Goal: Task Accomplishment & Management: Complete application form

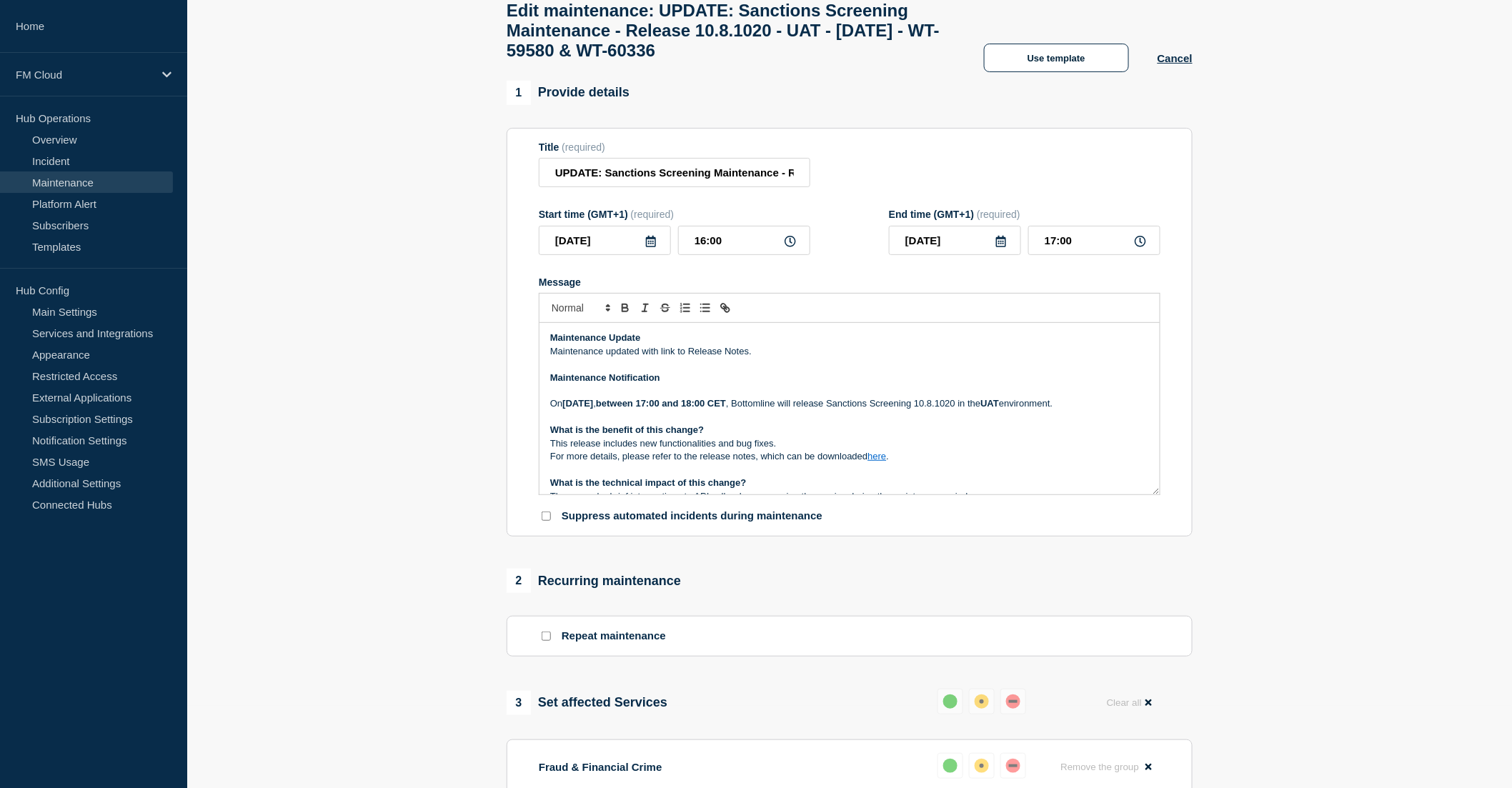
scroll to position [280, 0]
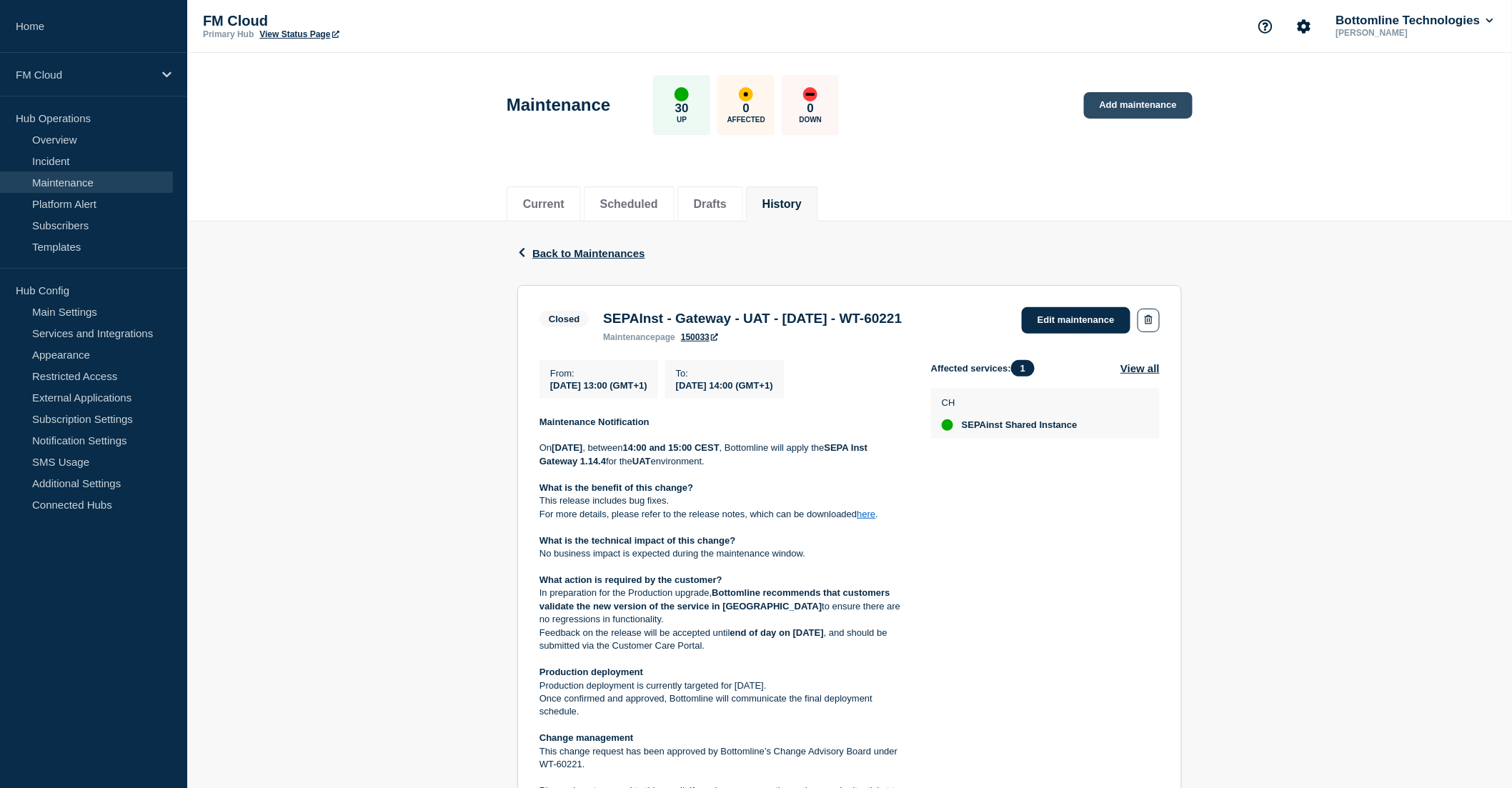
click at [1131, 104] on link "Add maintenance" at bounding box center [1138, 105] width 108 height 26
drag, startPoint x: 605, startPoint y: 318, endPoint x: 995, endPoint y: 316, distance: 390.0
click at [995, 316] on div "Closed SEPAInst - Gateway - UAT - 08/OCT/2025 - WT-60221 maintenance page 15003…" at bounding box center [849, 325] width 620 height 35
copy h3 "SEPAInst - Gateway - UAT - 08/OCT/2025 - WT-60221"
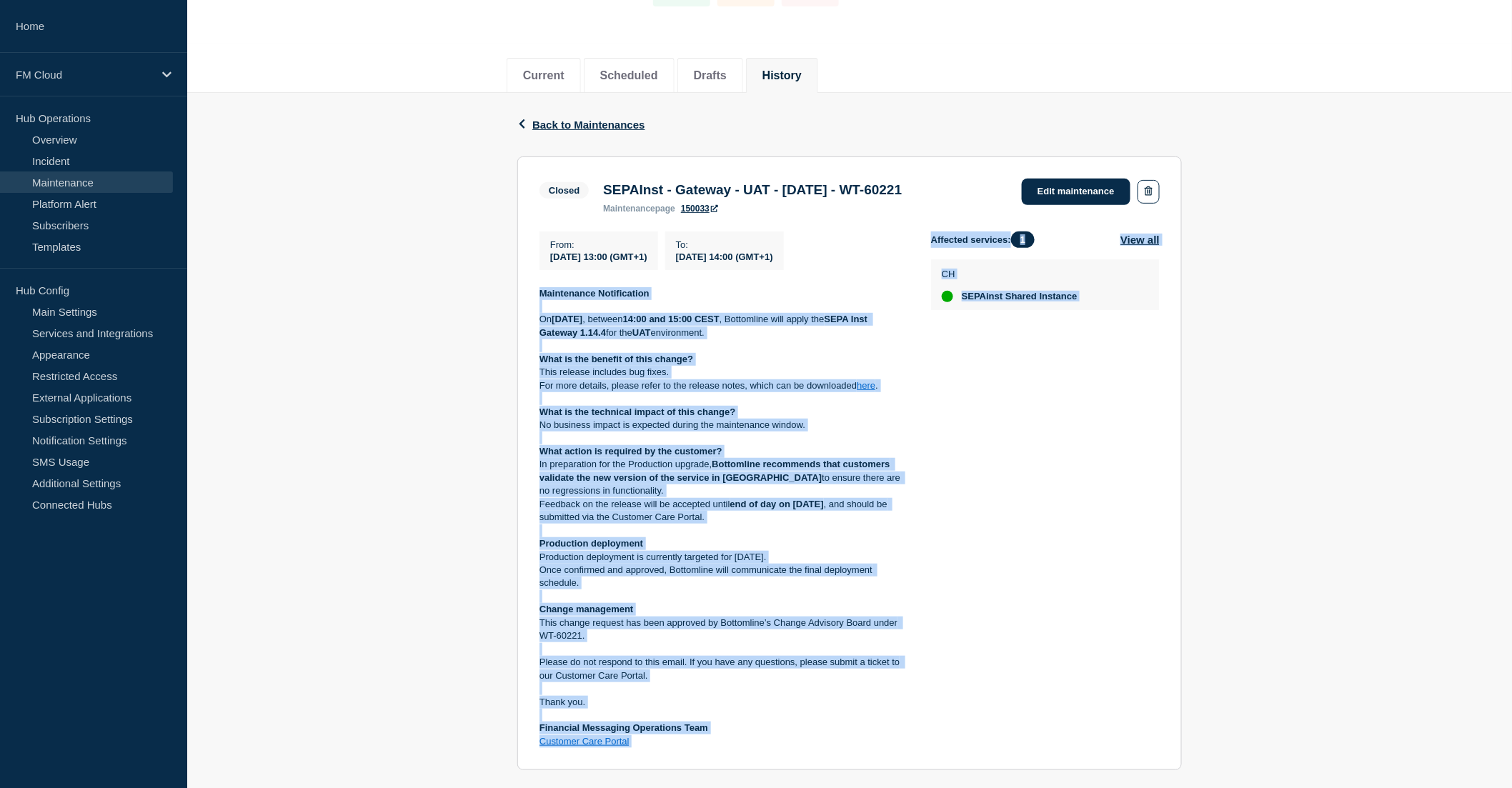
scroll to position [230, 0]
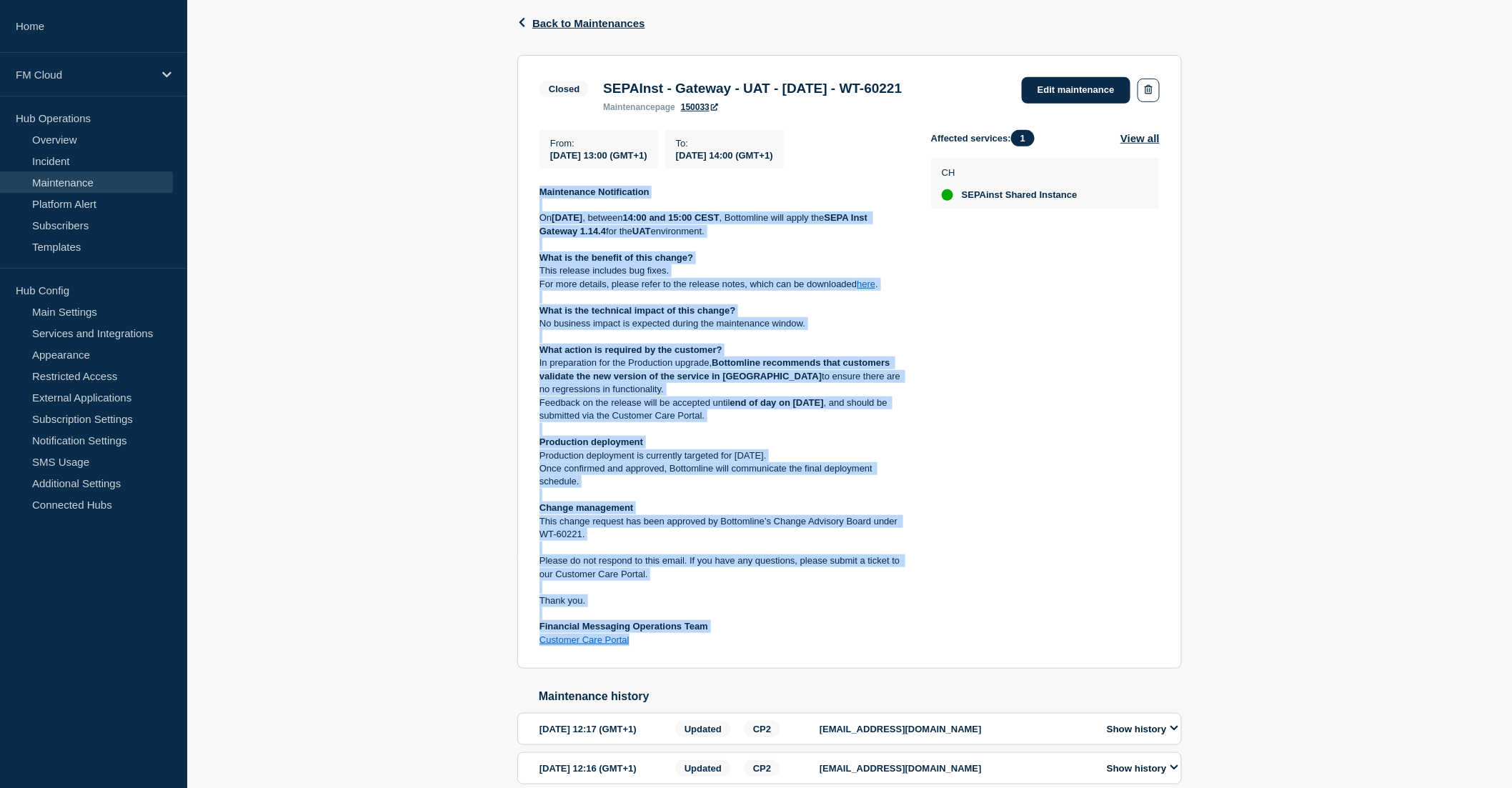
drag, startPoint x: 541, startPoint y: 426, endPoint x: 676, endPoint y: 667, distance: 276.2
click at [676, 667] on section "Closed SEPAInst - Gateway - UAT - 08/OCT/2025 - WT-60221 maintenance page 15003…" at bounding box center [850, 362] width 664 height 615
copy div "Maintenance Notification On Tuesday, 08 October 2025 , between 14:00 and 15:00 …"
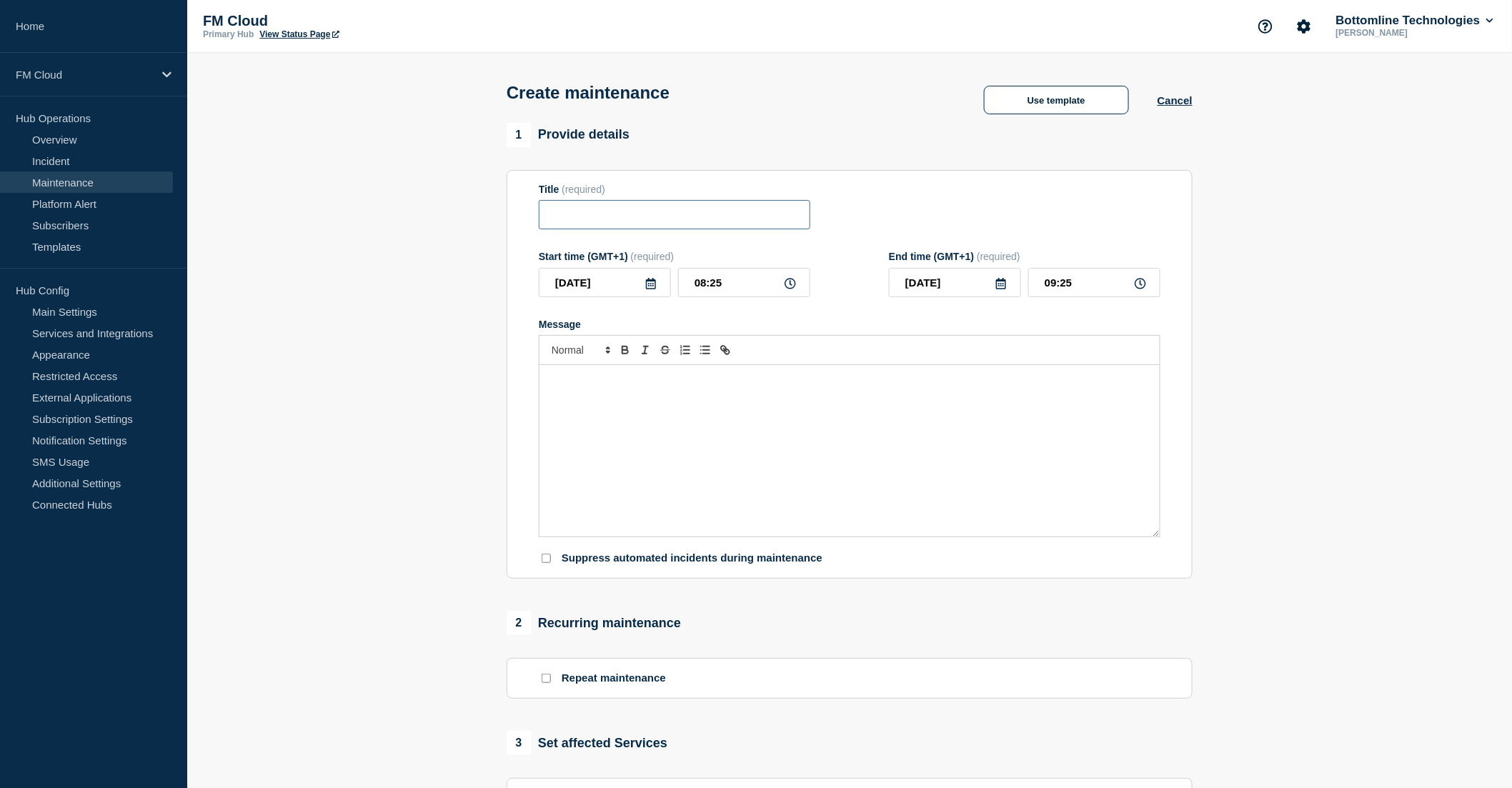
click at [579, 218] on input "Title" at bounding box center [674, 215] width 271 height 29
paste input "SEPAInst - Gateway - UAT - 08/OCT/2025 - WT-60221"
click at [554, 218] on input "SEPAInst - Gateway - UAT - 08/OCT/2025 - WT-60221" at bounding box center [674, 215] width 271 height 29
click at [591, 221] on input "SEPA Inst - Gateway - UAT - 08/OCT/2025 - WT-60221" at bounding box center [674, 215] width 271 height 29
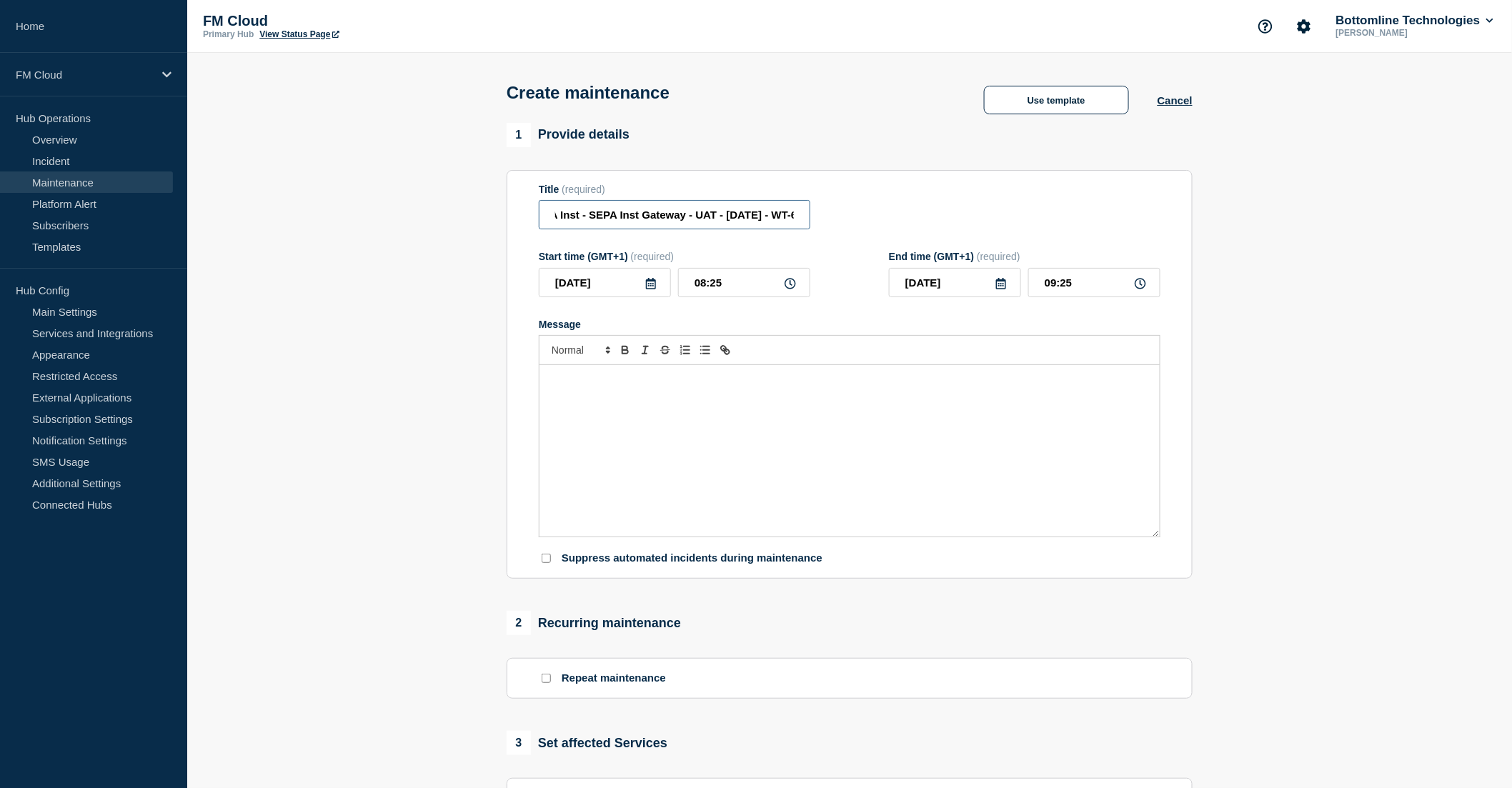
scroll to position [0, 0]
drag, startPoint x: 647, startPoint y: 222, endPoint x: 543, endPoint y: 226, distance: 104.1
click at [543, 226] on input "SEPA Inst - SEPA Inst Gateway - UAT - 08/OCT/2025 - WT-60221" at bounding box center [674, 215] width 271 height 29
click at [618, 228] on input "SEPA Inst - SEPA Inst Gateway - UAT - 08/OCT/2025 - WT-60221" at bounding box center [674, 215] width 271 height 29
click at [716, 219] on input "SEPA Inst - SEPA Inst Gateway - UAT - 08/OCT/2025 - WT-60221" at bounding box center [674, 215] width 271 height 29
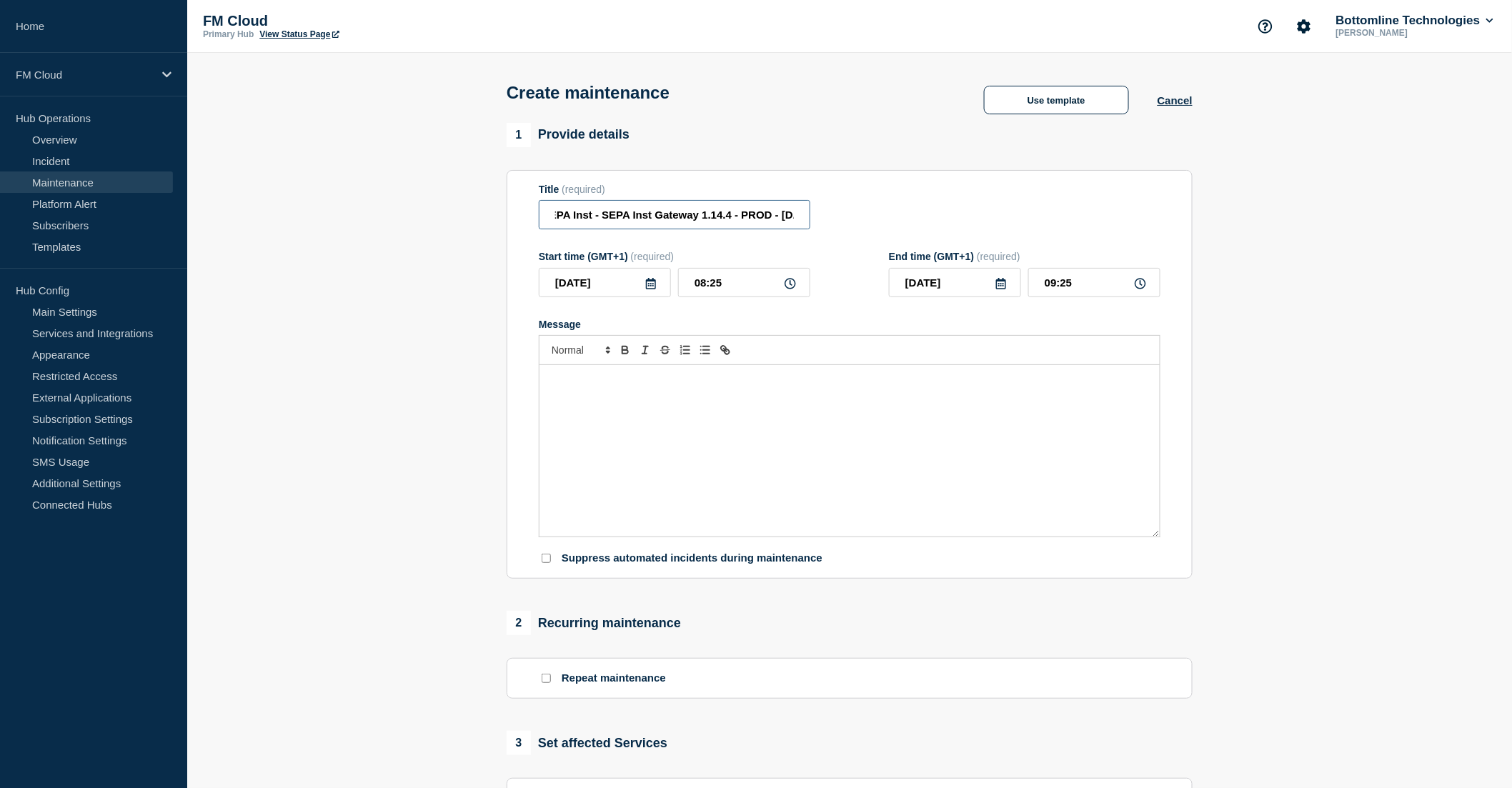
scroll to position [0, 17]
type input "SEPA Inst - SEPA Inst Gateway 1.14.4 - PROD - 13/OCT/2025 - WT-60221"
click at [604, 286] on input "[DATE]" at bounding box center [604, 283] width 132 height 29
type input "2025-10-12"
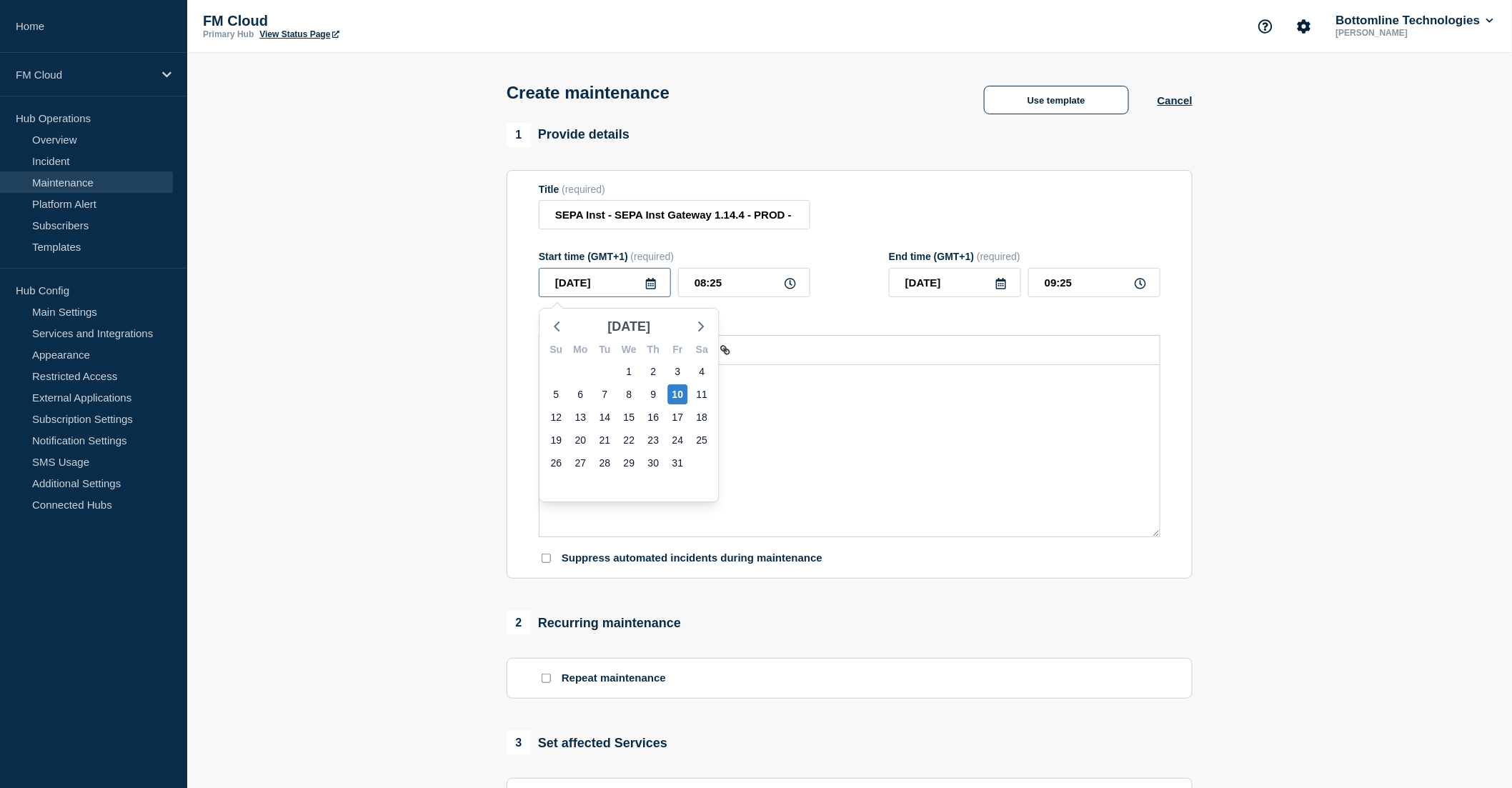
type input "2025-10-12"
type input "2025-10-13"
drag, startPoint x: 734, startPoint y: 292, endPoint x: 696, endPoint y: 287, distance: 38.3
click at [696, 287] on input "08:25" at bounding box center [744, 283] width 132 height 29
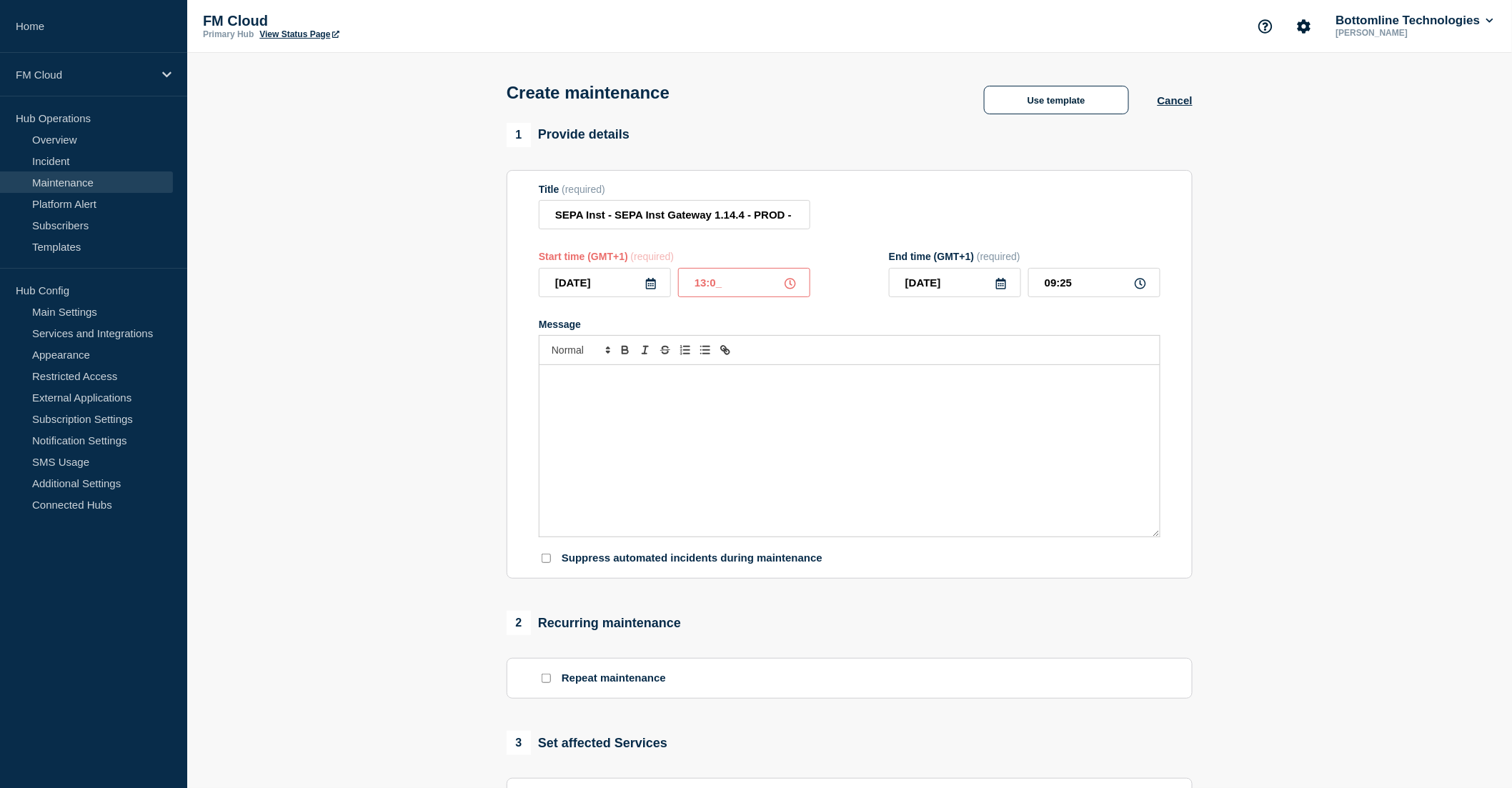
type input "13:00"
type input "14:00"
click at [628, 420] on div "Message" at bounding box center [849, 451] width 620 height 172
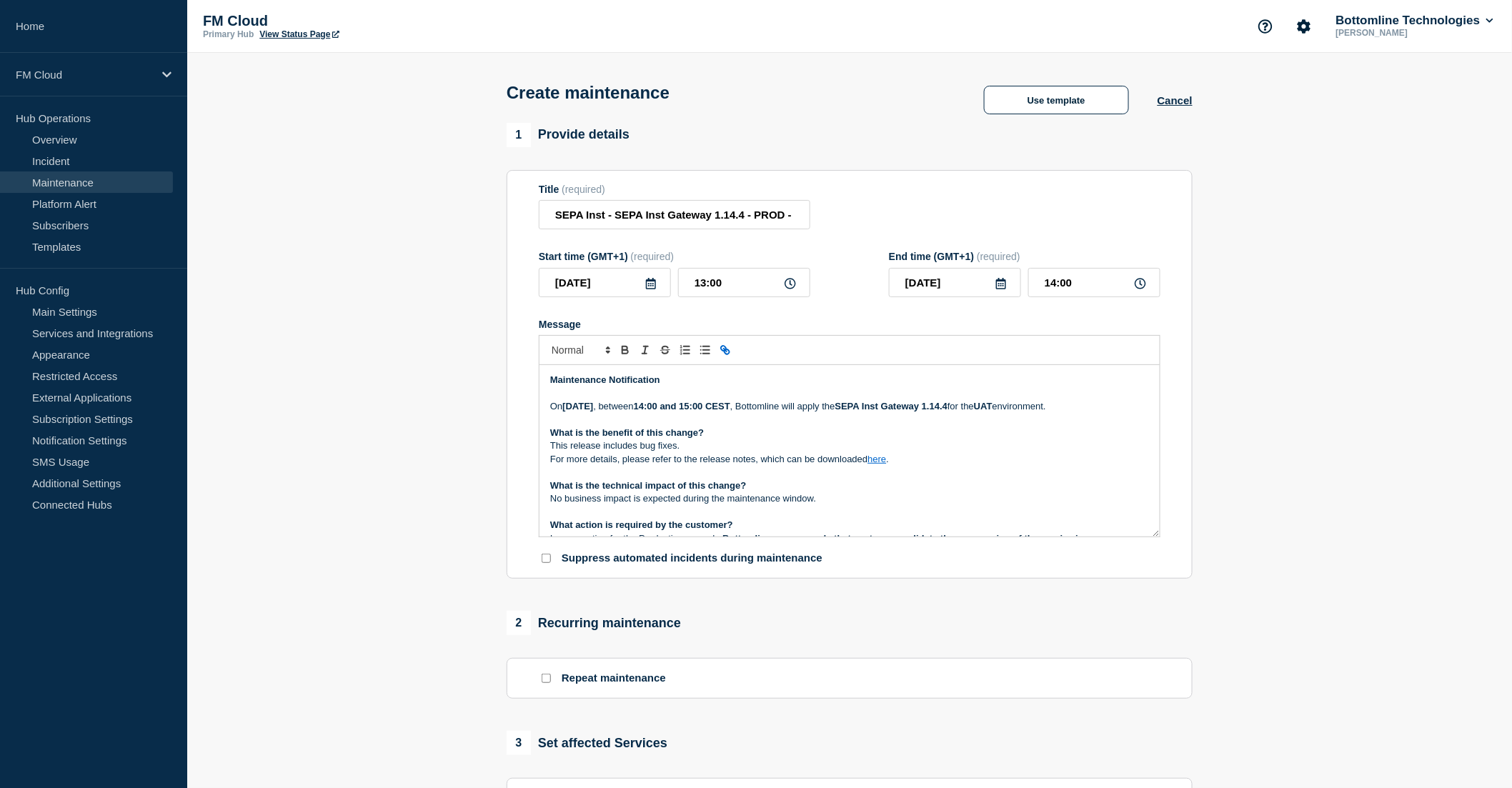
click at [586, 410] on strong "Tuesday, 08 October 2025" at bounding box center [577, 406] width 31 height 11
click at [612, 405] on strong "day, 08 October 2025" at bounding box center [605, 406] width 51 height 11
click at [1030, 409] on strong "UAT" at bounding box center [1020, 406] width 19 height 11
click at [710, 439] on p "What is the benefit of this change?" at bounding box center [849, 432] width 599 height 13
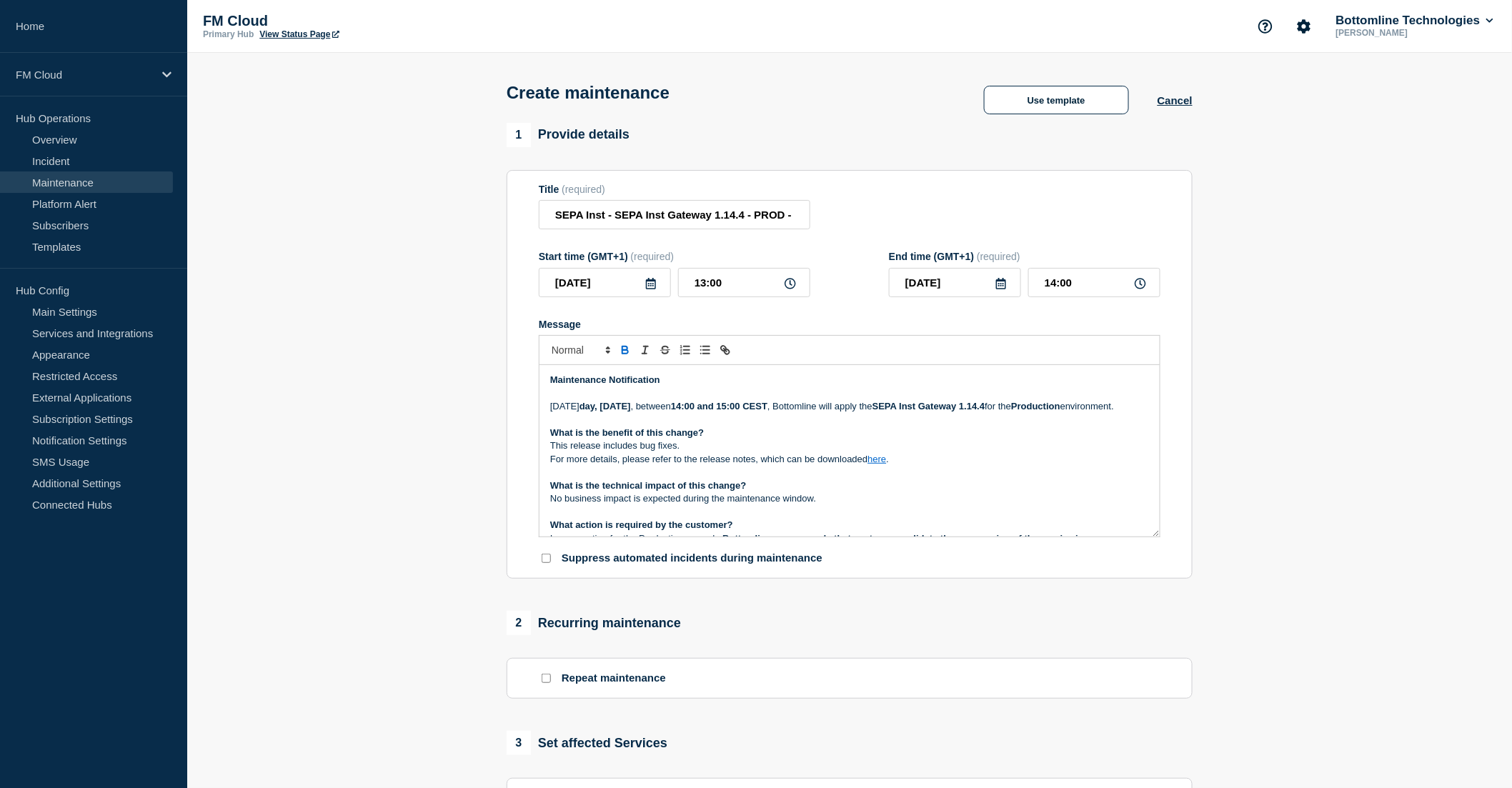
click at [880, 465] on link "here" at bounding box center [877, 459] width 19 height 11
click at [867, 495] on link "https://bottomline.thruinc.net/Publishing/Link.aspx?LinkID=0PSH4CCXYTNJK" at bounding box center [845, 498] width 98 height 19
drag, startPoint x: 703, startPoint y: 441, endPoint x: 717, endPoint y: 443, distance: 14.1
click at [703, 426] on p "Message" at bounding box center [849, 420] width 599 height 13
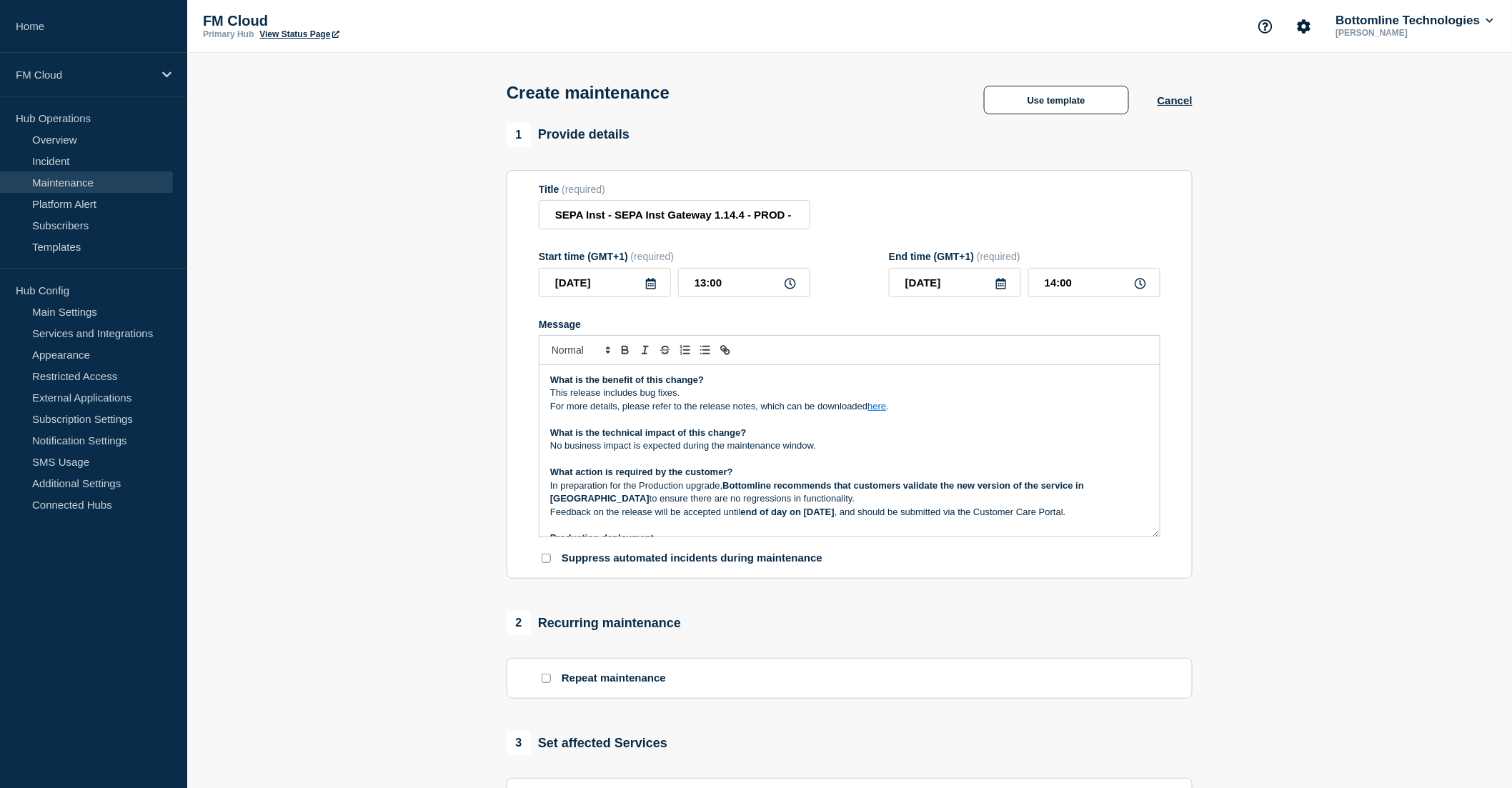
scroll to position [79, 0]
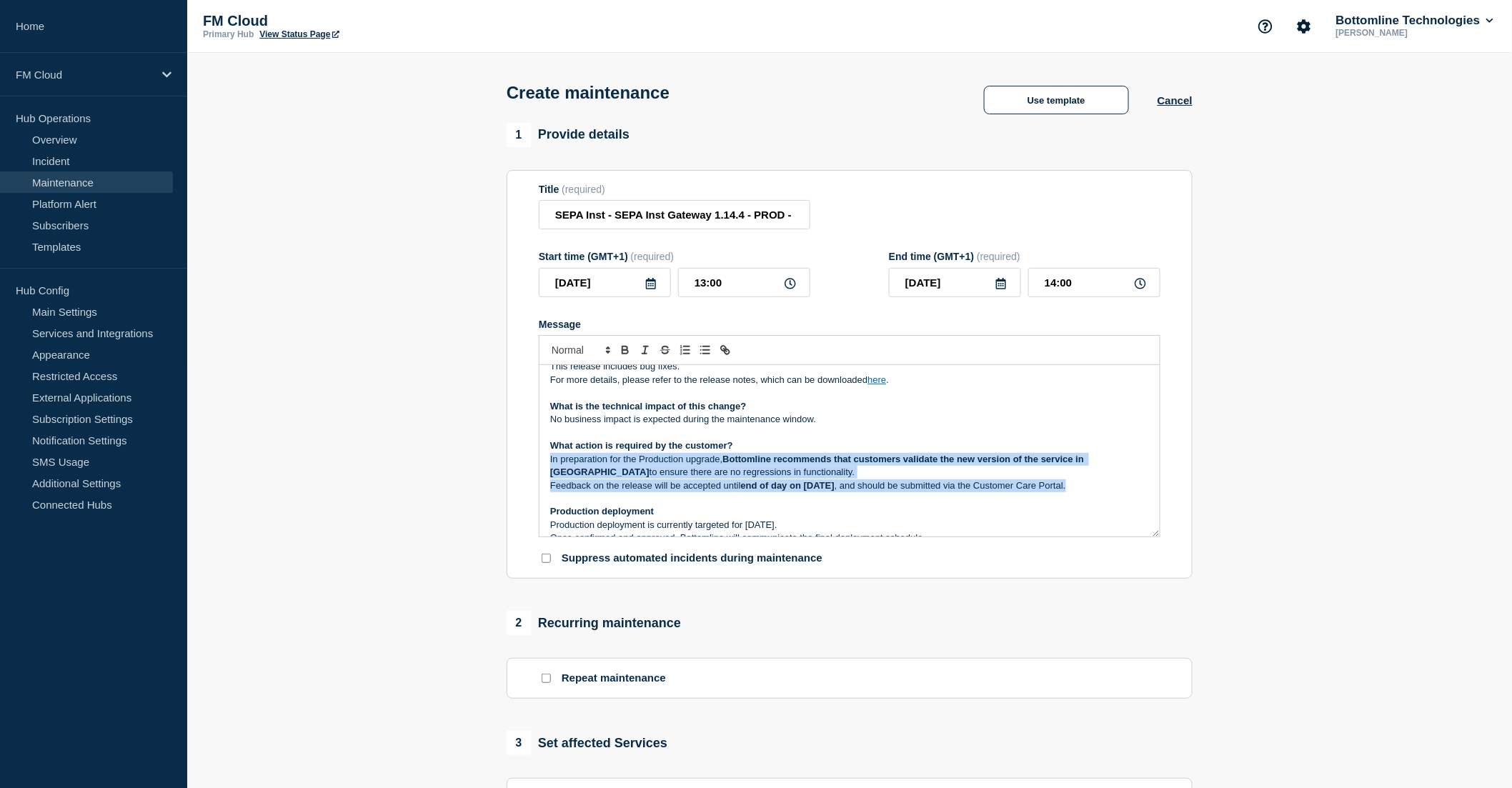
drag, startPoint x: 548, startPoint y: 475, endPoint x: 1139, endPoint y: 502, distance: 591.6
click at [1139, 502] on div "Maintenance Notification On Mon day, 13 October 2025 , between 14:00 and 15:00 …" at bounding box center [849, 451] width 620 height 172
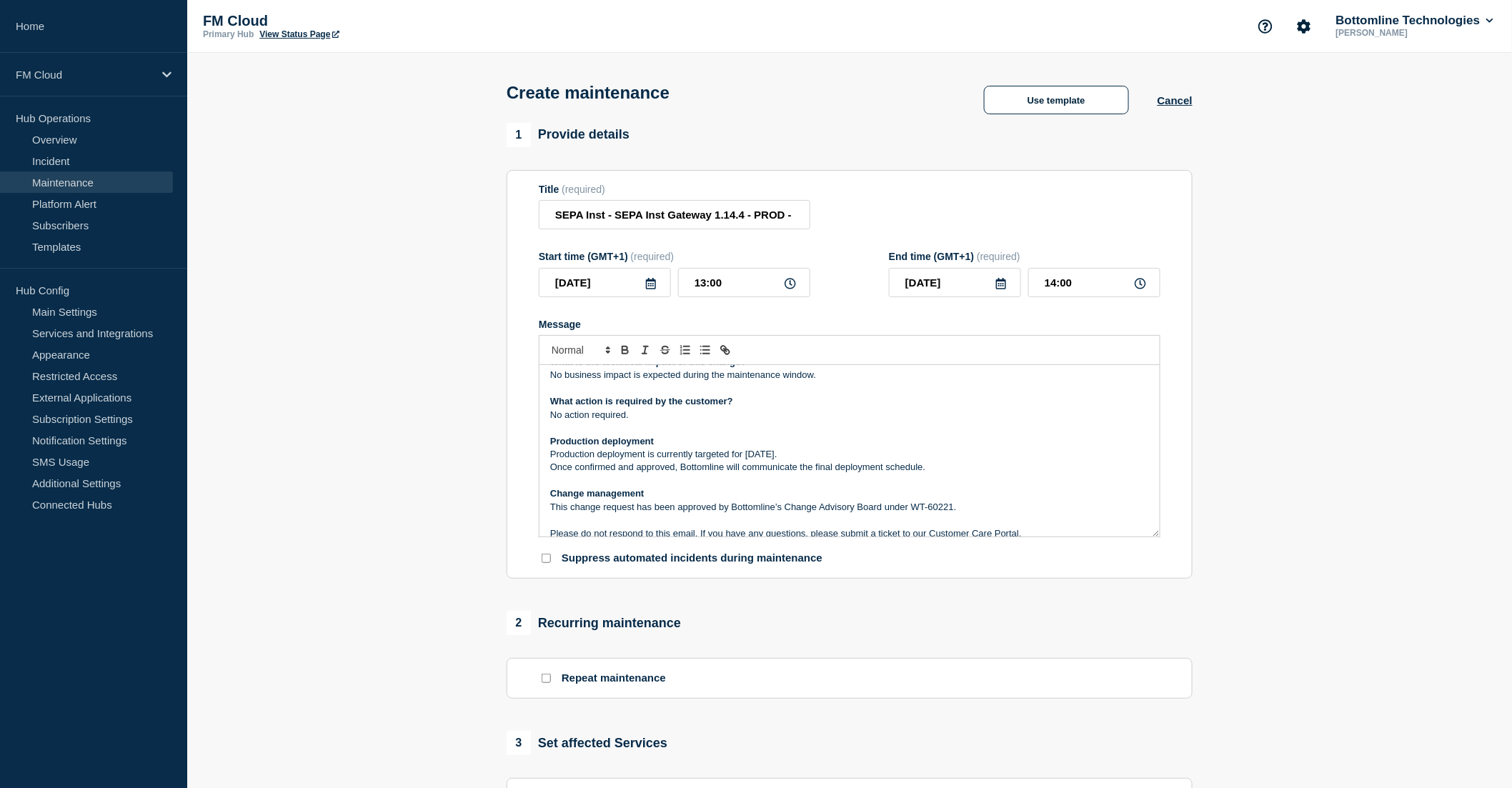
scroll to position [159, 0]
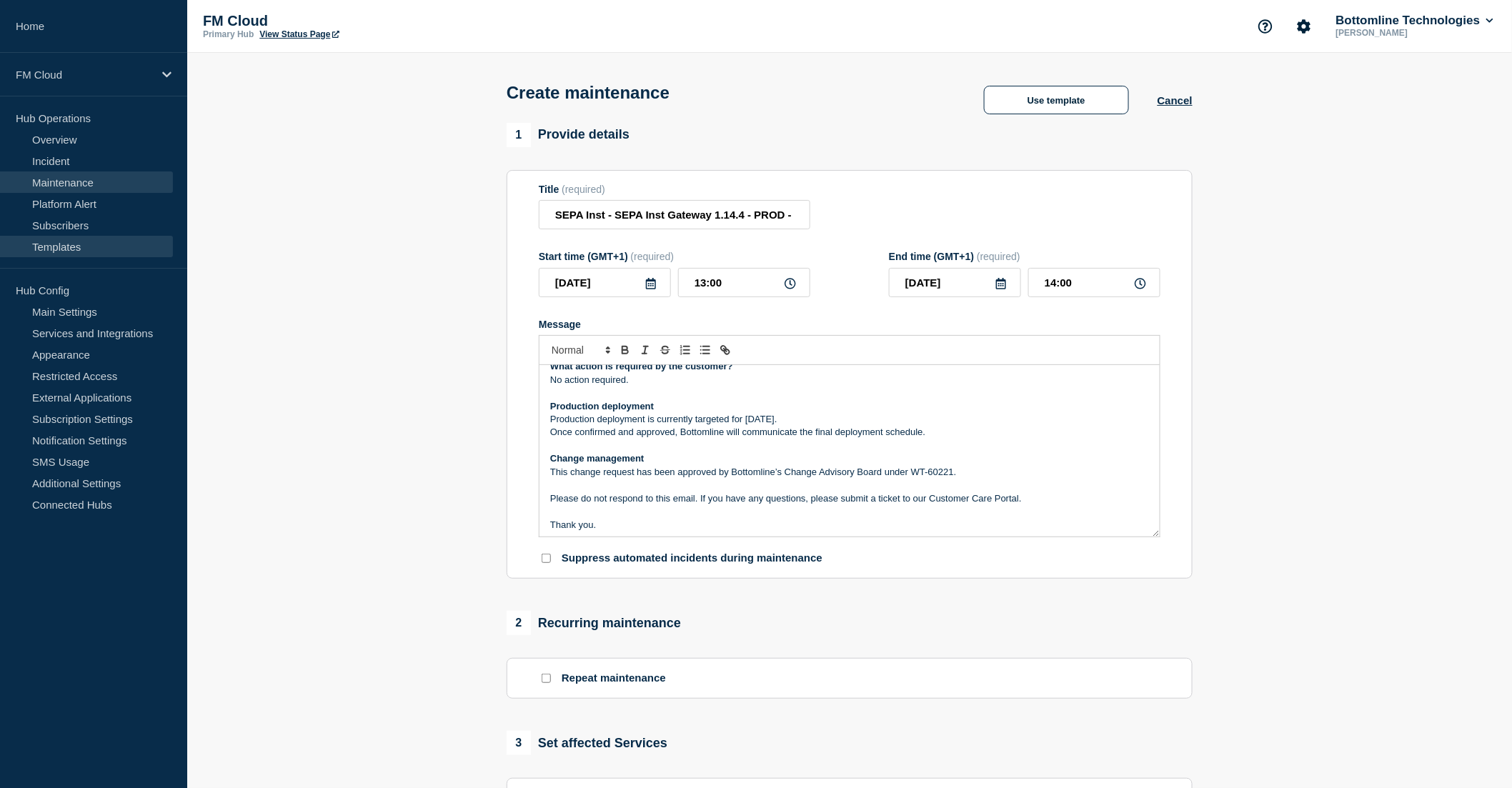
click at [77, 246] on link "Templates" at bounding box center [87, 246] width 173 height 21
click at [594, 386] on p "No action required." at bounding box center [849, 380] width 599 height 13
drag, startPoint x: 591, startPoint y: 396, endPoint x: 609, endPoint y: 414, distance: 25.5
click at [591, 386] on p "No action required." at bounding box center [849, 380] width 599 height 13
drag, startPoint x: 548, startPoint y: 417, endPoint x: 945, endPoint y: 438, distance: 397.6
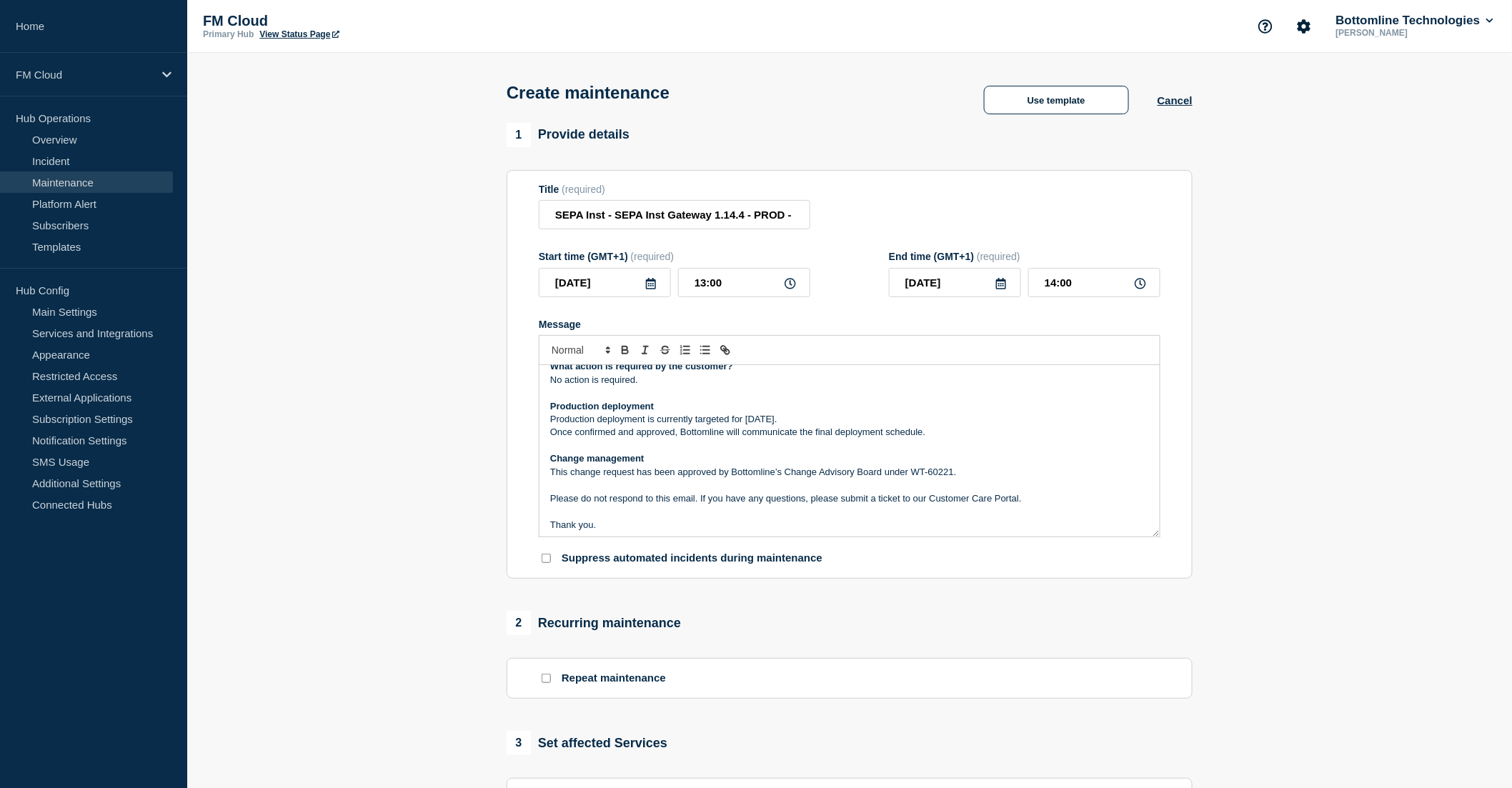
click at [945, 438] on div "Maintenance Notification On Mon day, 13 October 2025 , between 14:00 and 15:00 …" at bounding box center [849, 451] width 620 height 172
click at [942, 438] on p "Once confirmed and approved, Bottomline will communicate the final deployment s…" at bounding box center [849, 432] width 599 height 13
drag, startPoint x: 936, startPoint y: 449, endPoint x: 539, endPoint y: 425, distance: 397.7
click at [539, 425] on div "Maintenance Notification On Mon day, 13 October 2025 , between 14:00 and 15:00 …" at bounding box center [849, 451] width 620 height 172
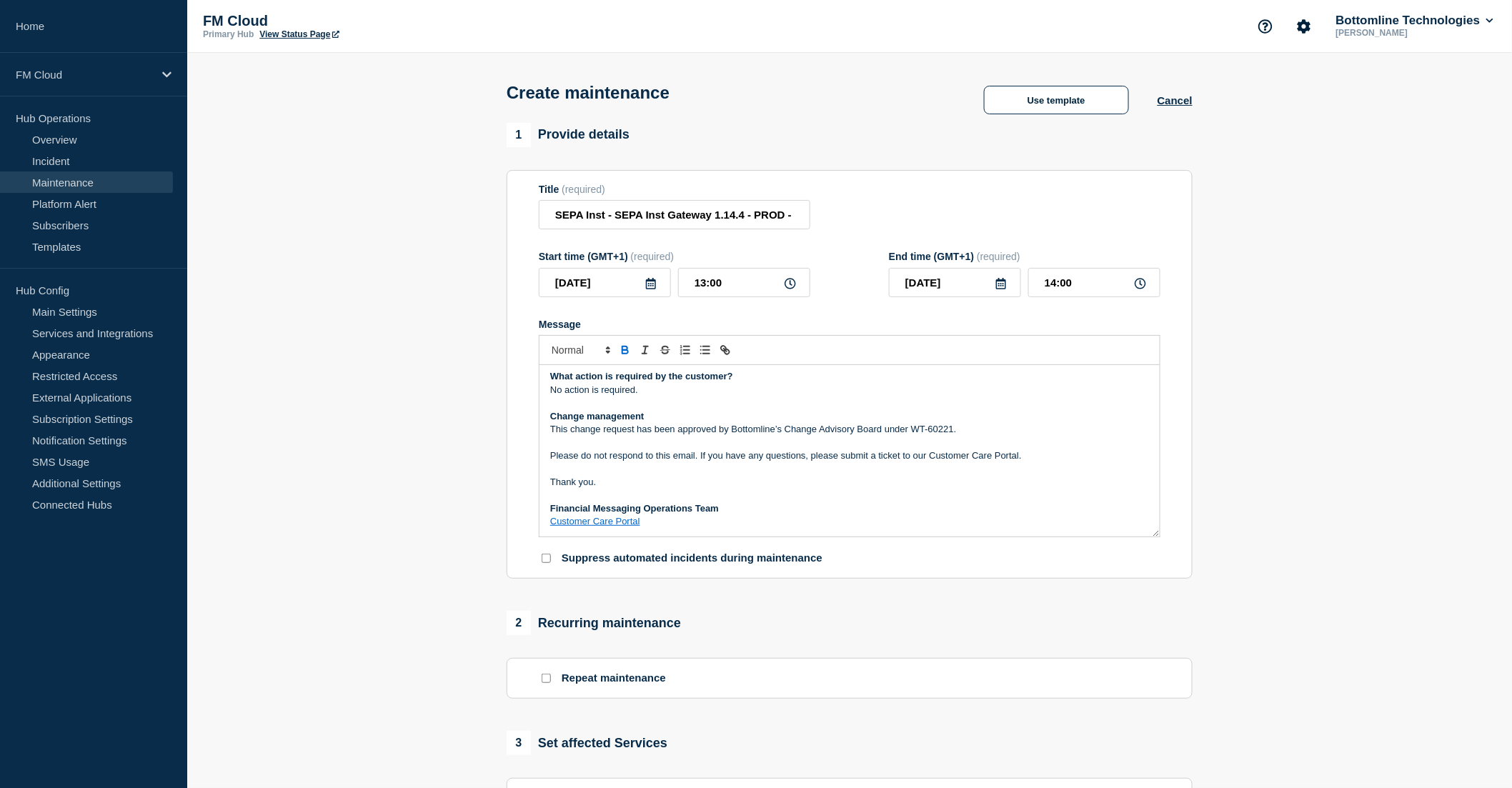
click at [976, 441] on p "Message" at bounding box center [849, 442] width 599 height 13
click at [946, 431] on p "This change request has been approved by Bottomline’s Change Advisory Board und…" at bounding box center [849, 429] width 599 height 13
drag, startPoint x: 935, startPoint y: 437, endPoint x: 959, endPoint y: 437, distance: 24.0
click at [959, 436] on p "This change request has been approved by Bottomline’s Change Advisory Board und…" at bounding box center [849, 429] width 599 height 13
click at [964, 436] on p "This change request has been approved by Bottomline’s Change Advisory Board und…" at bounding box center [849, 429] width 599 height 13
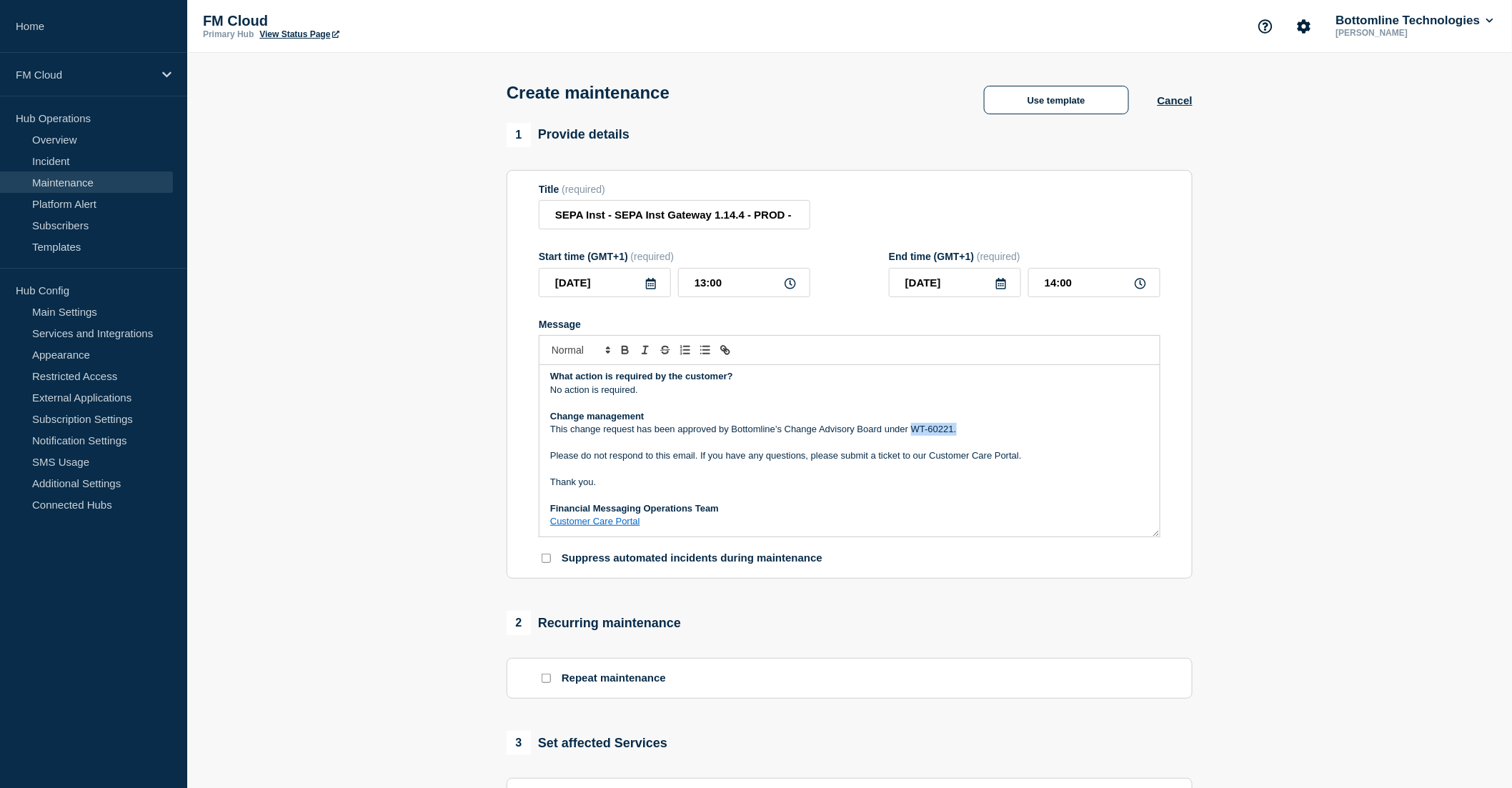
drag, startPoint x: 970, startPoint y: 430, endPoint x: 910, endPoint y: 436, distance: 60.3
click at [910, 436] on p "This change request has been approved by Bottomline’s Change Advisory Board und…" at bounding box center [849, 429] width 599 height 13
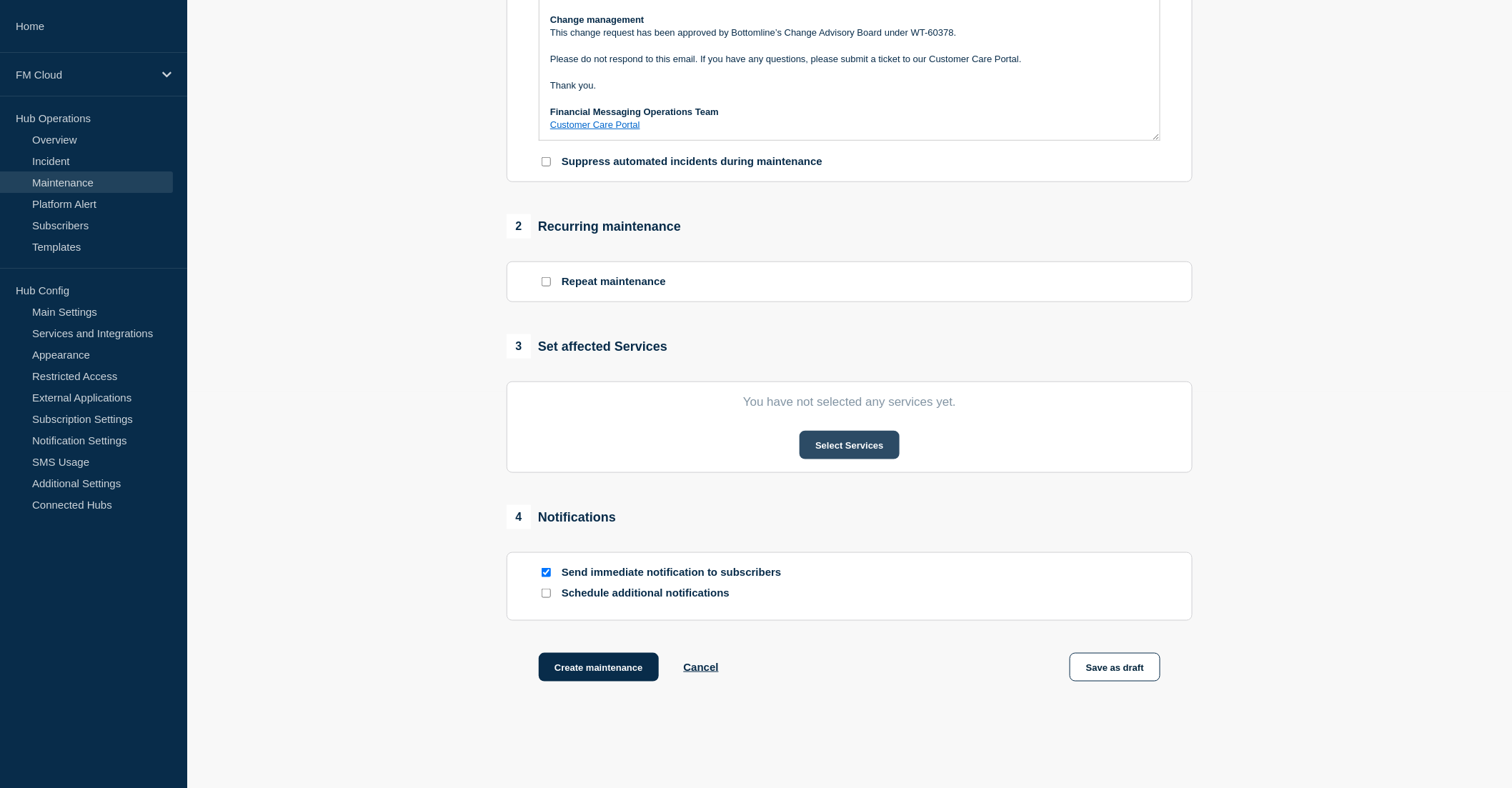
click at [834, 446] on button "Select Services" at bounding box center [849, 445] width 99 height 29
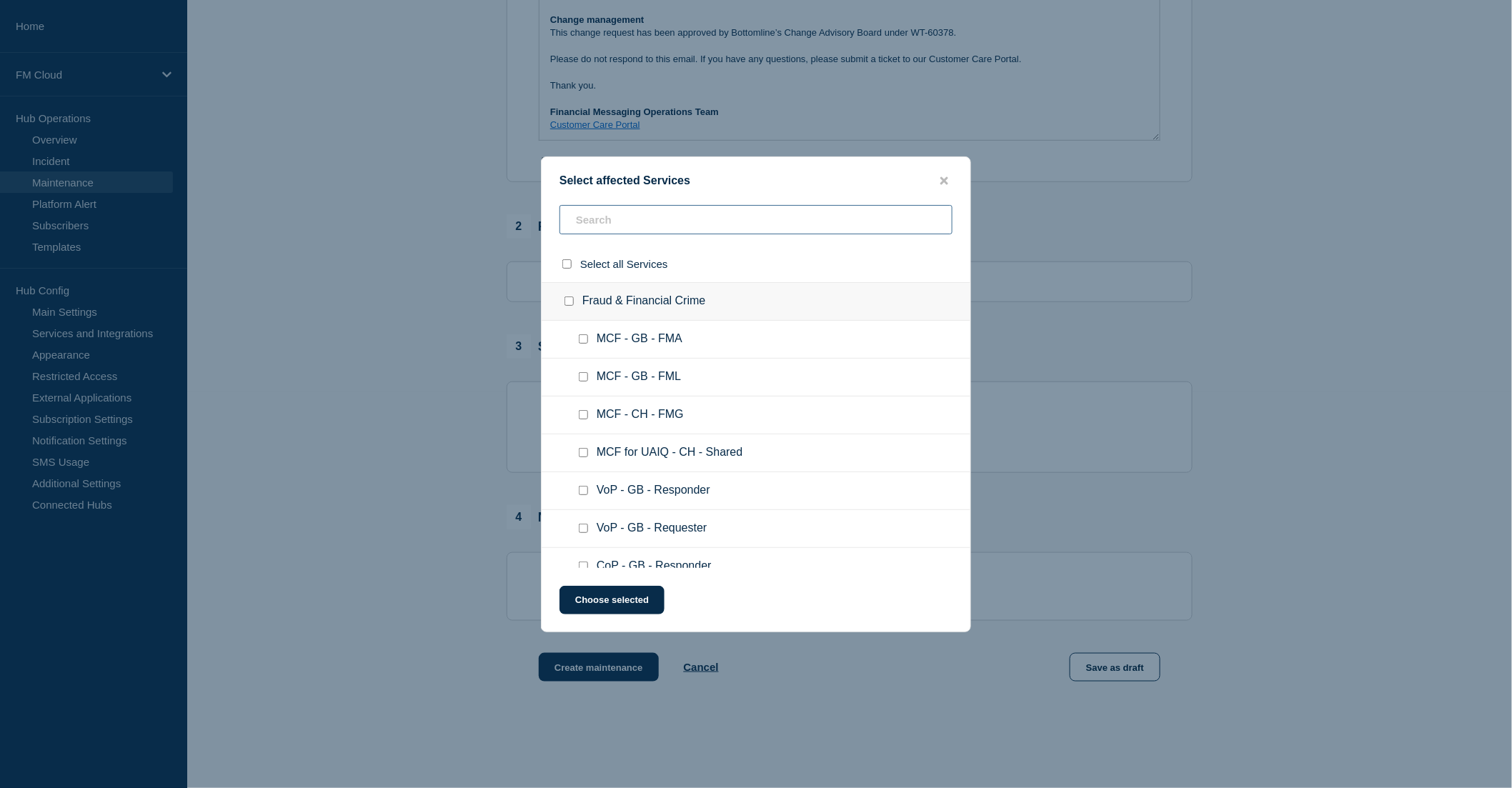
click at [649, 228] on input "text" at bounding box center [756, 219] width 393 height 29
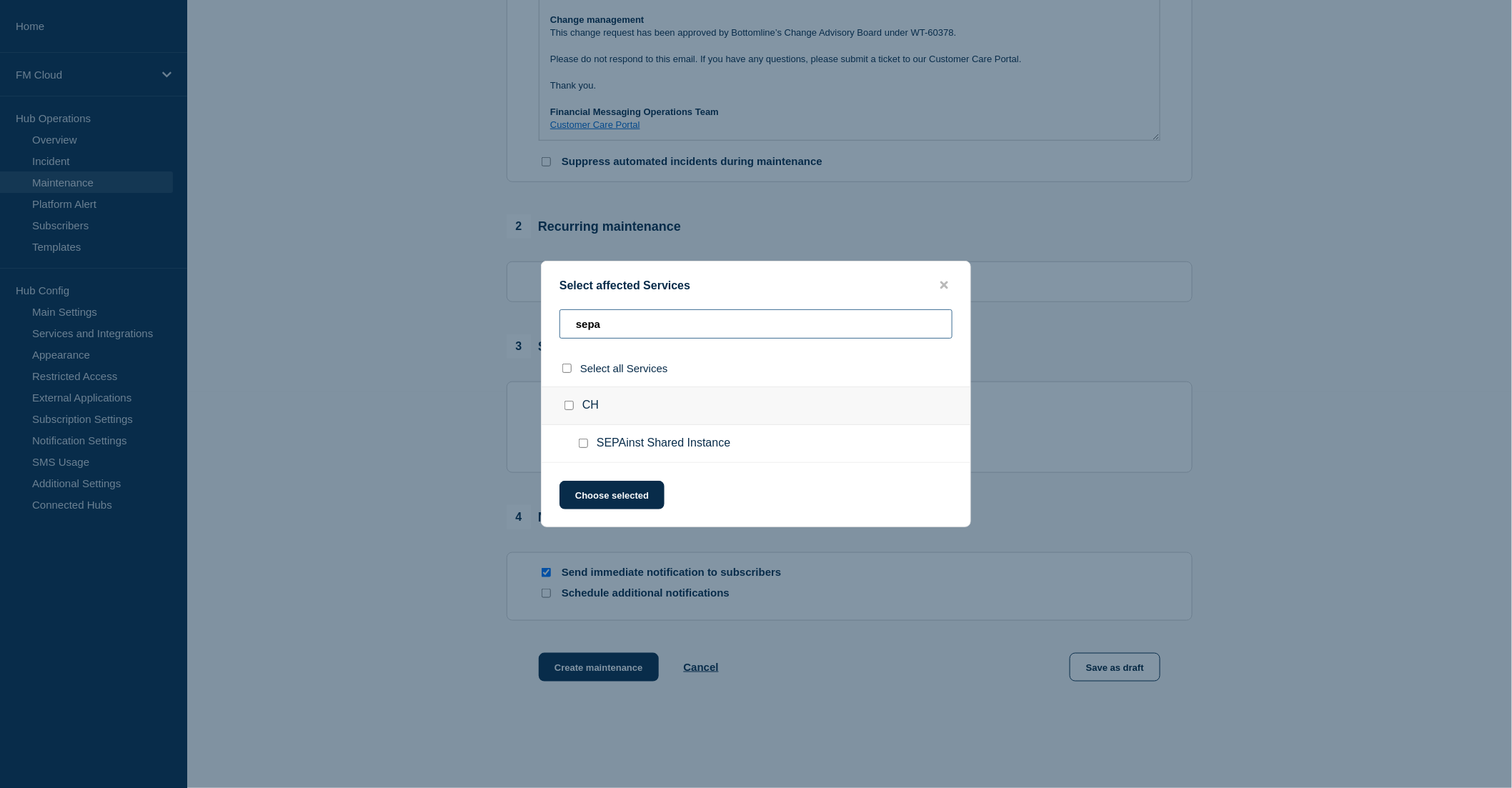
type input "sepa"
click at [581, 444] on input "SEPAinst Shared Instance checkbox" at bounding box center [583, 443] width 9 height 9
checkbox input "true"
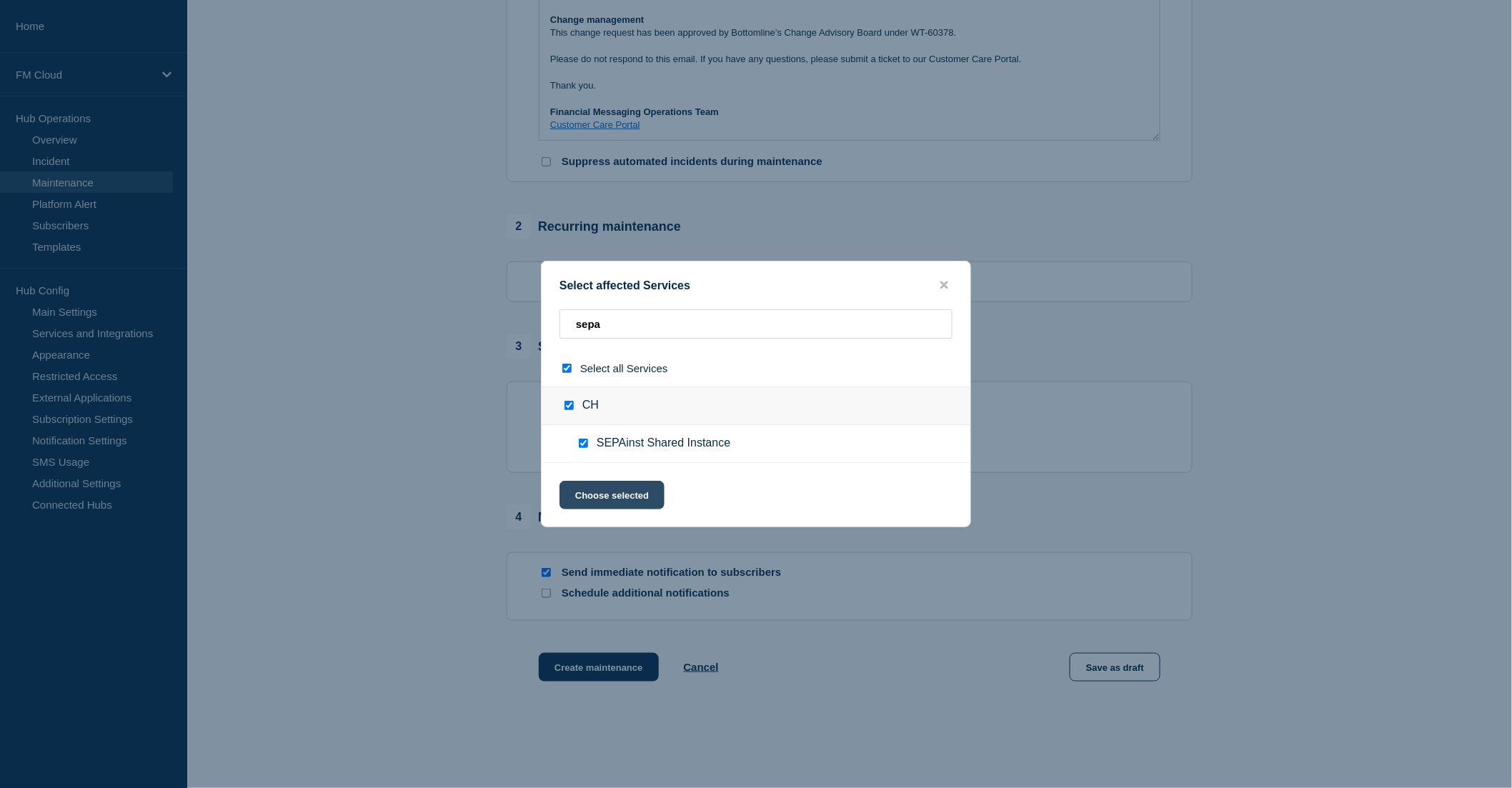
click at [616, 499] on button "Choose selected" at bounding box center [612, 495] width 105 height 29
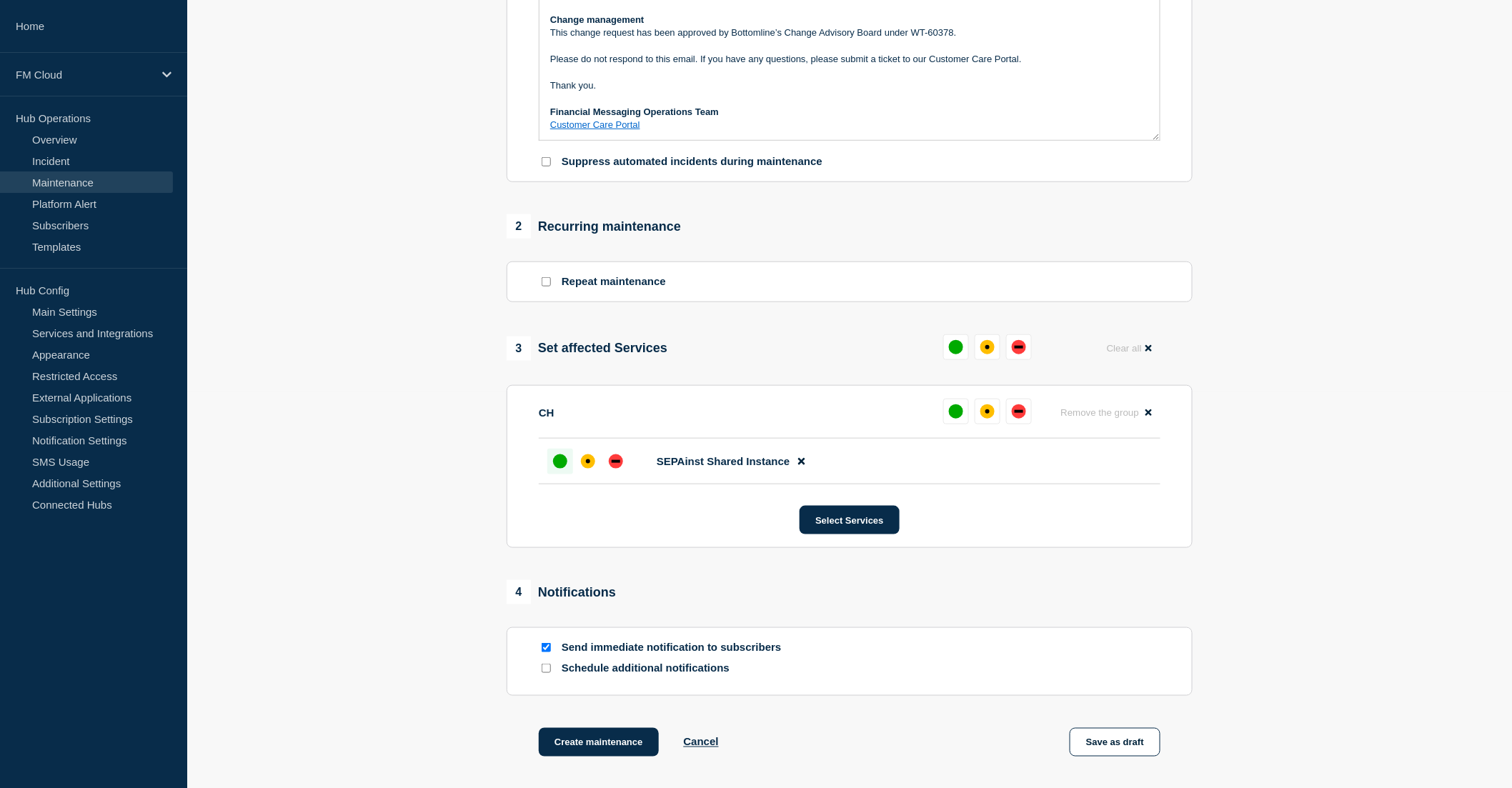
click at [563, 466] on div "up" at bounding box center [560, 461] width 14 height 14
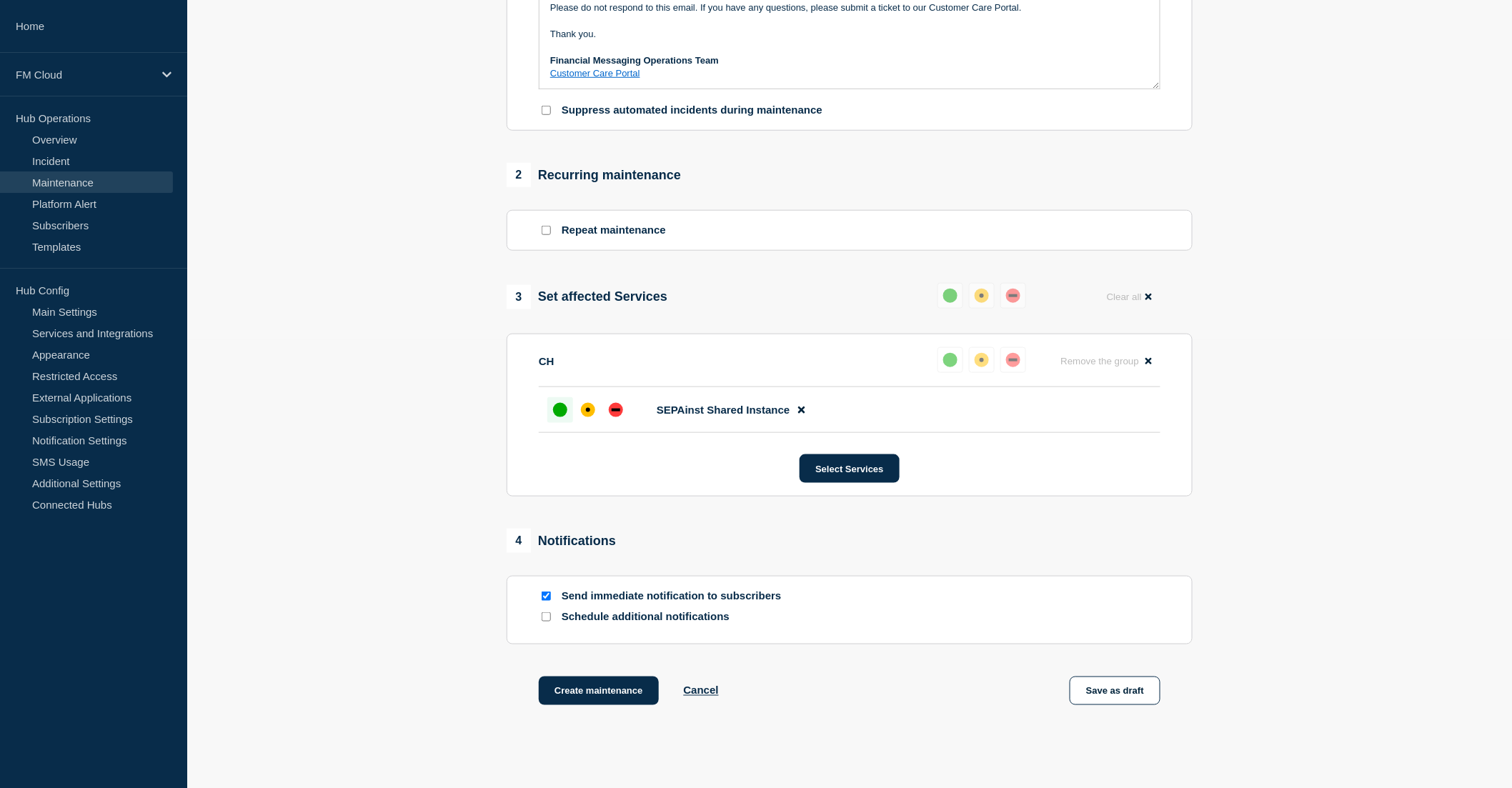
scroll to position [476, 0]
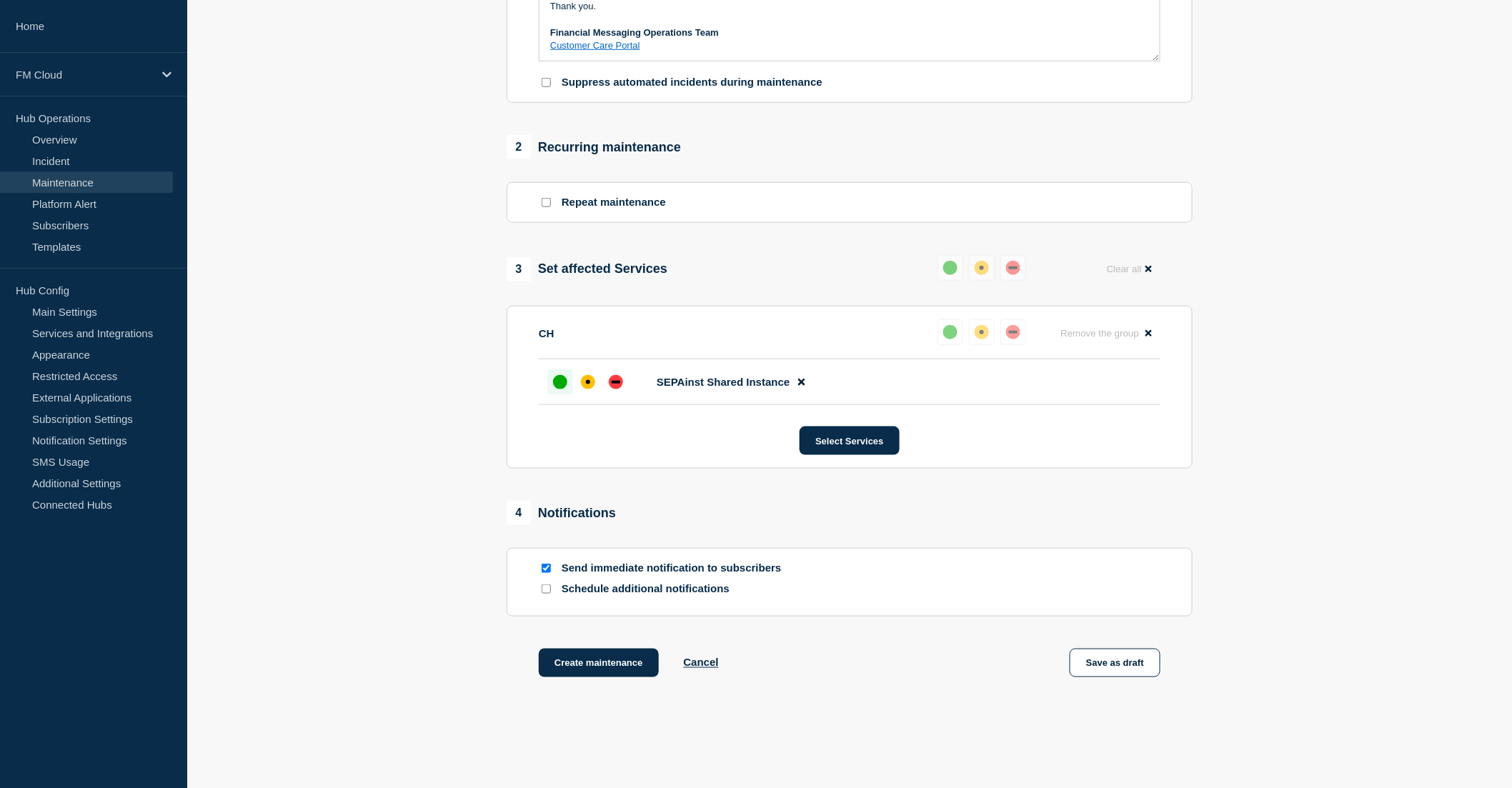
drag, startPoint x: 1126, startPoint y: 668, endPoint x: 1033, endPoint y: 712, distance: 102.9
click at [1034, 712] on div "Create maintenance Cancel Save as draft" at bounding box center [850, 680] width 686 height 64
click at [1137, 672] on button "Save as draft" at bounding box center [1115, 663] width 90 height 29
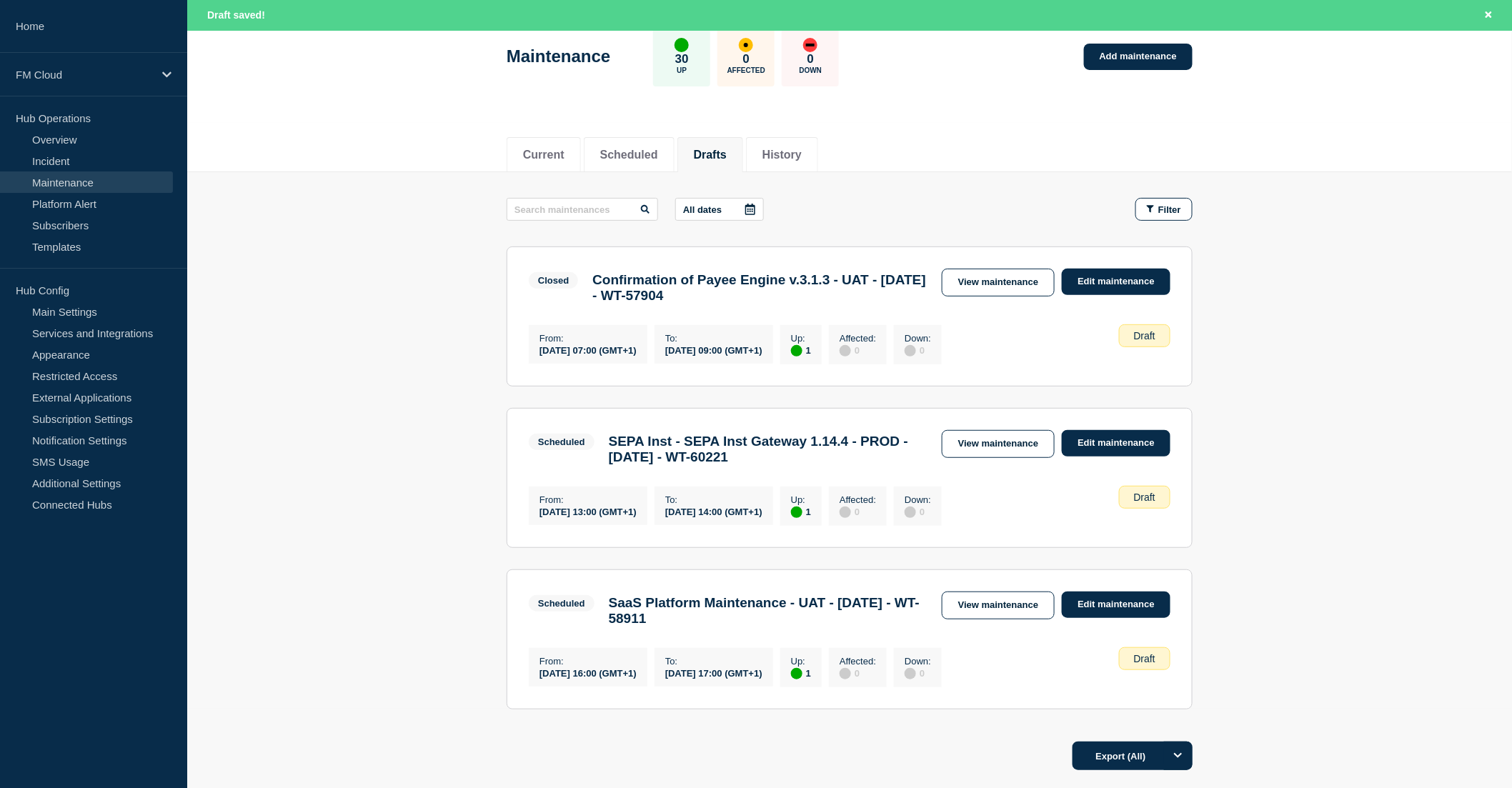
scroll to position [159, 0]
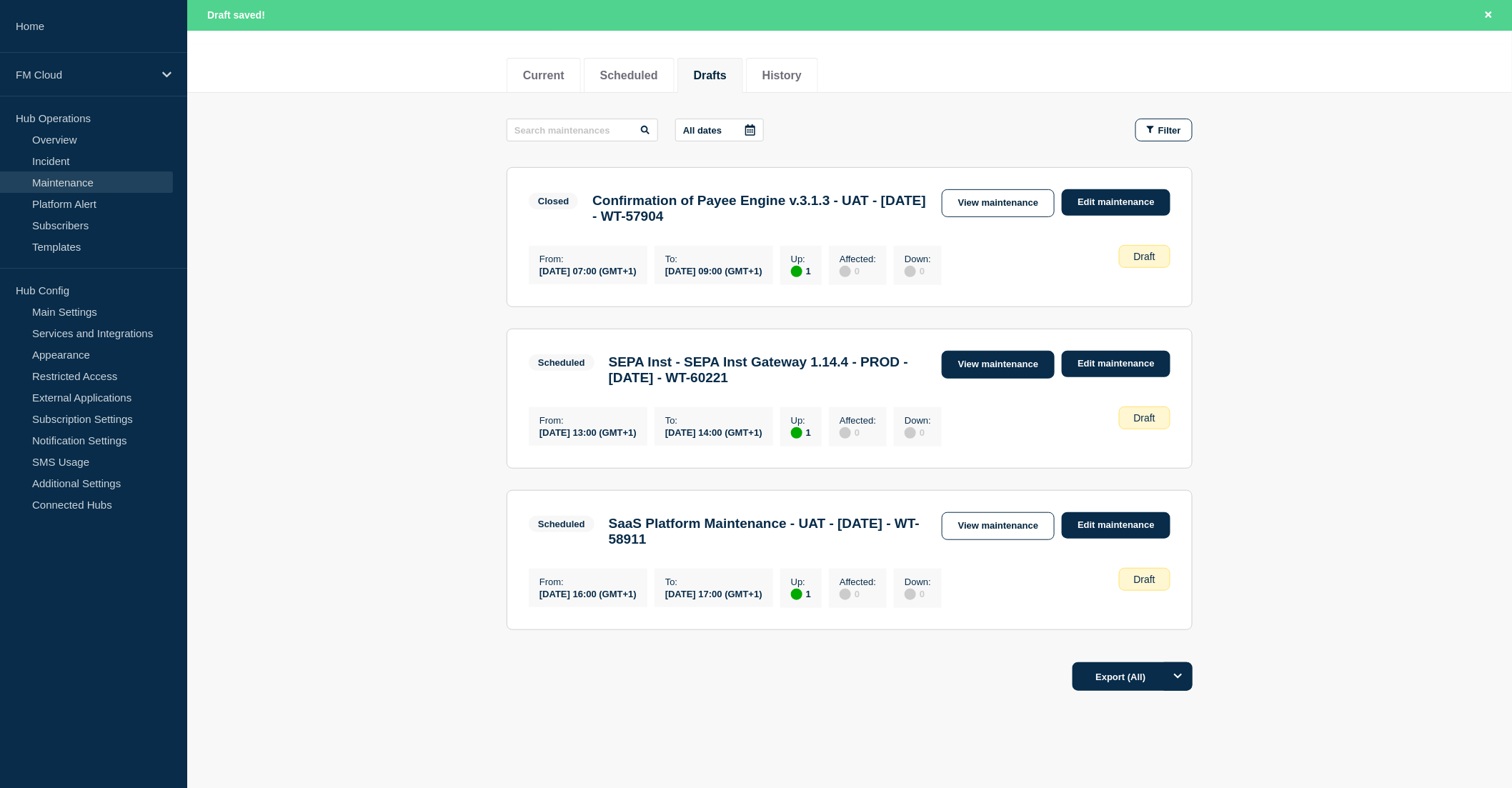
click at [985, 374] on link "View maintenance" at bounding box center [998, 365] width 113 height 28
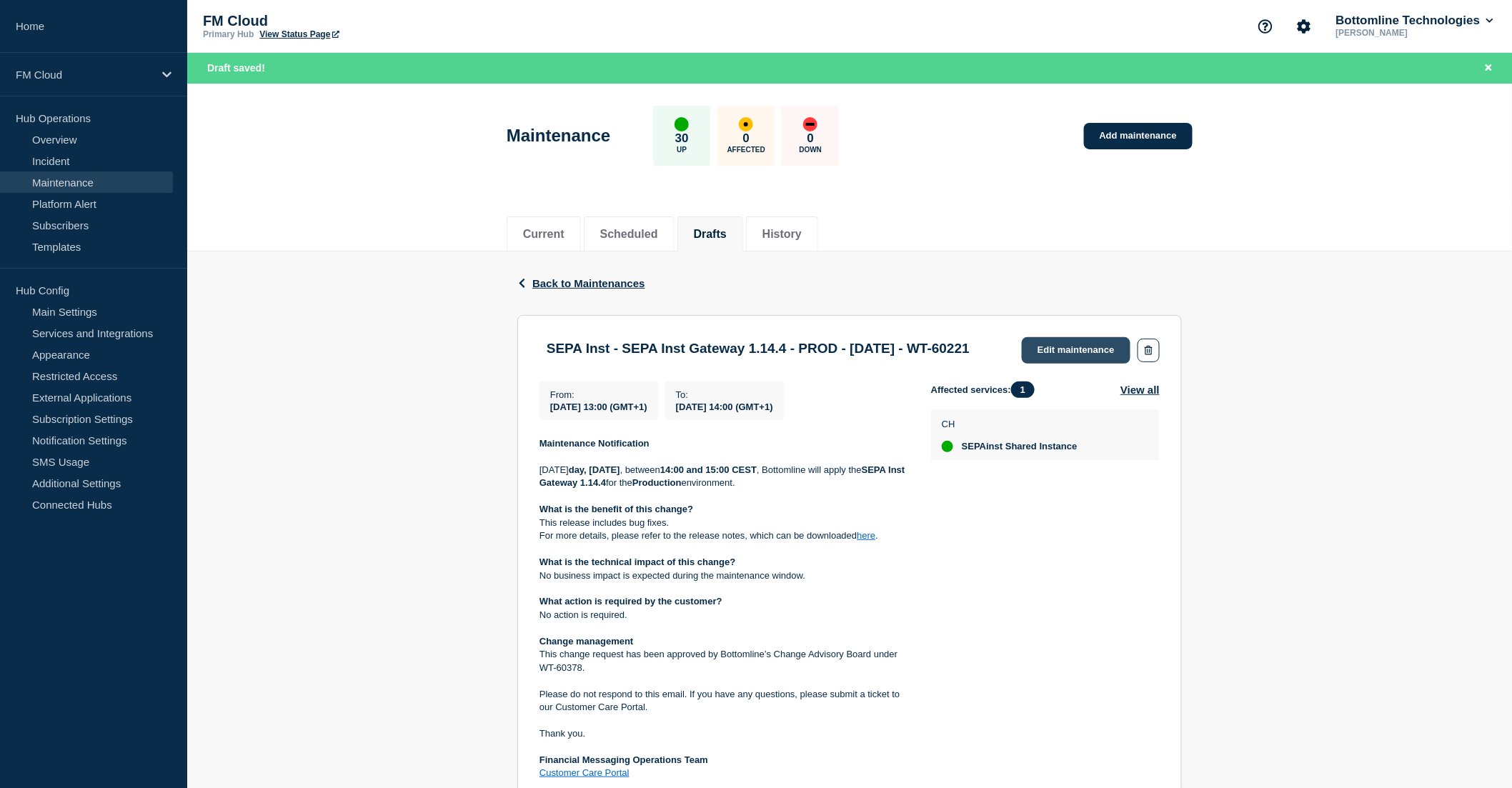
click at [1031, 361] on link "Edit maintenance" at bounding box center [1076, 350] width 108 height 26
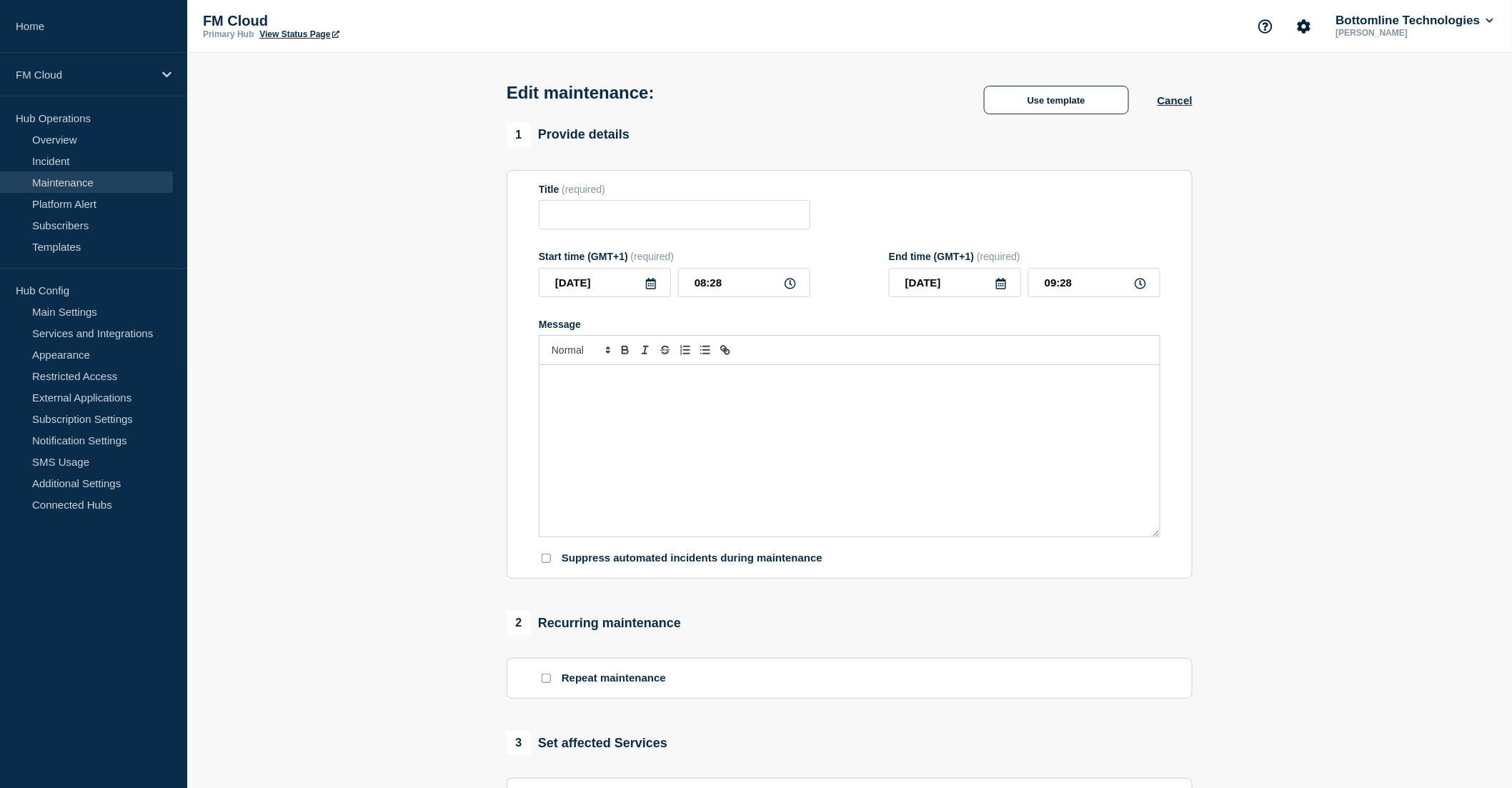
type input "SEPA Inst - SEPA Inst Gateway 1.14.4 - PROD - 13/OCT/2025 - WT-60221"
type input "2025-10-13"
type input "13:00"
type input "2025-10-13"
type input "14:00"
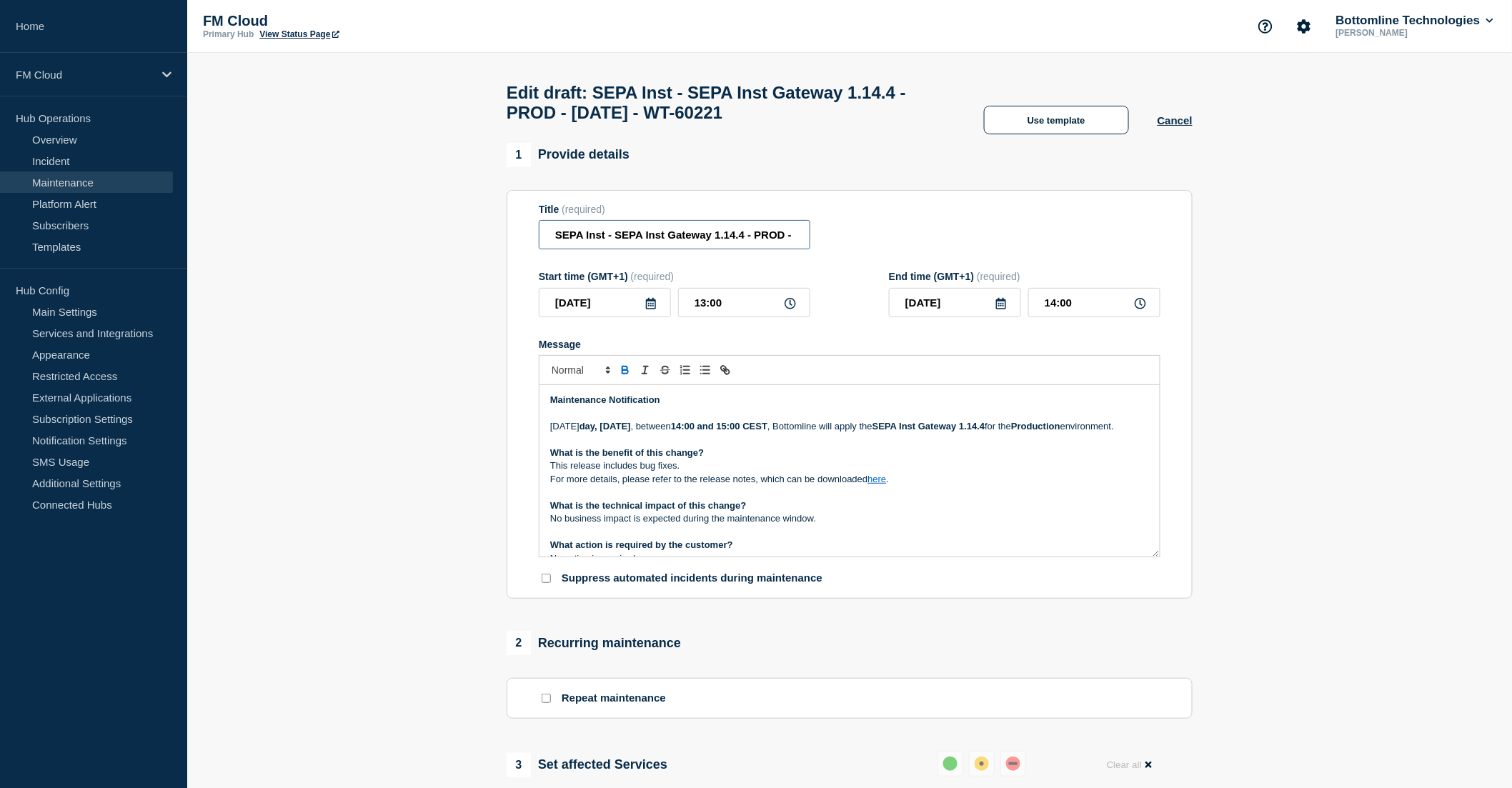
scroll to position [0, 124]
drag, startPoint x: 759, startPoint y: 247, endPoint x: 824, endPoint y: 246, distance: 65.0
click at [824, 246] on div "Title (required) SEPA Inst - SEPA Inst Gateway 1.14.4 - PROD - 13/OCT/2025 - WT…" at bounding box center [849, 227] width 622 height 47
click at [768, 243] on input "SEPA Inst - SEPA Inst Gateway 1.14.4 - PROD - 13/OCT/2025 - WT-60221" at bounding box center [674, 234] width 271 height 29
drag, startPoint x: 746, startPoint y: 243, endPoint x: 804, endPoint y: 243, distance: 58.0
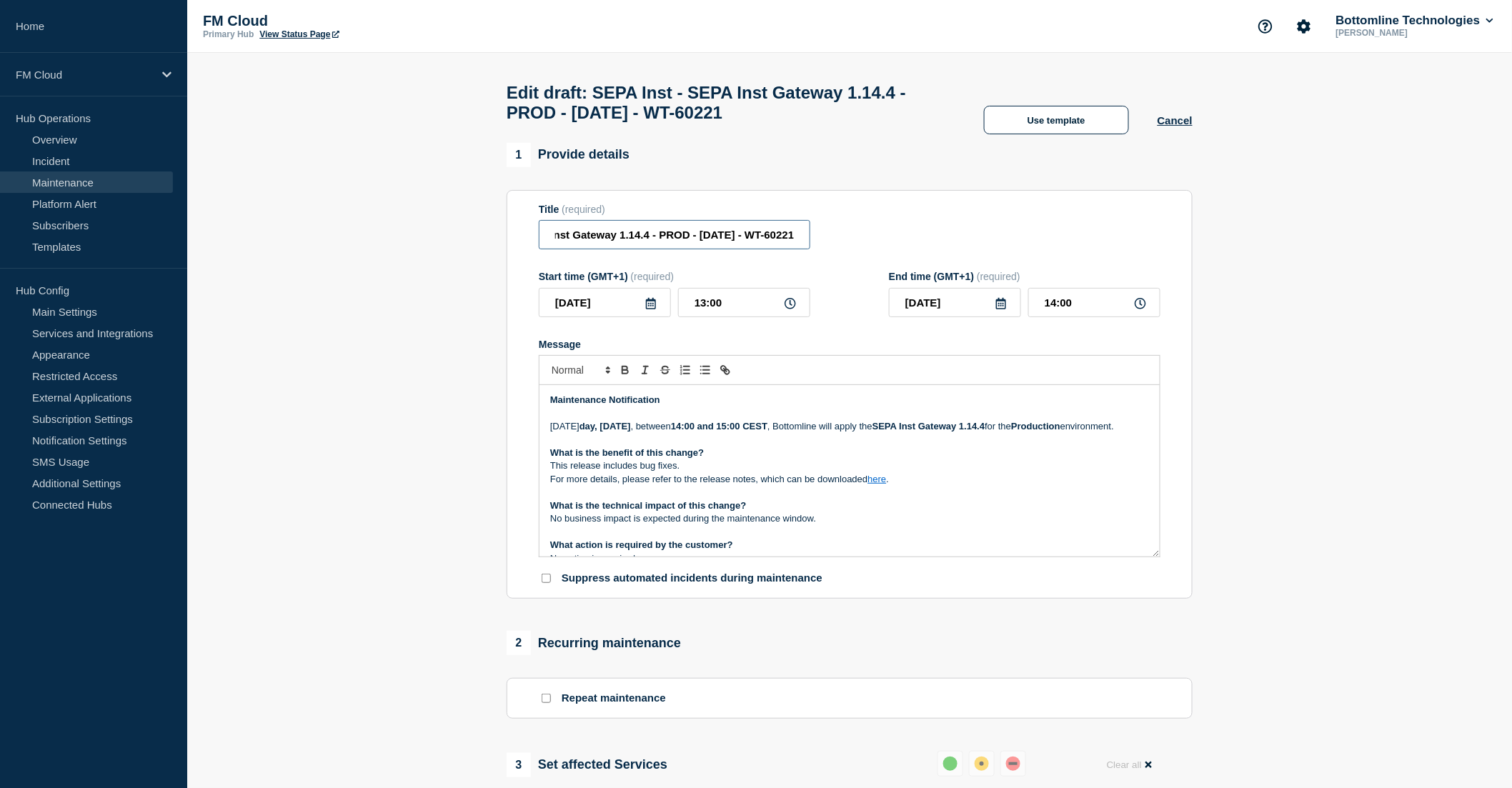
click at [804, 243] on input "SEPA Inst - SEPA Inst Gateway 1.14.4 - PROD - 13/OCT/2025 - WT-60221" at bounding box center [674, 234] width 271 height 29
paste input "378"
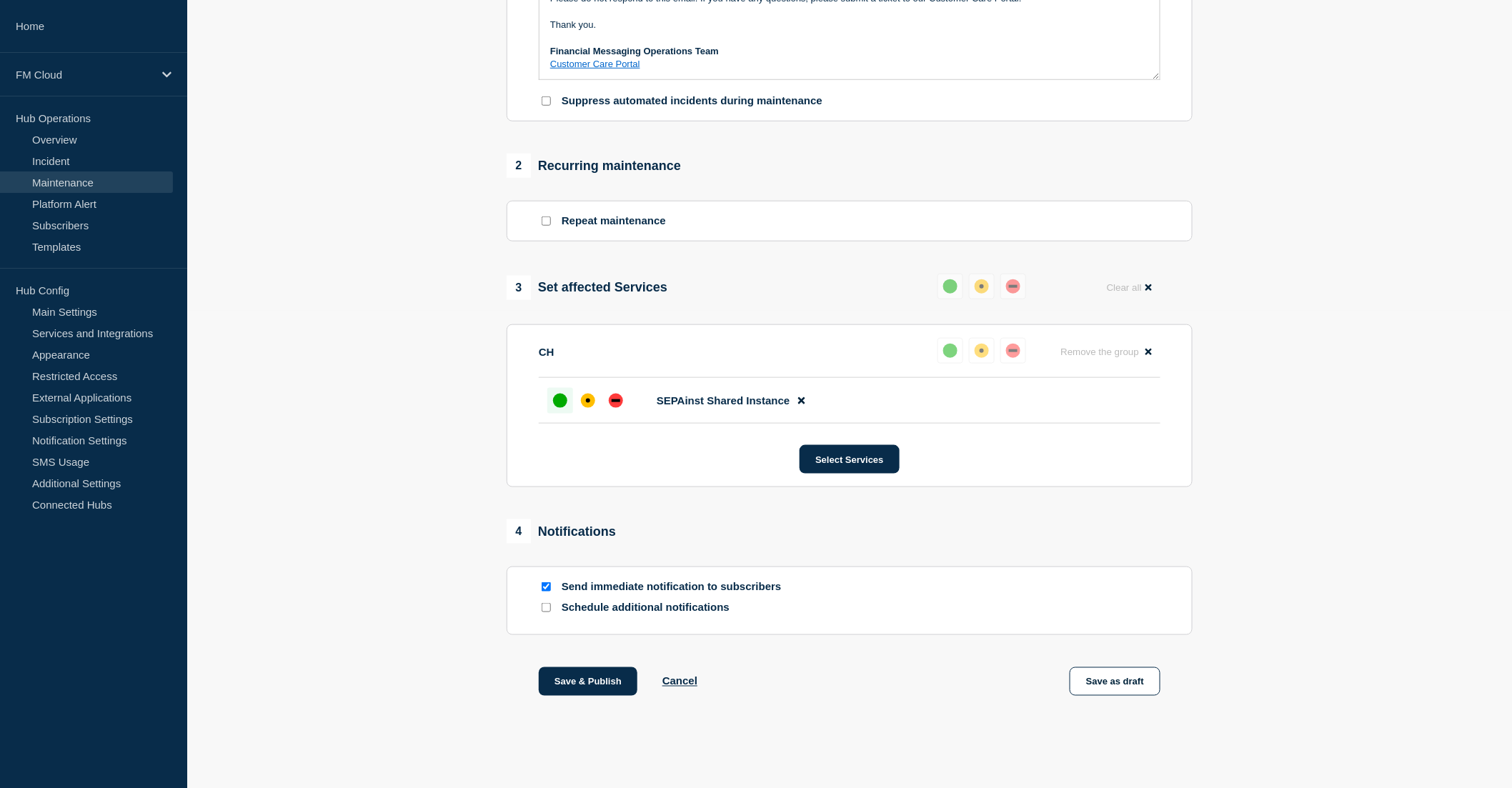
scroll to position [488, 0]
type input "SEPA Inst - SEPA Inst Gateway 1.14.4 - PROD - [DATE] - WT-60378"
click at [1117, 676] on button "Save as draft" at bounding box center [1115, 681] width 90 height 29
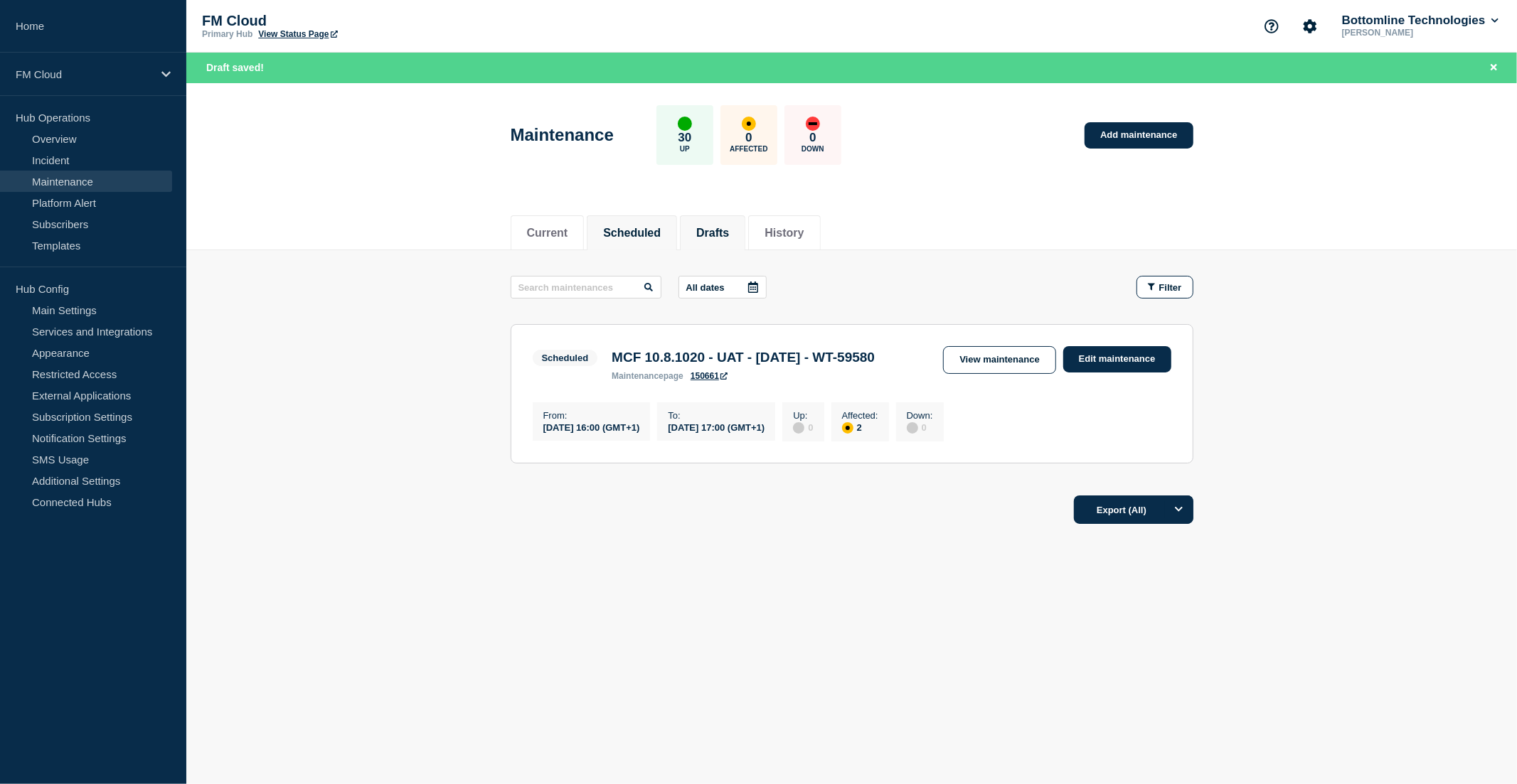
click at [729, 235] on button "Drafts" at bounding box center [713, 233] width 33 height 13
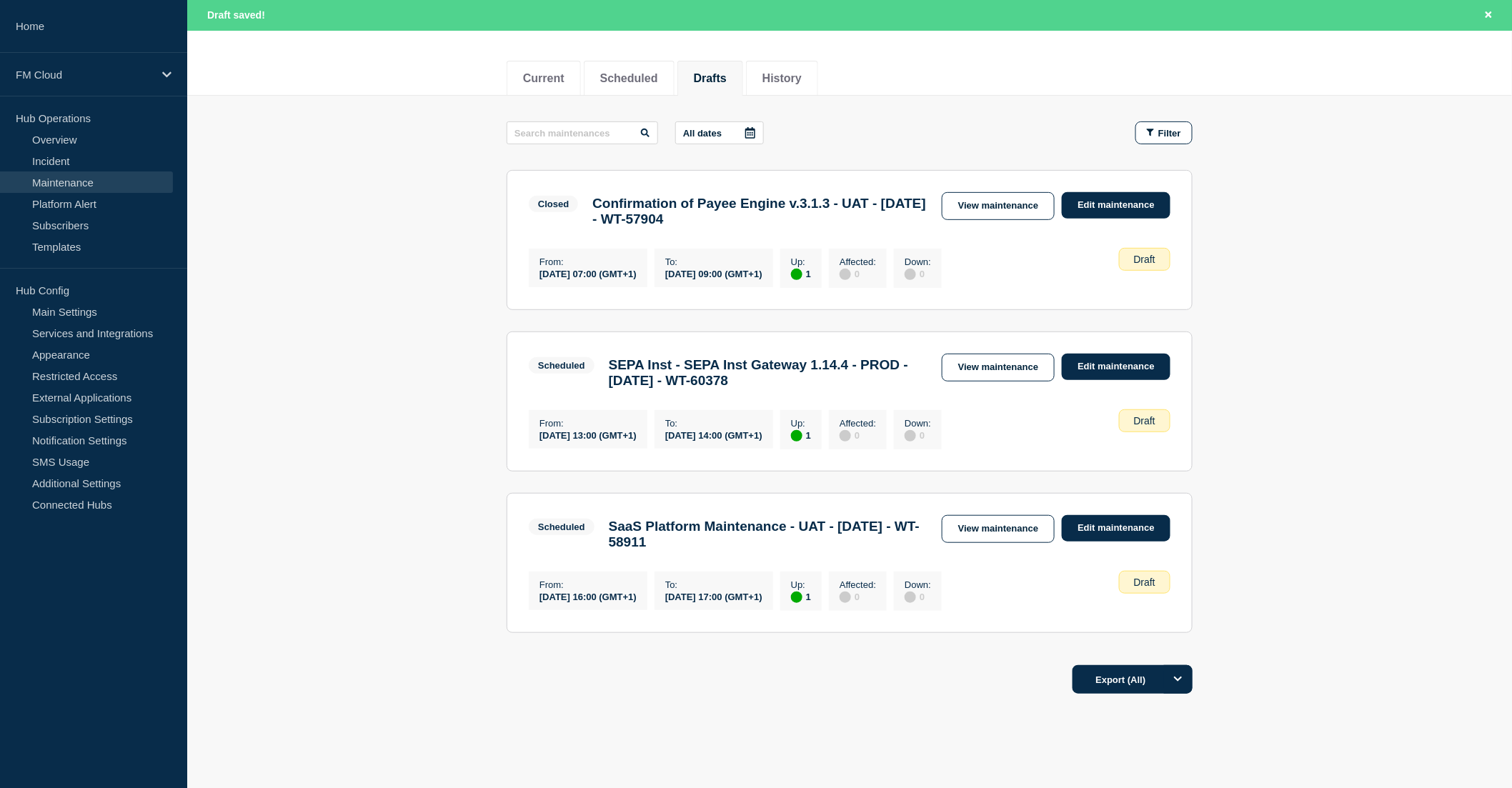
scroll to position [159, 0]
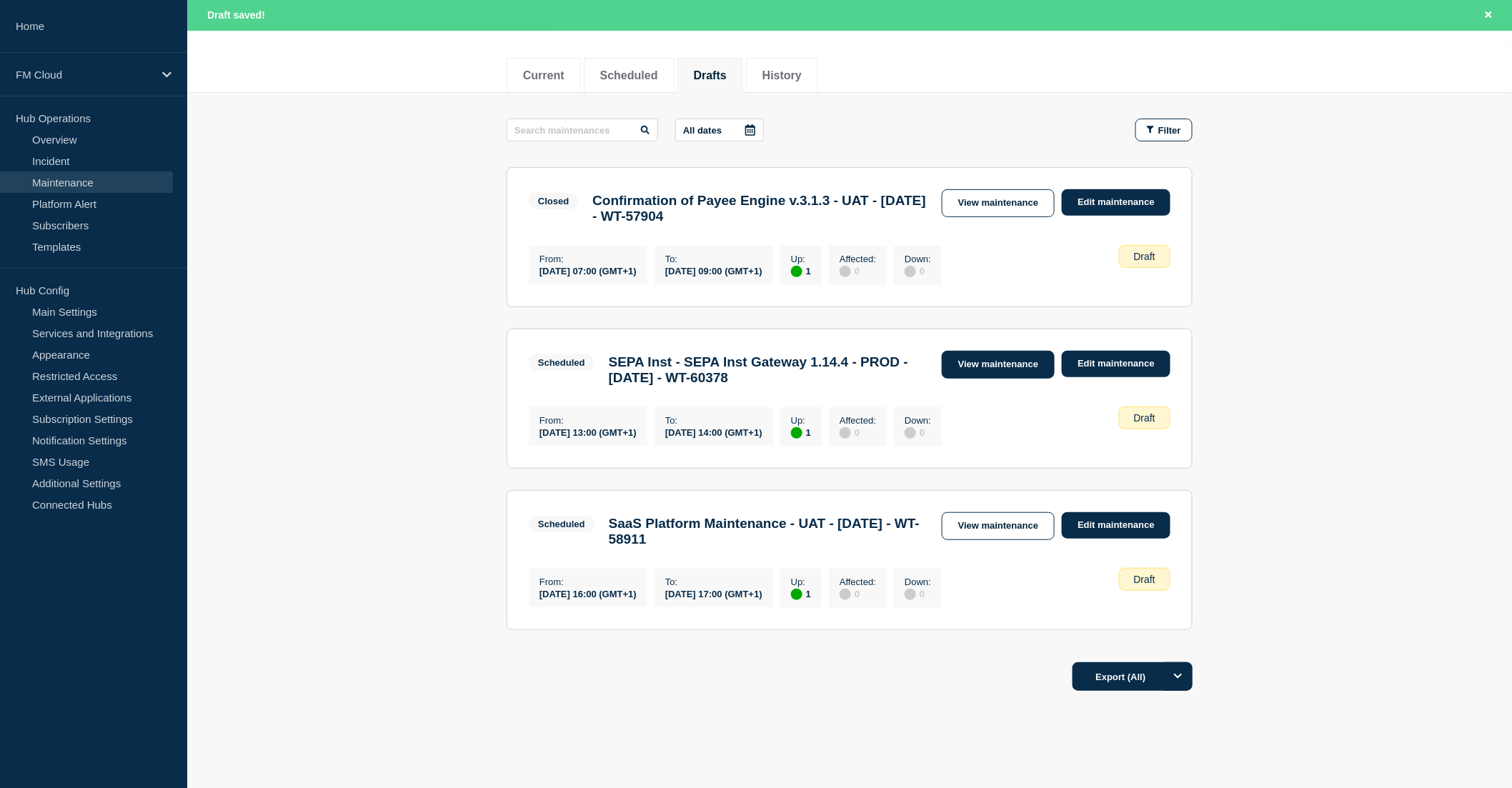
click at [993, 379] on link "View maintenance" at bounding box center [998, 365] width 113 height 28
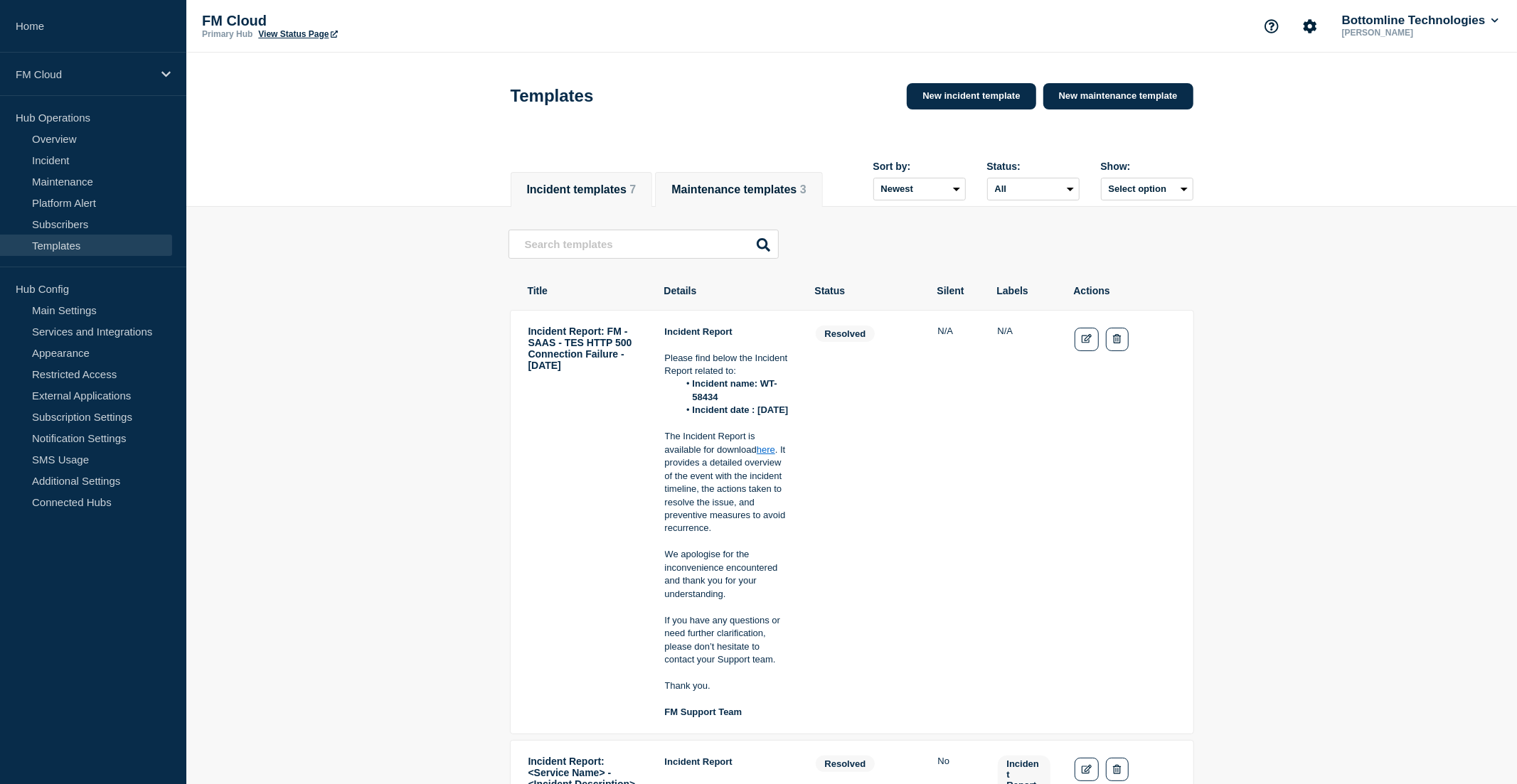
click at [730, 184] on button "Maintenance templates 3" at bounding box center [738, 190] width 134 height 13
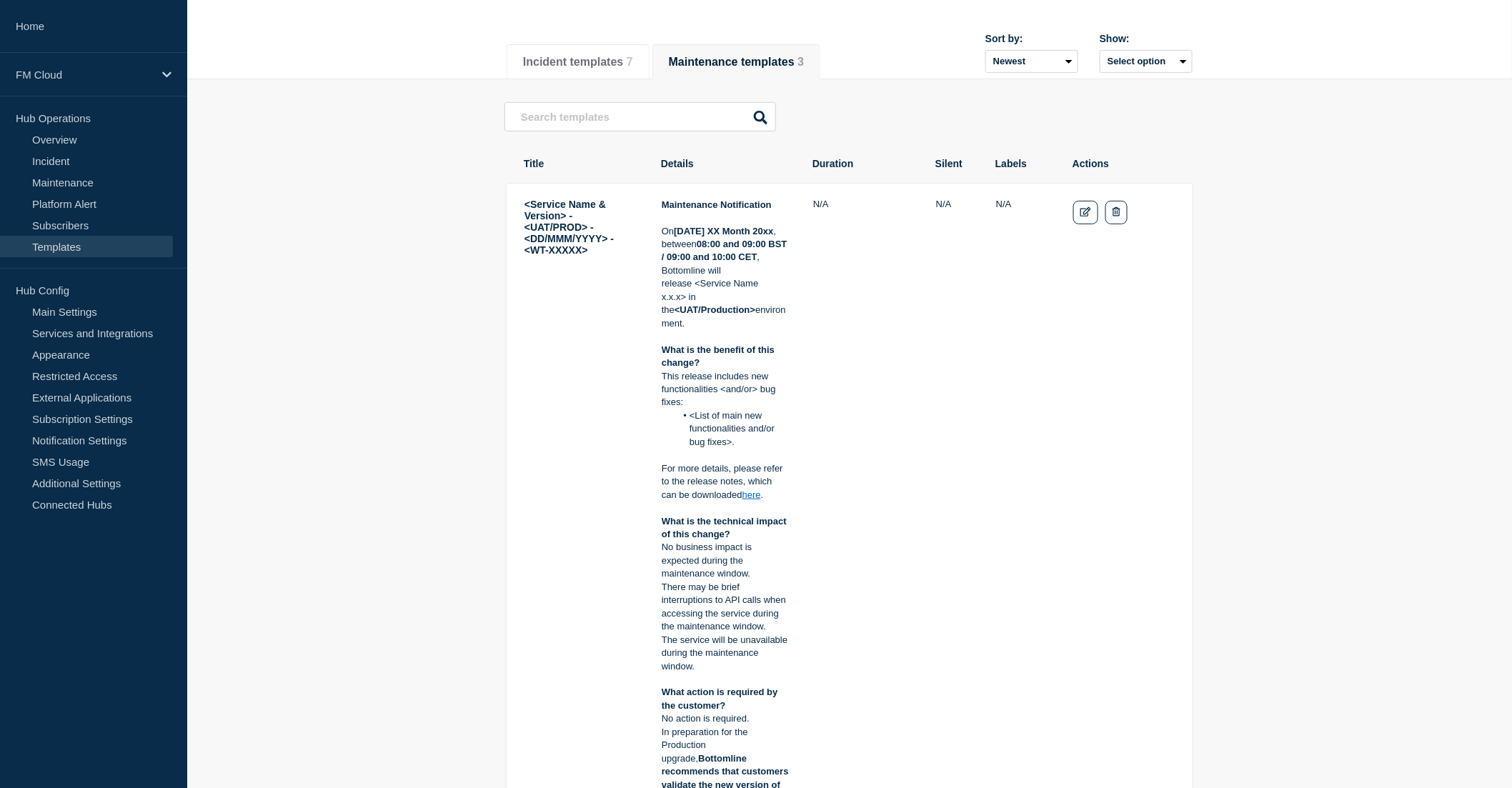
scroll to position [159, 0]
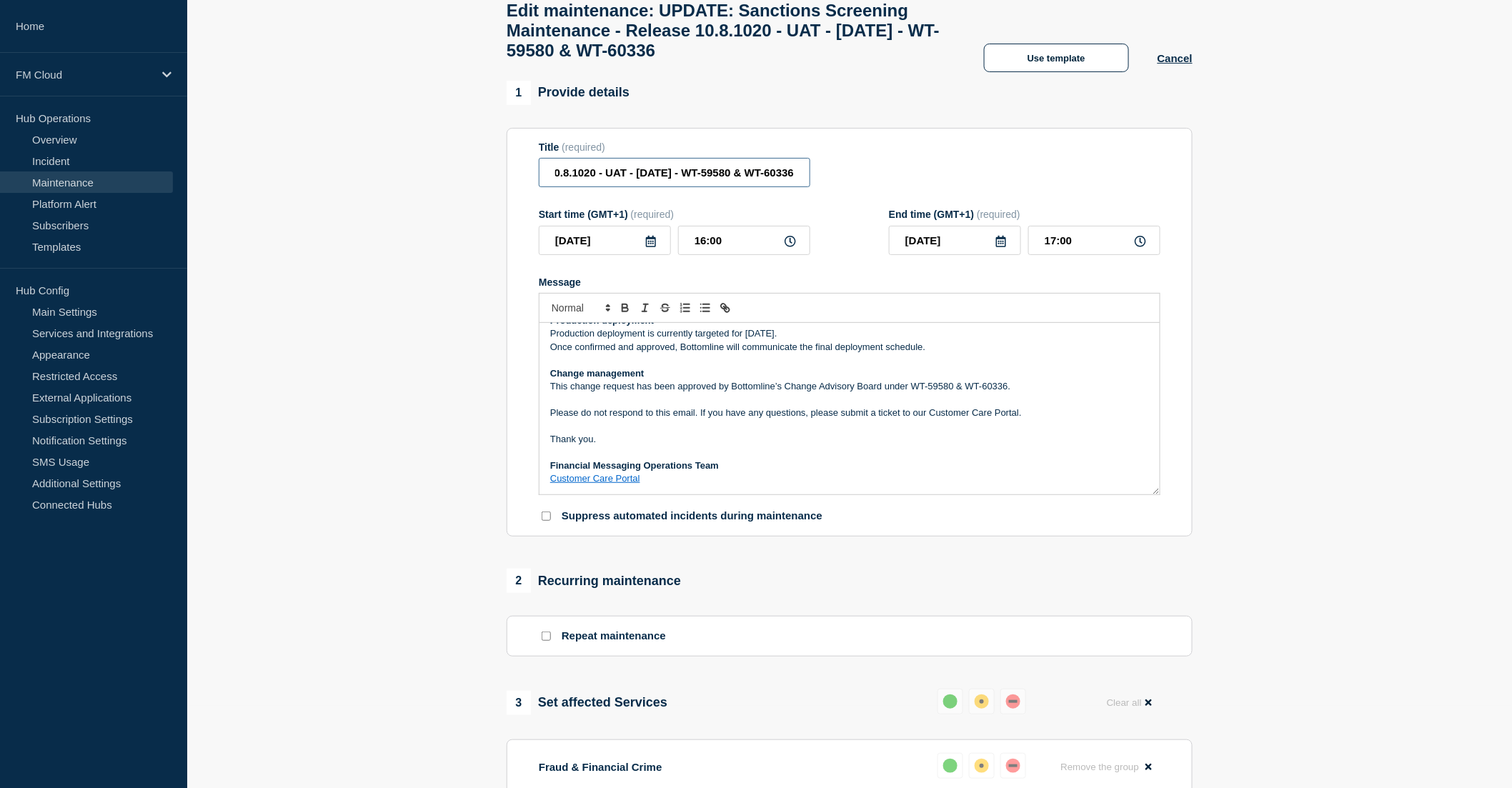
scroll to position [0, 319]
drag, startPoint x: 554, startPoint y: 183, endPoint x: 858, endPoint y: 183, distance: 304.0
click at [858, 183] on div "Title (required) UPDATE: Sanctions Screening Maintenance - Release 10.8.1020 - …" at bounding box center [849, 165] width 622 height 47
click at [720, 380] on p "Change management" at bounding box center [849, 374] width 599 height 13
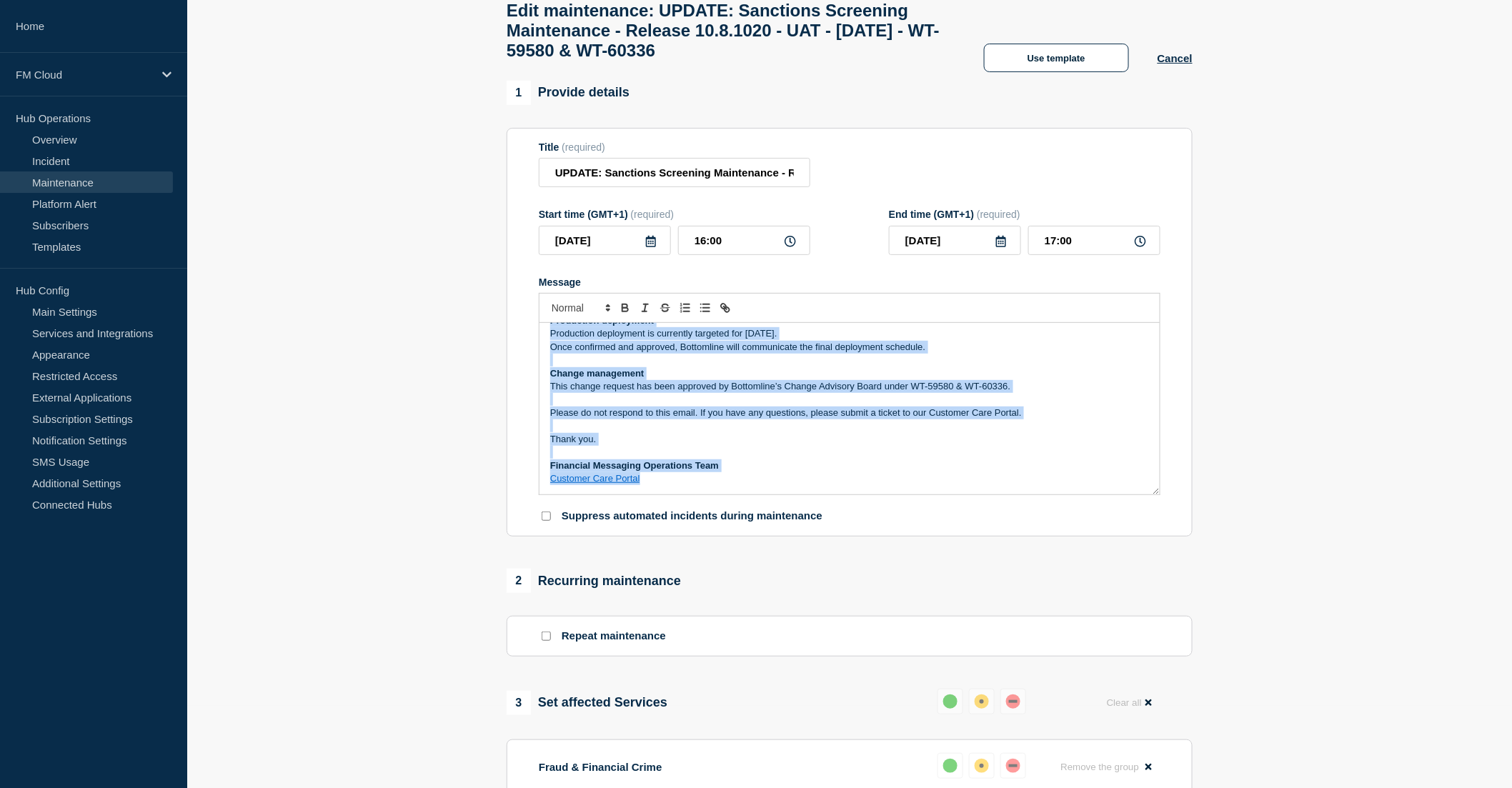
copy div "Maintenance Update Maintenance updated with link to Release Notes. Maintenance …"
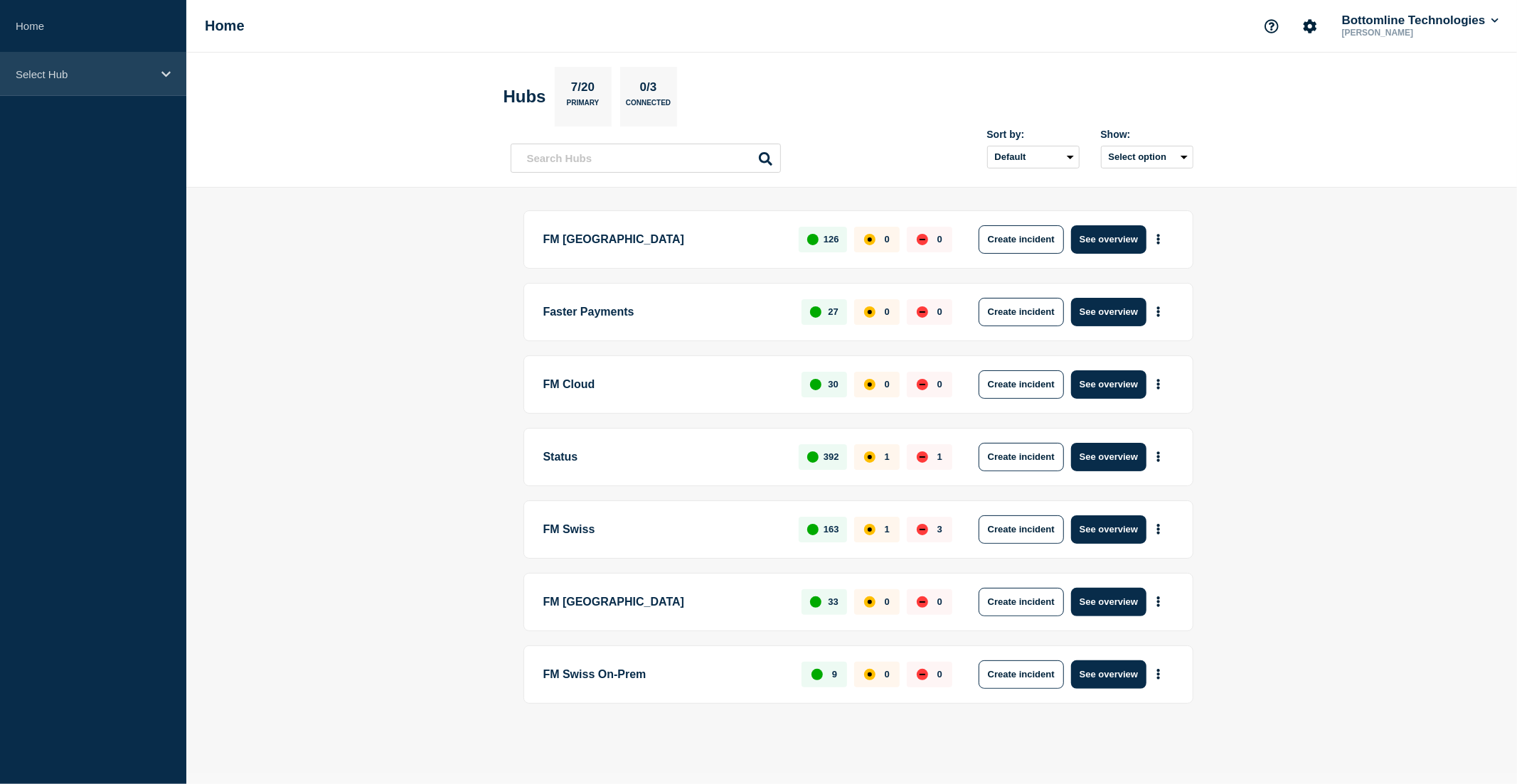
click at [81, 75] on p "Select Hub" at bounding box center [84, 74] width 136 height 12
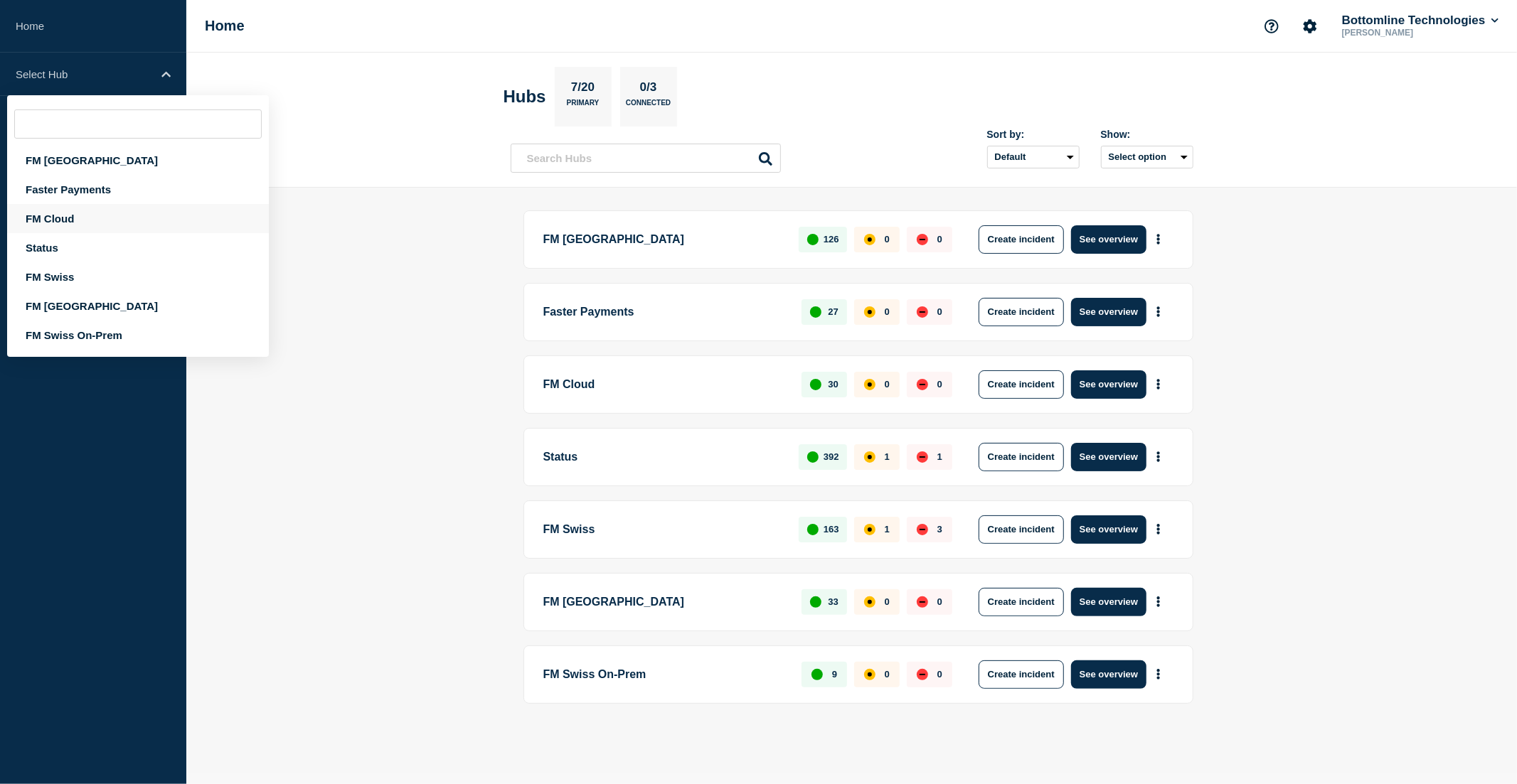
click at [75, 217] on div "FM Cloud" at bounding box center [137, 218] width 262 height 29
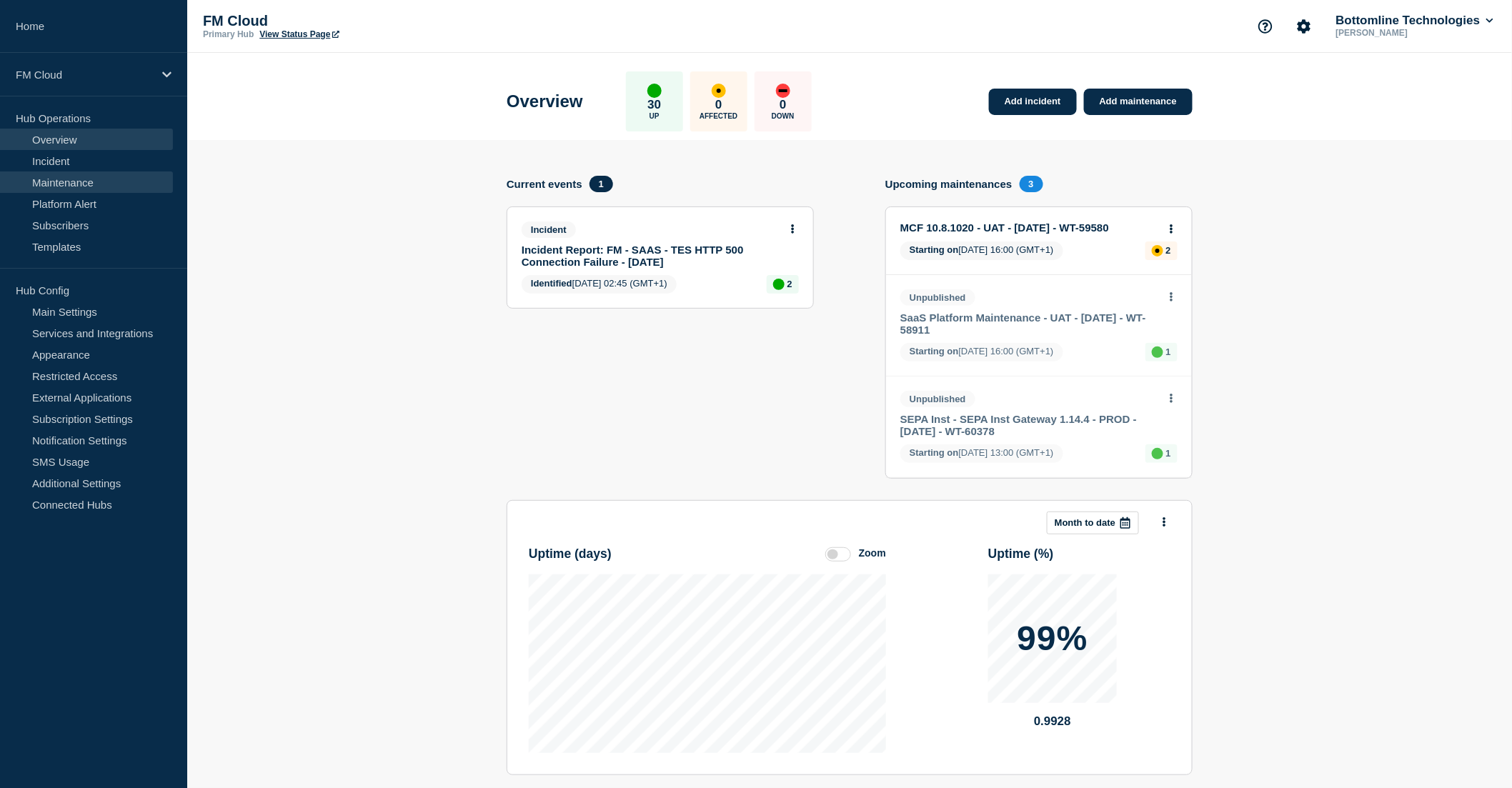
click at [84, 181] on link "Maintenance" at bounding box center [87, 182] width 173 height 21
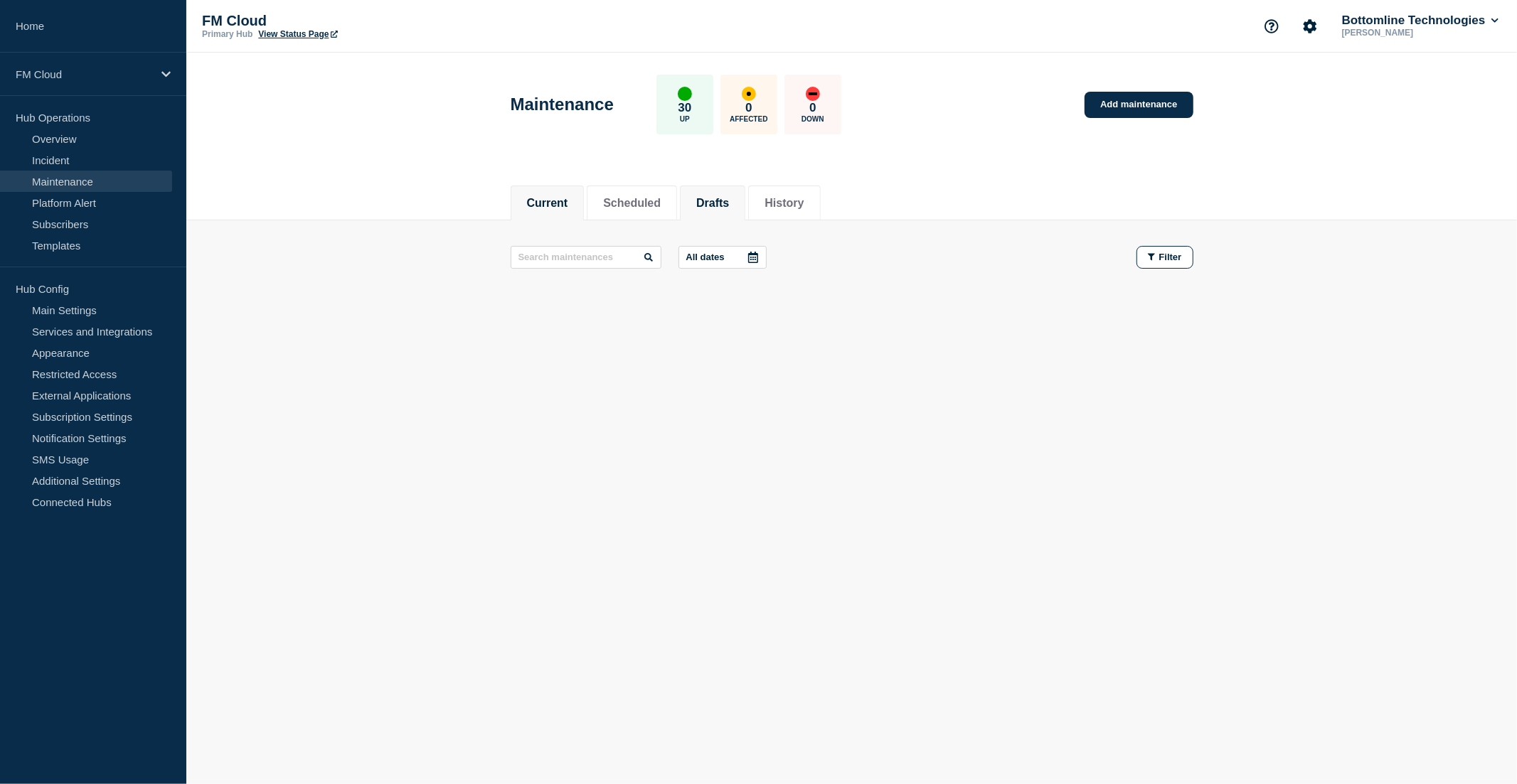
click at [729, 198] on button "Drafts" at bounding box center [713, 203] width 33 height 13
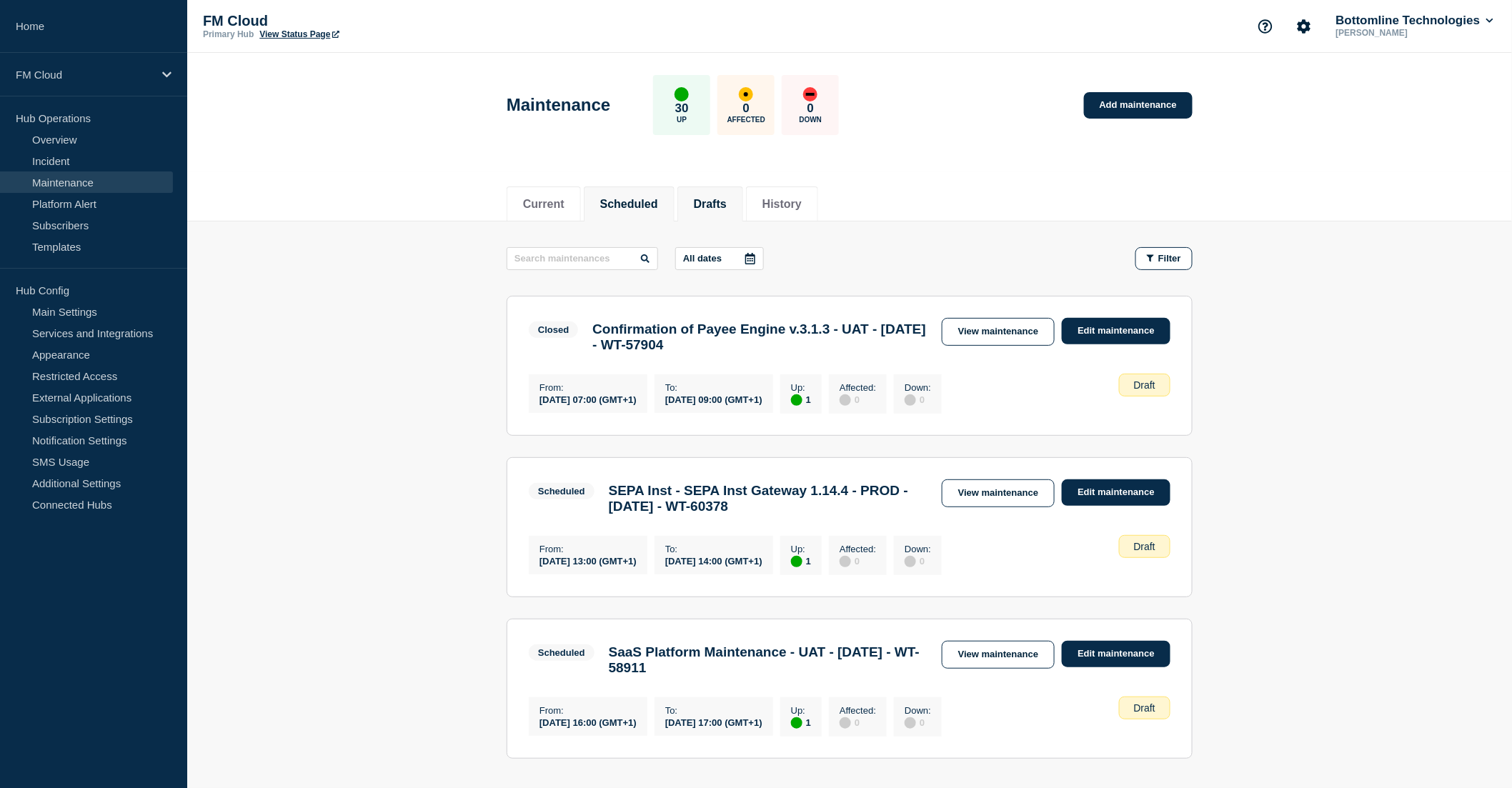
click at [637, 204] on button "Scheduled" at bounding box center [629, 204] width 58 height 13
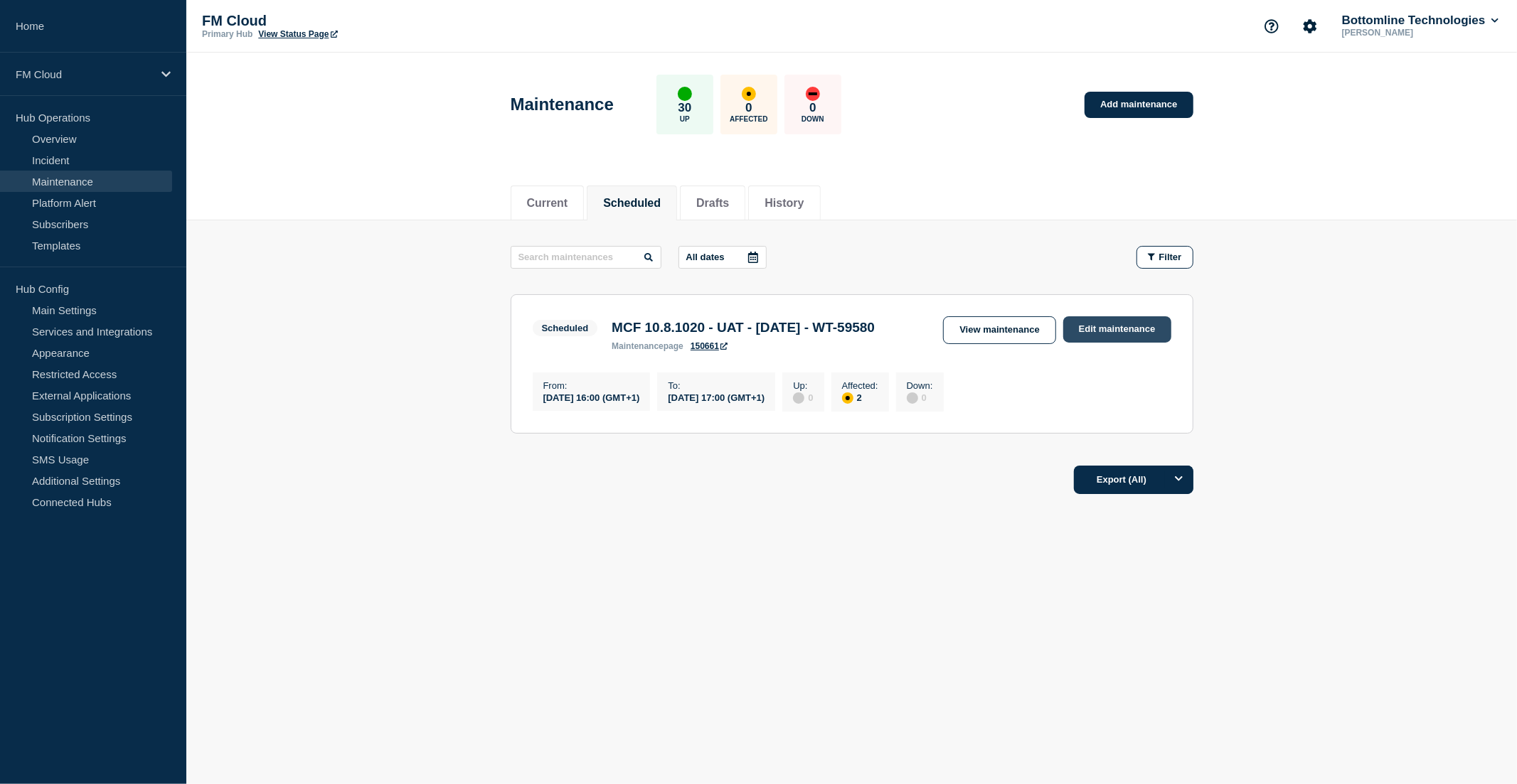
click at [1086, 325] on link "Edit maintenance" at bounding box center [1117, 329] width 108 height 26
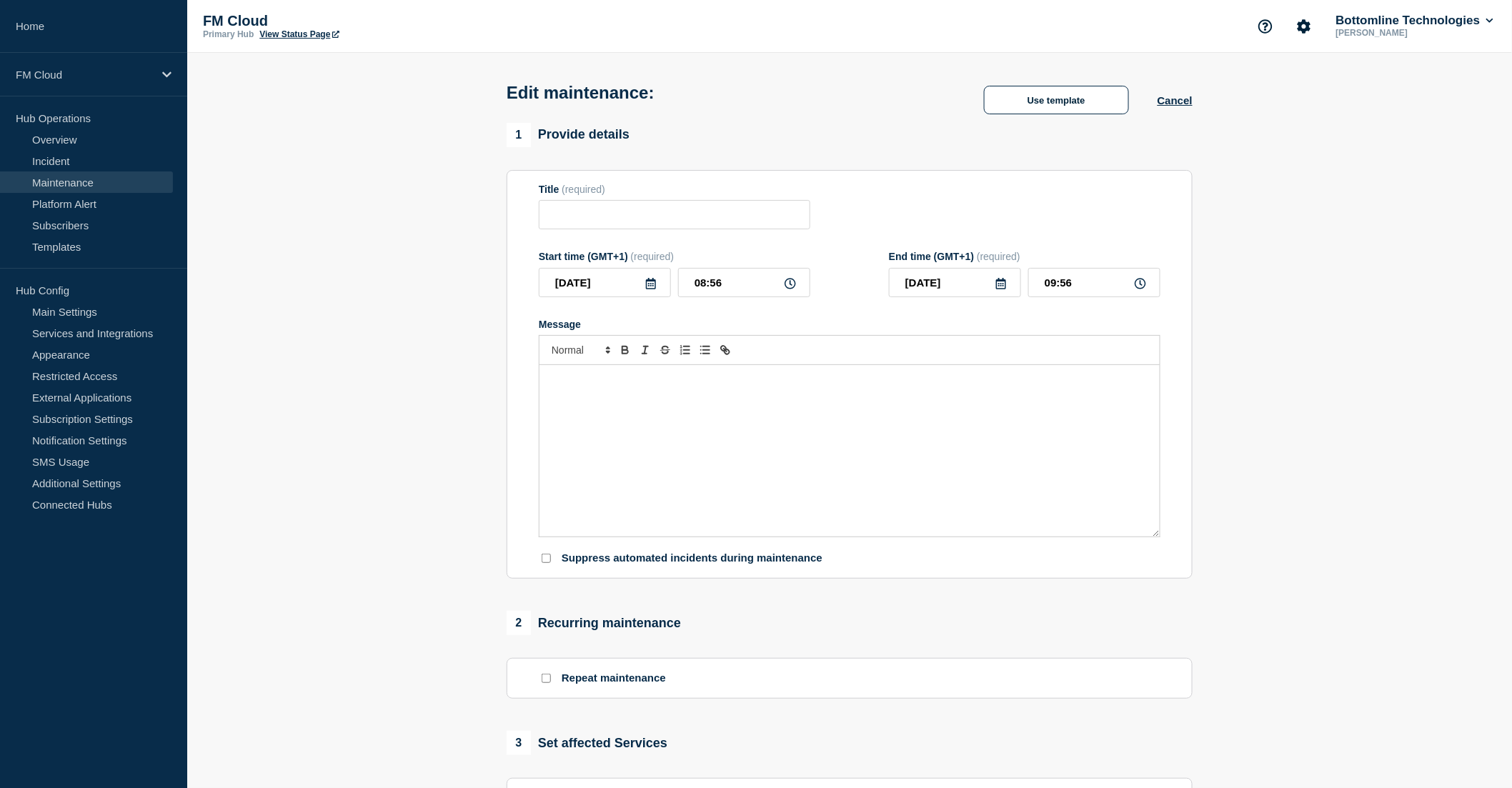
type input "MCF 10.8.1020 - UAT - [DATE] - WT-59580"
type input "[DATE]"
type input "16:00"
type input "[DATE]"
type input "17:00"
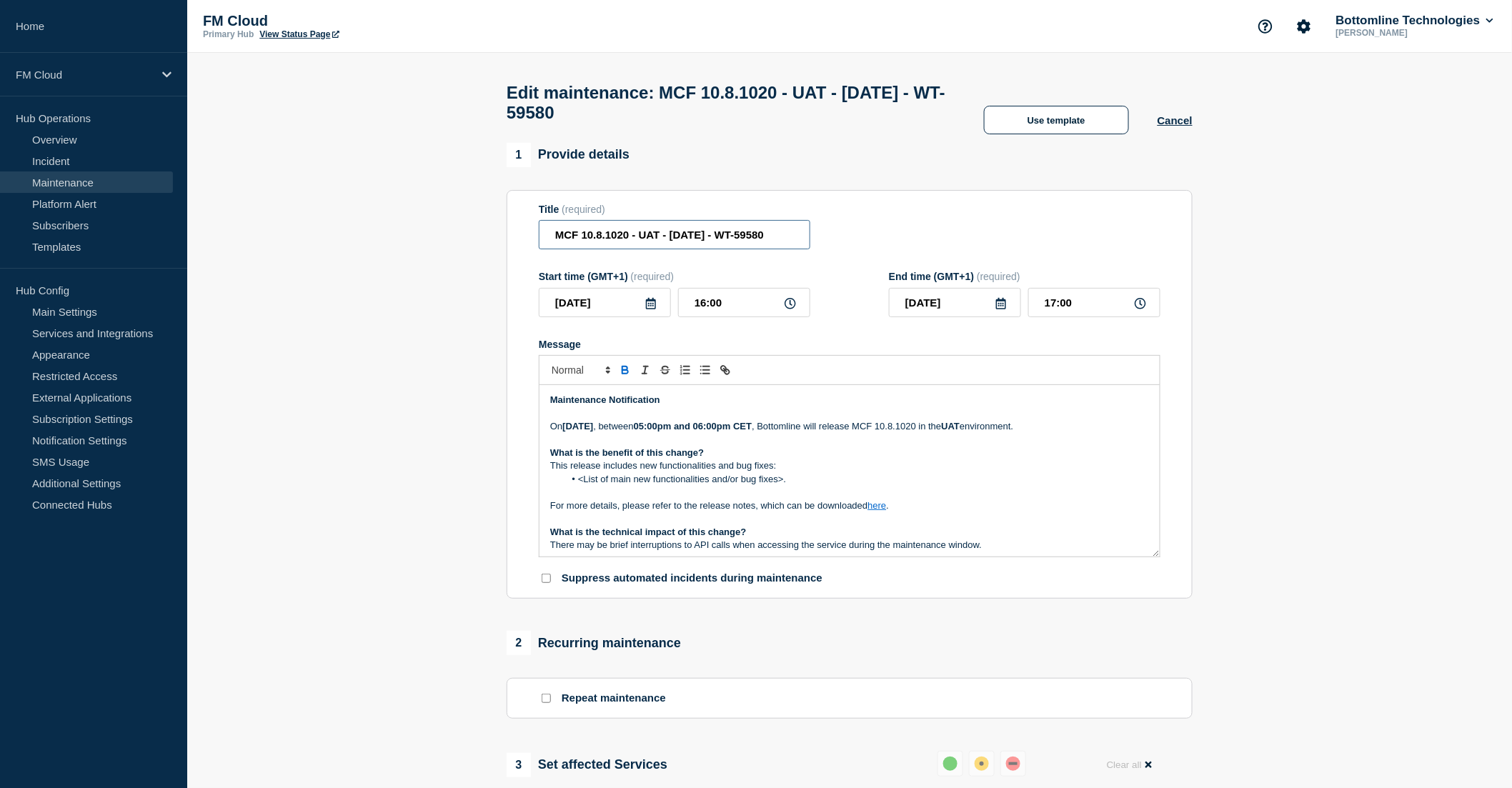
click at [609, 240] on input "MCF 10.8.1020 - UAT - [DATE] - WT-59580" at bounding box center [674, 234] width 271 height 29
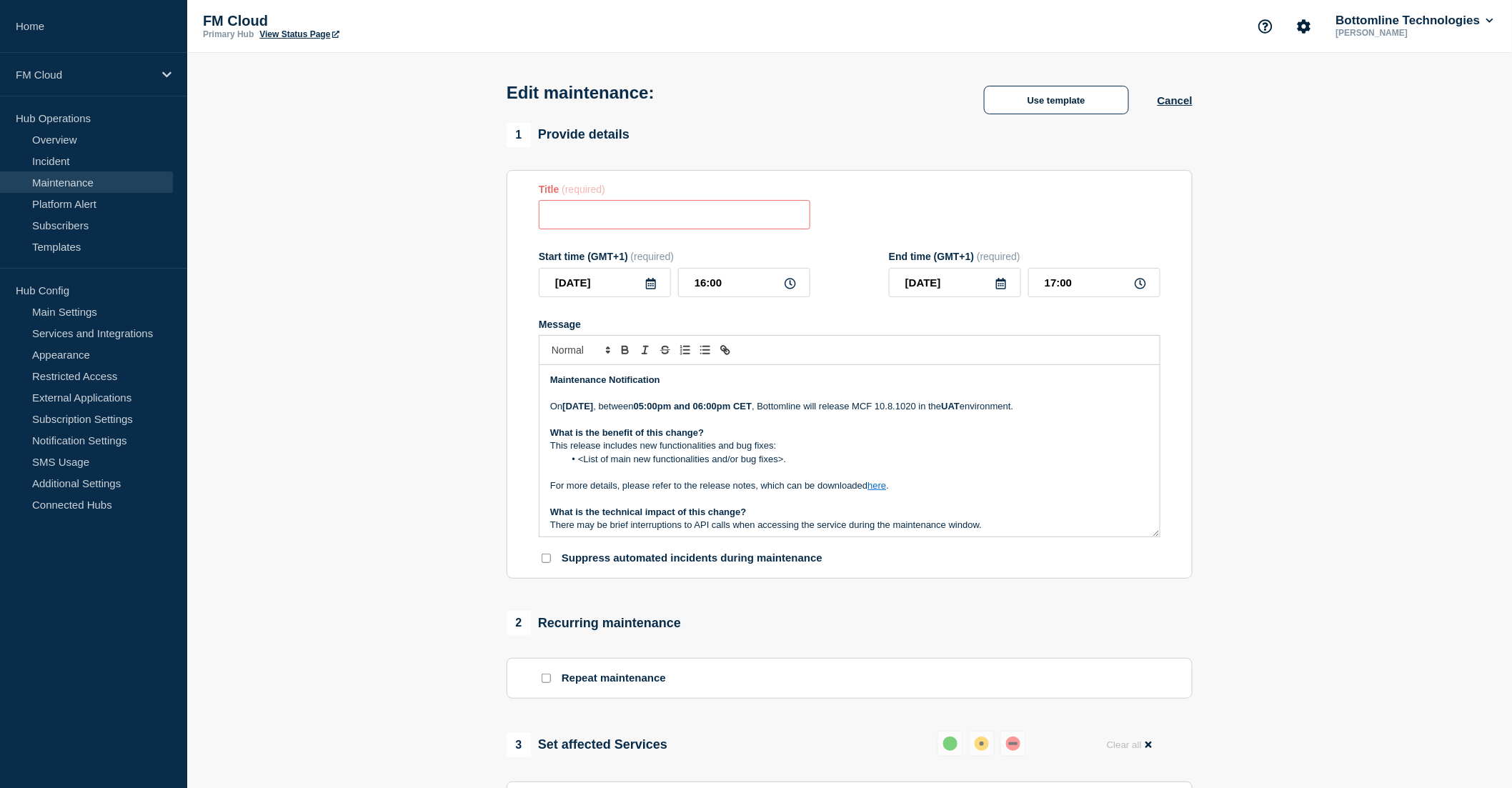
paste input "UPDATE: Sanctions Screening Maintenance - Release 10.8.1020 - UAT - [DATE] - WT…"
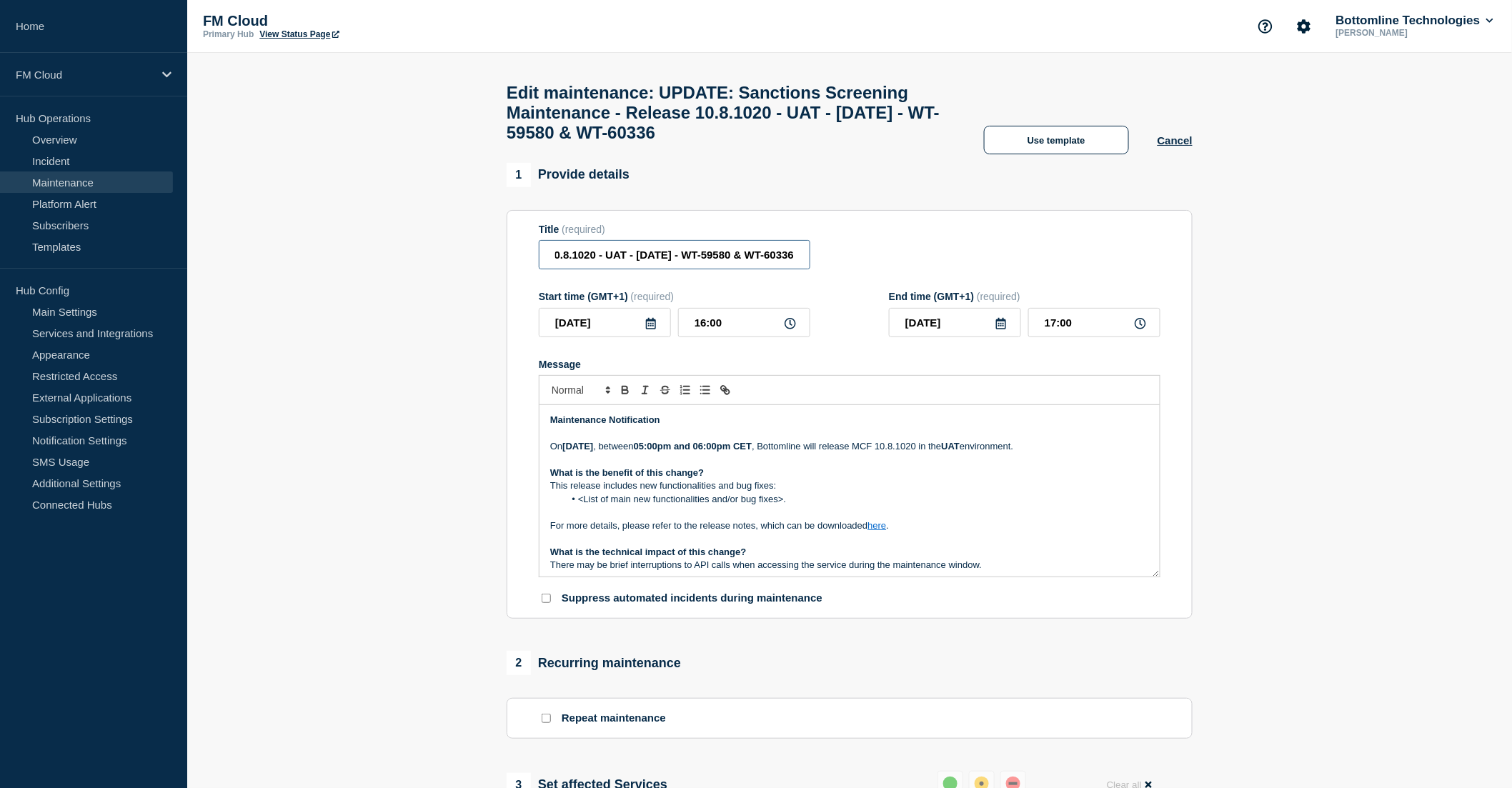
scroll to position [0, 313]
type input "UPDATE: Sanctions Screening Maintenance - Release 10.8.1020 - UAT - [DATE] - WT…"
click at [784, 506] on li "<List of main new functionalities and/or bug fixes>." at bounding box center [857, 499] width 585 height 13
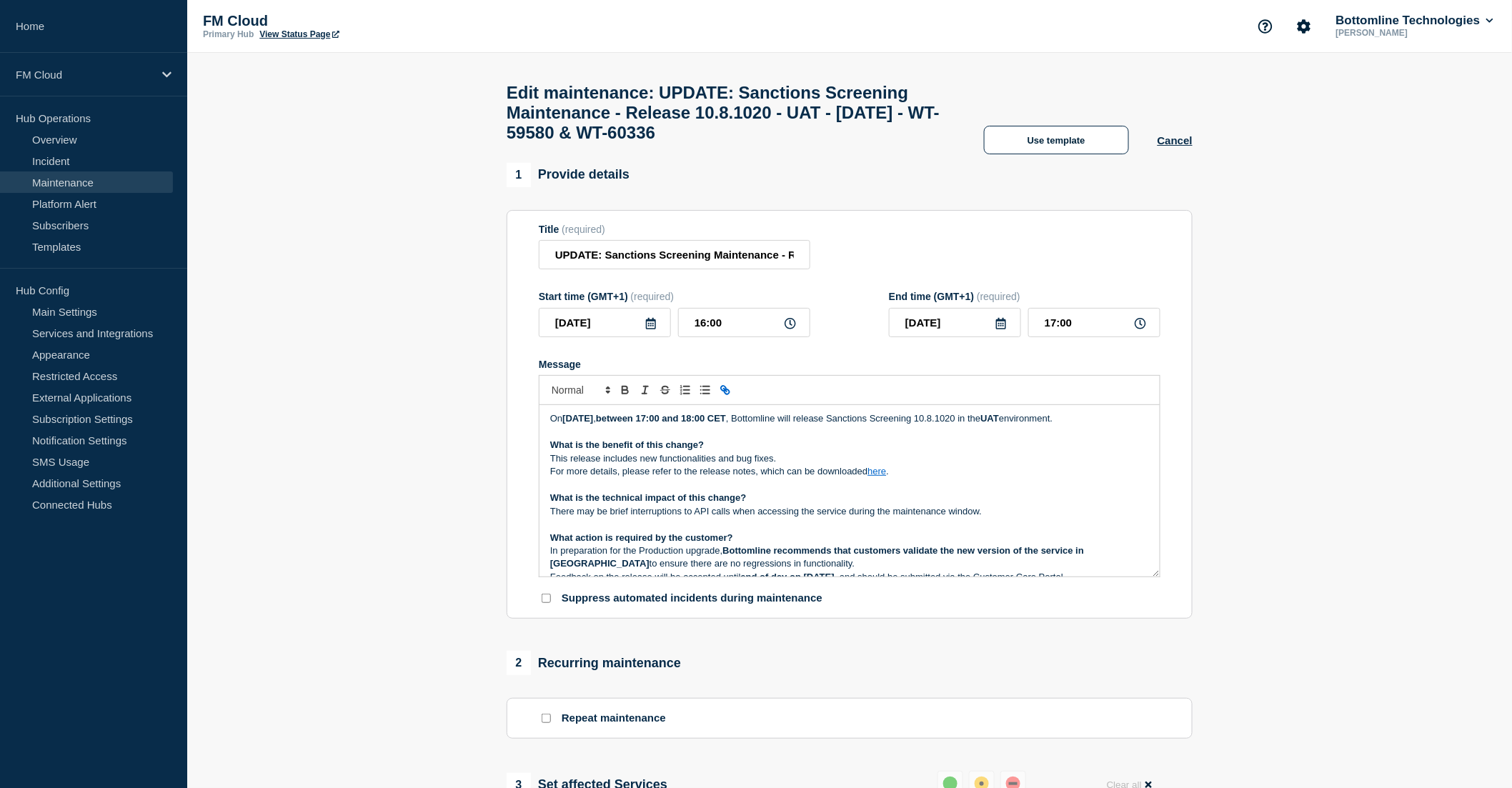
scroll to position [32, 0]
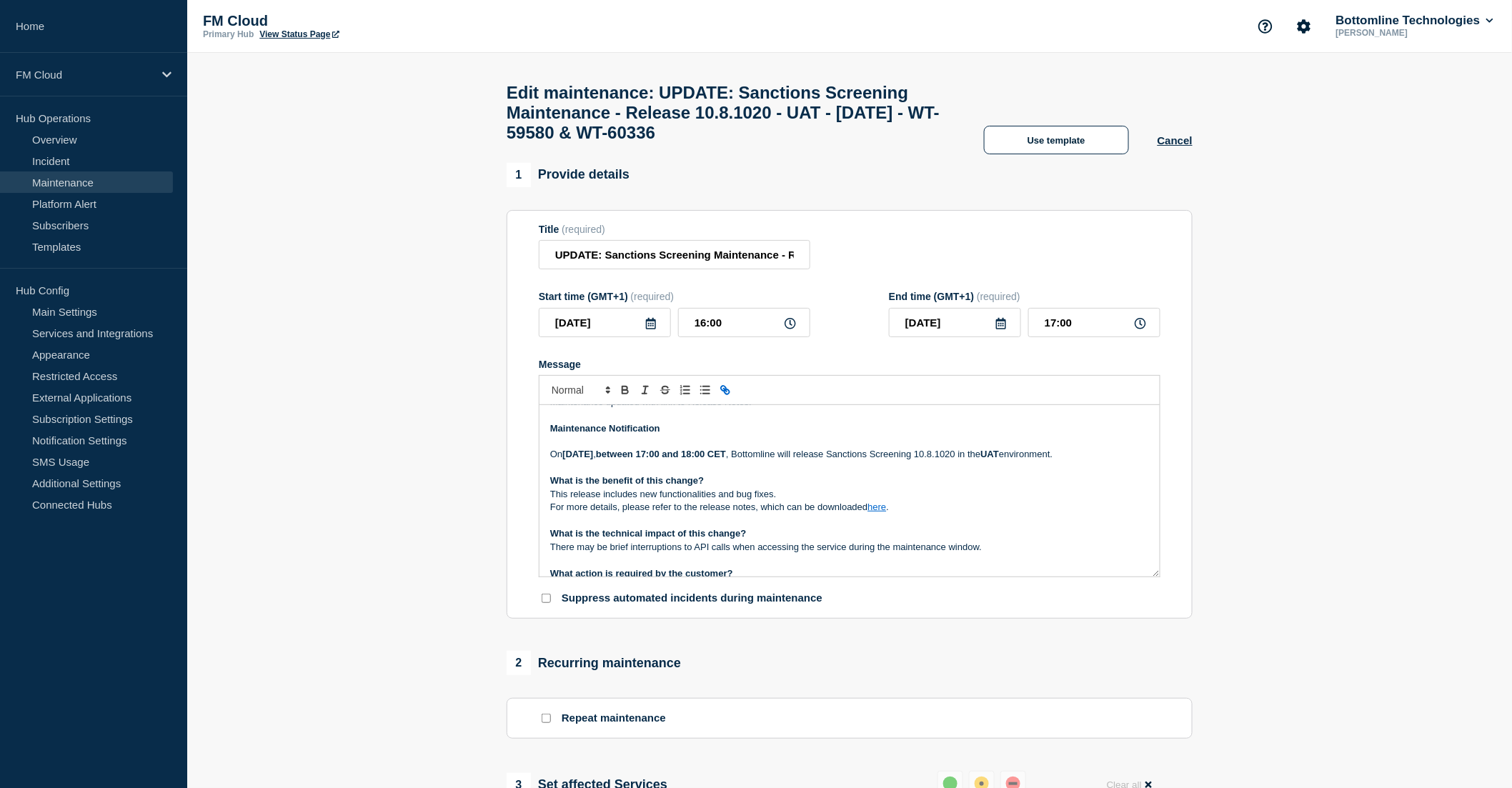
click at [881, 512] on link "here" at bounding box center [877, 507] width 19 height 11
click at [640, 475] on p "Message" at bounding box center [849, 468] width 599 height 13
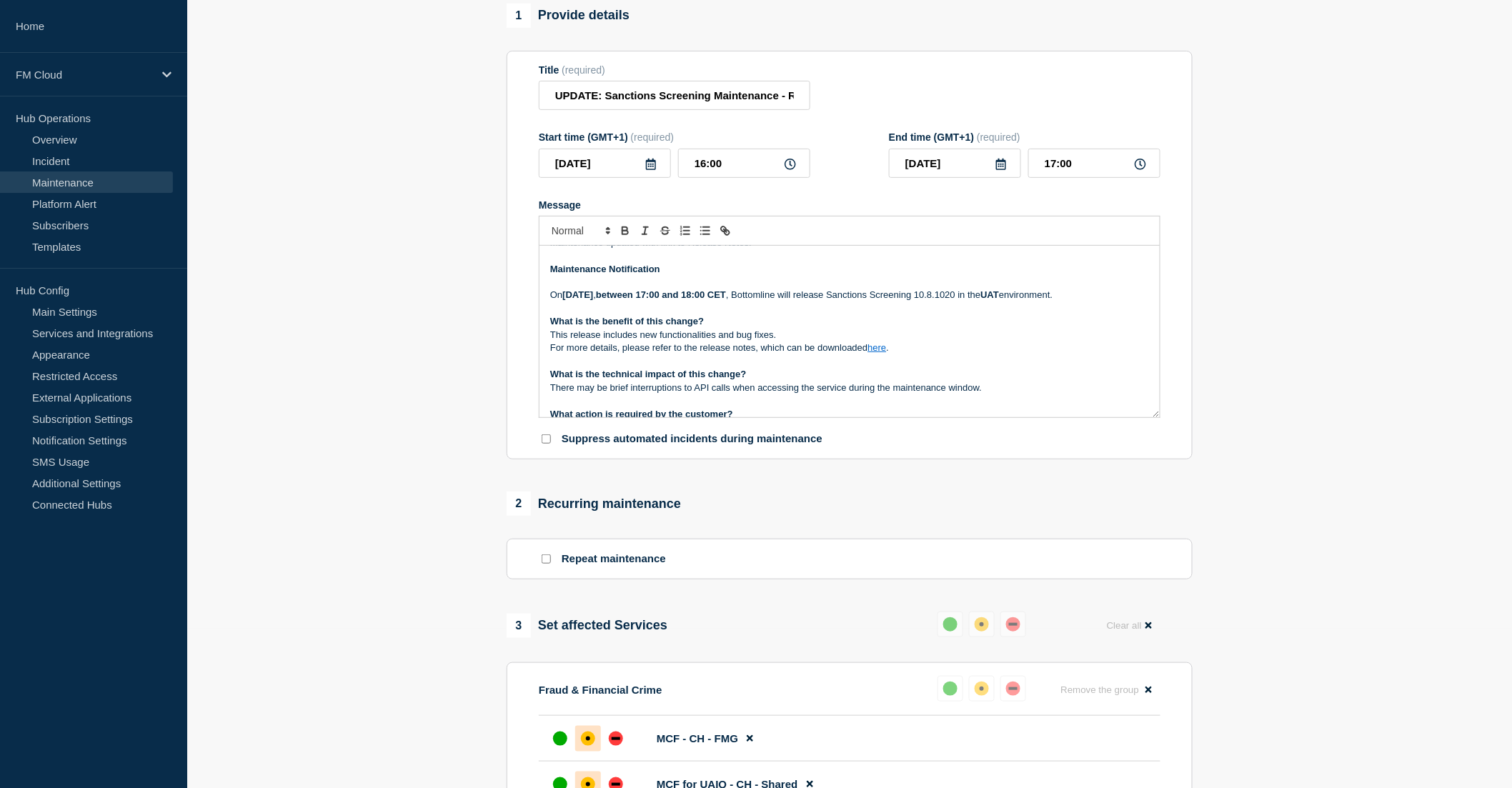
scroll to position [159, 0]
click at [877, 354] on link "here" at bounding box center [877, 348] width 19 height 11
click at [927, 392] on link at bounding box center [910, 387] width 34 height 11
type input "[URL][DOMAIN_NAME]"
paste input "[URL][DOMAIN_NAME]"
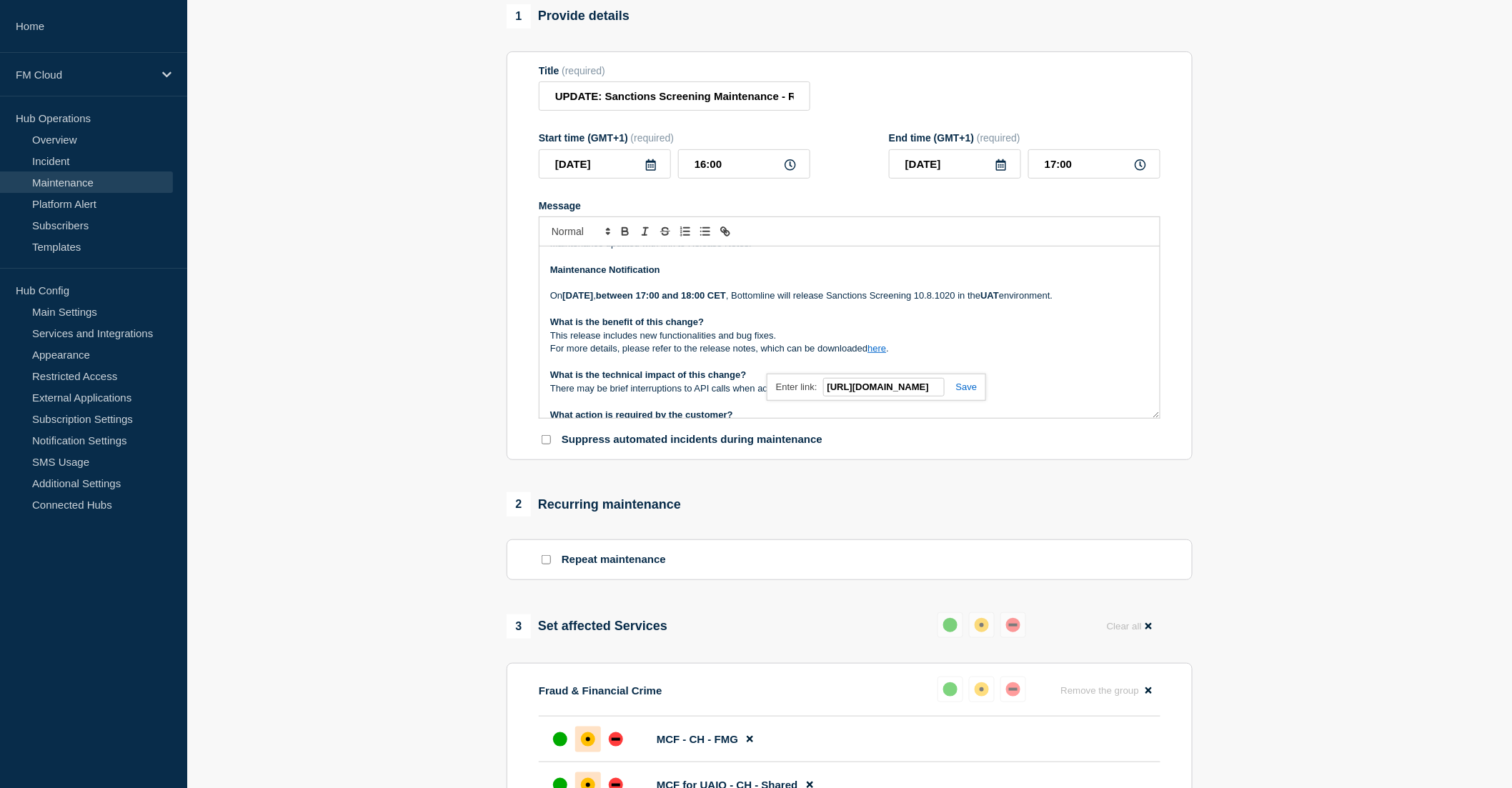
scroll to position [0, 0]
click at [968, 392] on link at bounding box center [961, 387] width 33 height 11
click at [930, 342] on p "This release includes new functionalities and bug fixes." at bounding box center [849, 335] width 599 height 13
click at [881, 354] on link "here" at bounding box center [877, 348] width 19 height 11
click at [869, 396] on link "[URL][DOMAIN_NAME]" at bounding box center [845, 387] width 98 height 19
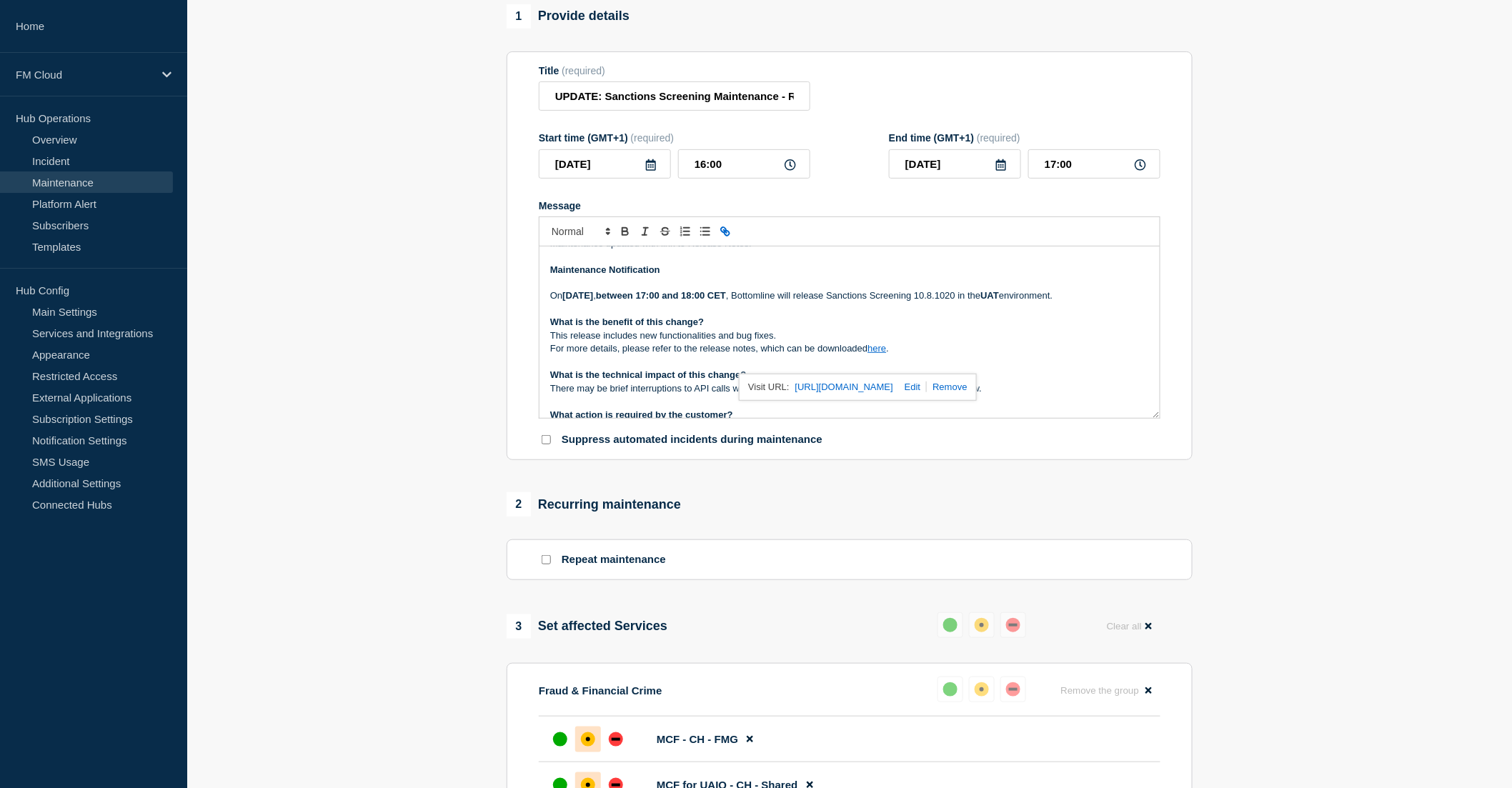
click at [927, 392] on link at bounding box center [910, 387] width 34 height 11
type input "[URL][DOMAIN_NAME]"
paste input "[URL][DOMAIN_NAME]"
type input "[URL][DOMAIN_NAME]"
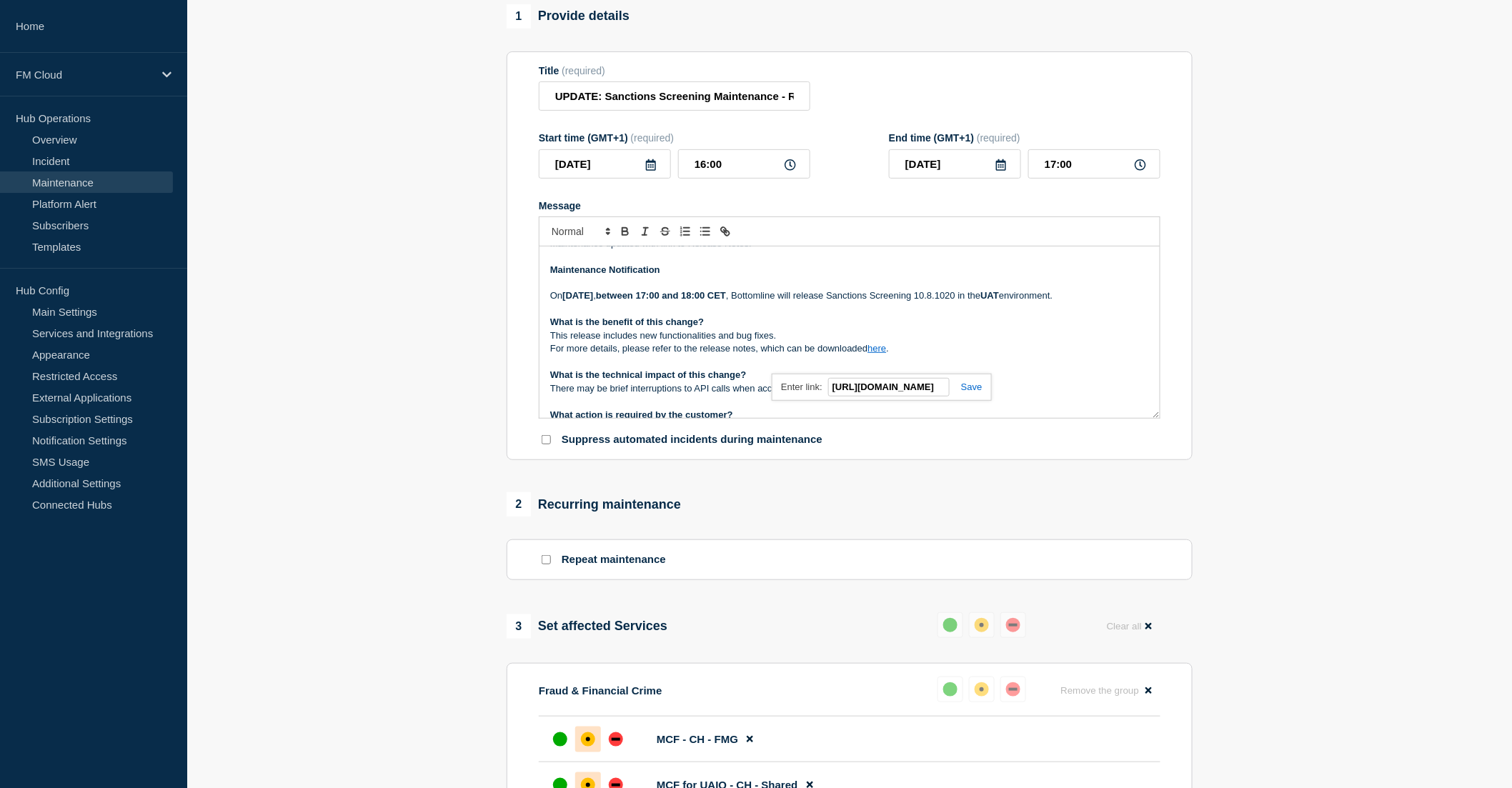
scroll to position [0, 0]
click at [975, 392] on link at bounding box center [967, 387] width 33 height 11
click at [882, 354] on link "here" at bounding box center [877, 348] width 19 height 11
click at [856, 396] on link "[URL][DOMAIN_NAME]" at bounding box center [845, 387] width 98 height 19
click at [860, 302] on p "[DATE][DATE] , between 17:00 and 18:00 CET , Bottomline will release Sanctions …" at bounding box center [849, 295] width 599 height 13
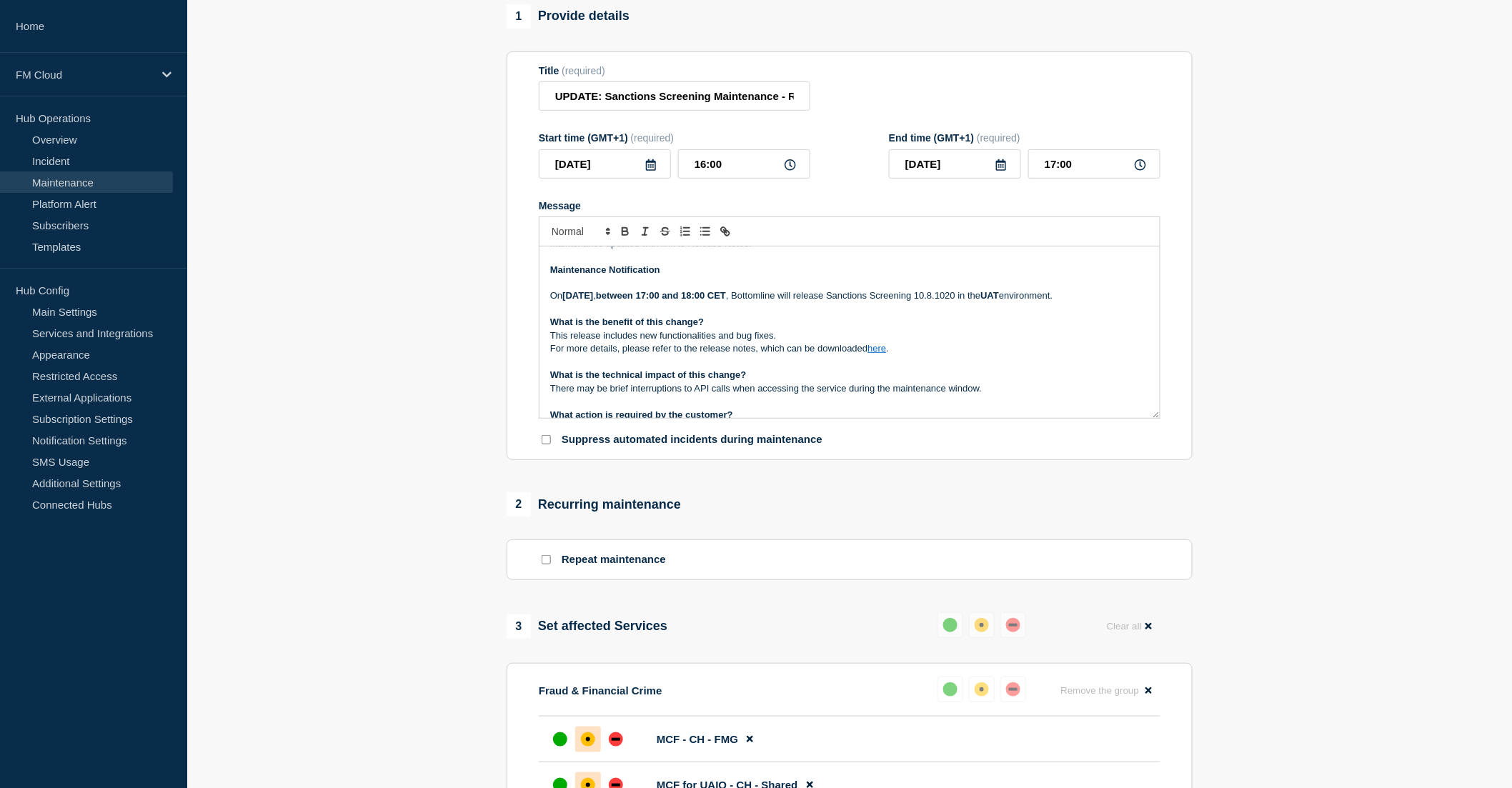
click at [789, 302] on p "[DATE][DATE] , between 17:00 and 18:00 CET , Bottomline will release Sanctions …" at bounding box center [849, 295] width 599 height 13
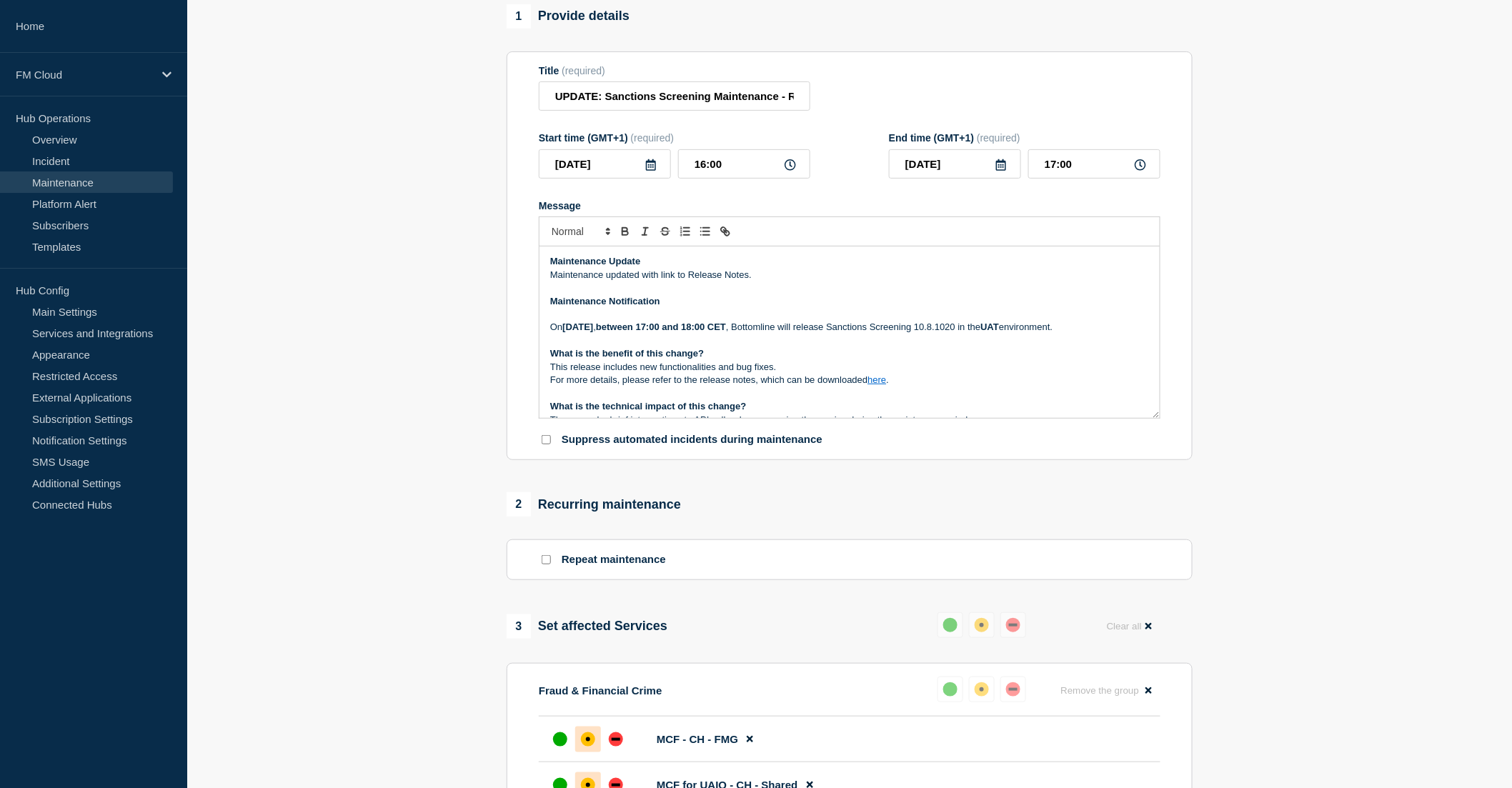
click at [761, 282] on p "Maintenance updated with link to Release Notes." at bounding box center [849, 275] width 599 height 13
click at [606, 282] on p "Maintenance updated with link to Release Notes." at bounding box center [849, 275] width 599 height 13
click at [902, 268] on p "Maintenance Update" at bounding box center [849, 261] width 599 height 13
click at [889, 386] on p "For more details, please refer to the release notes, which can be downloaded he…" at bounding box center [849, 380] width 599 height 13
click at [881, 385] on link "here" at bounding box center [877, 380] width 19 height 11
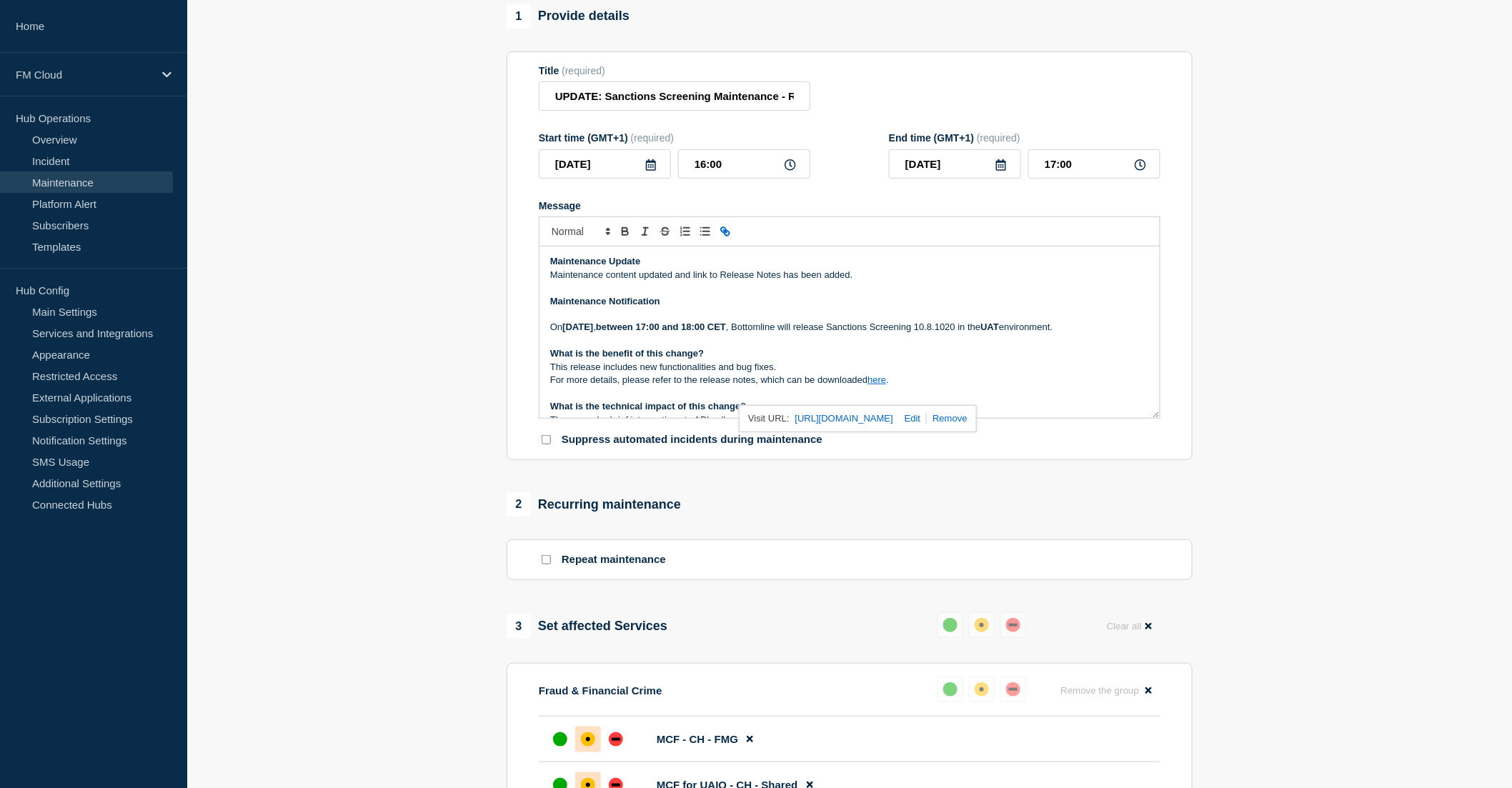
click at [870, 428] on link "[URL][DOMAIN_NAME]" at bounding box center [845, 419] width 98 height 19
click at [734, 308] on p "Maintenance Notification" at bounding box center [849, 301] width 599 height 13
click at [719, 295] on p "Message" at bounding box center [849, 288] width 599 height 13
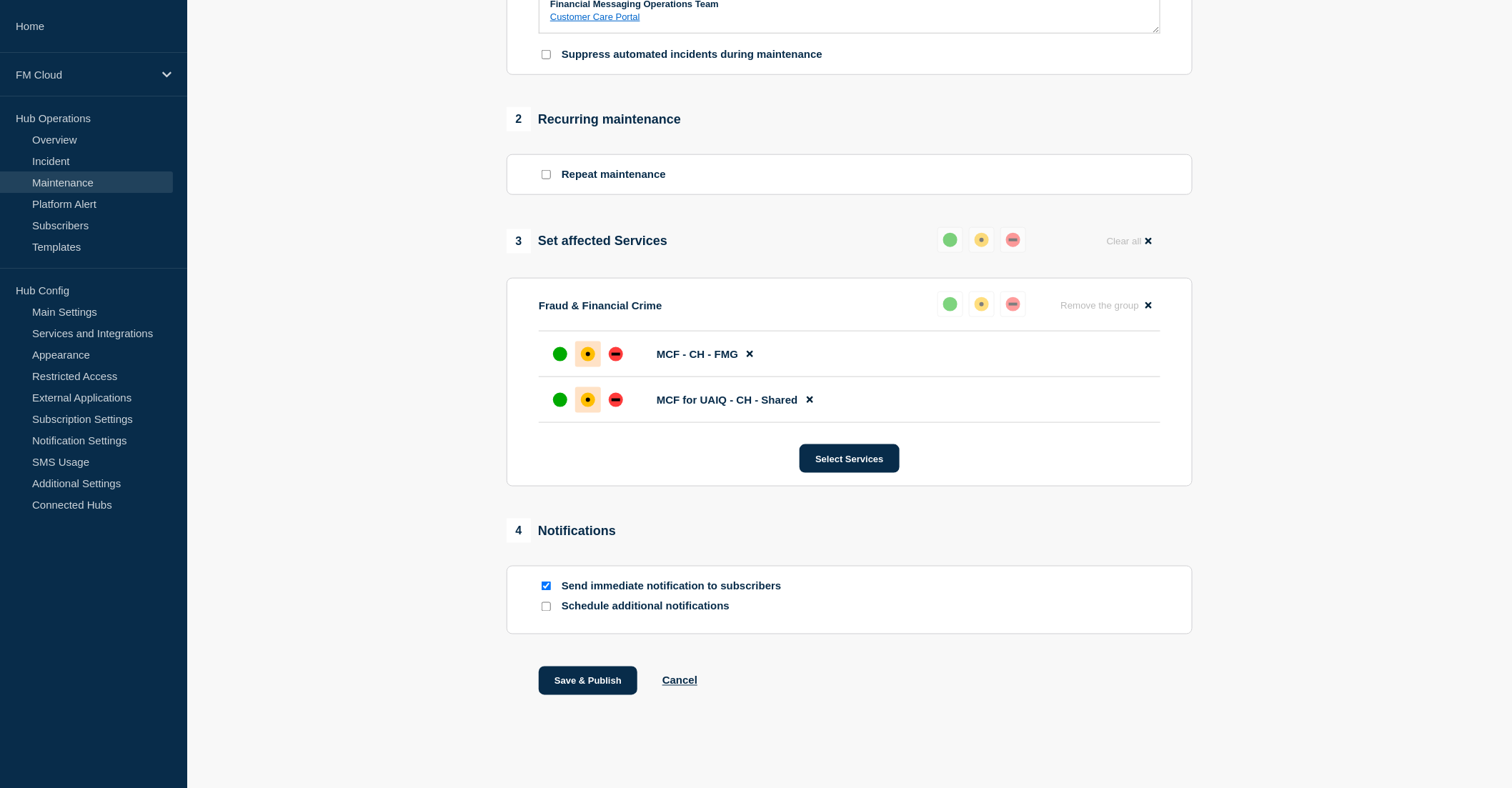
scroll to position [559, 0]
click at [598, 683] on button "Save & Publish" at bounding box center [588, 681] width 99 height 29
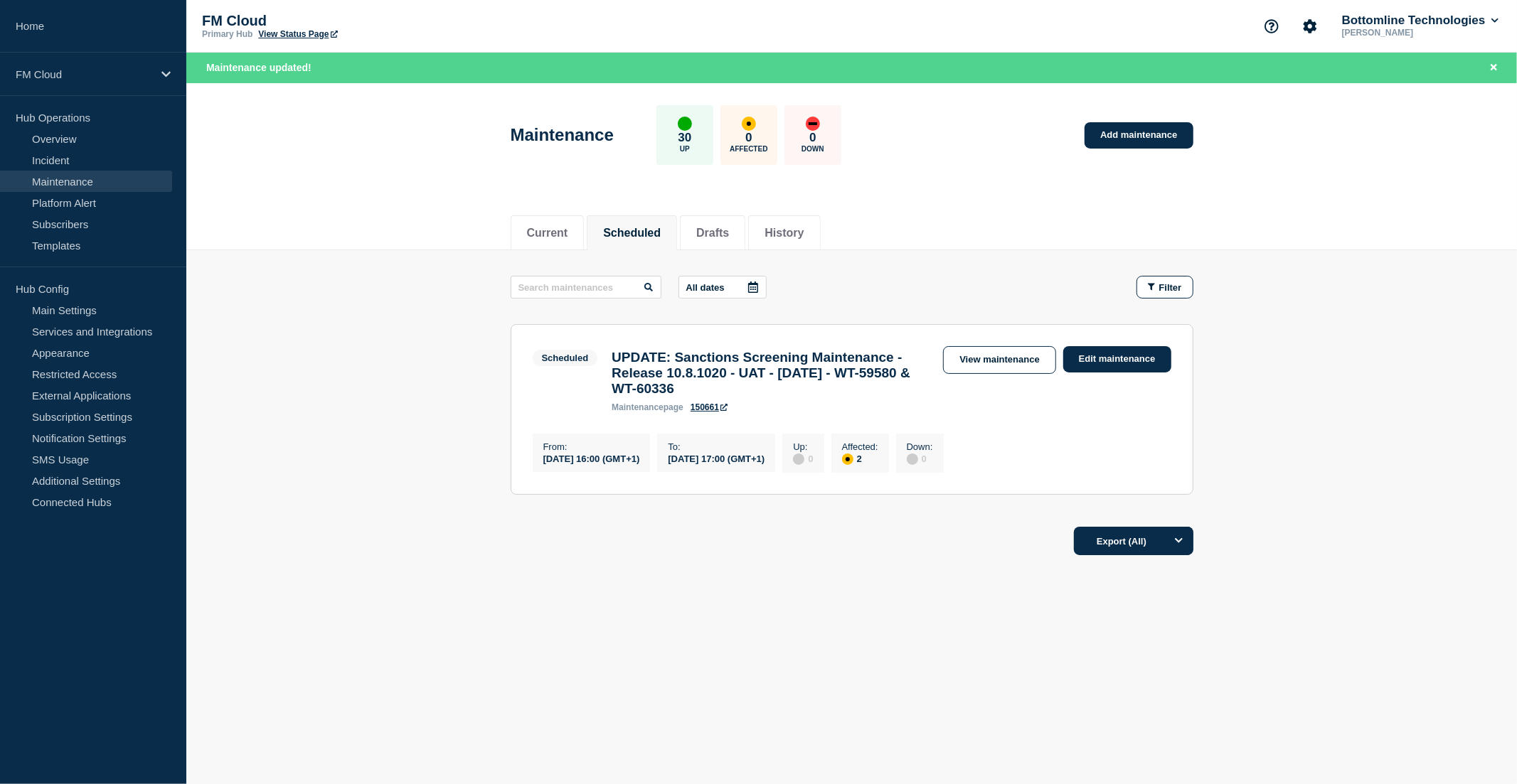
click at [321, 261] on main "All dates Filter Scheduled 2 Affected UPDATE: Sanctions Screening Maintenance -…" at bounding box center [852, 383] width 1331 height 266
click at [954, 357] on link "View maintenance" at bounding box center [1000, 360] width 112 height 28
